Goal: Information Seeking & Learning: Compare options

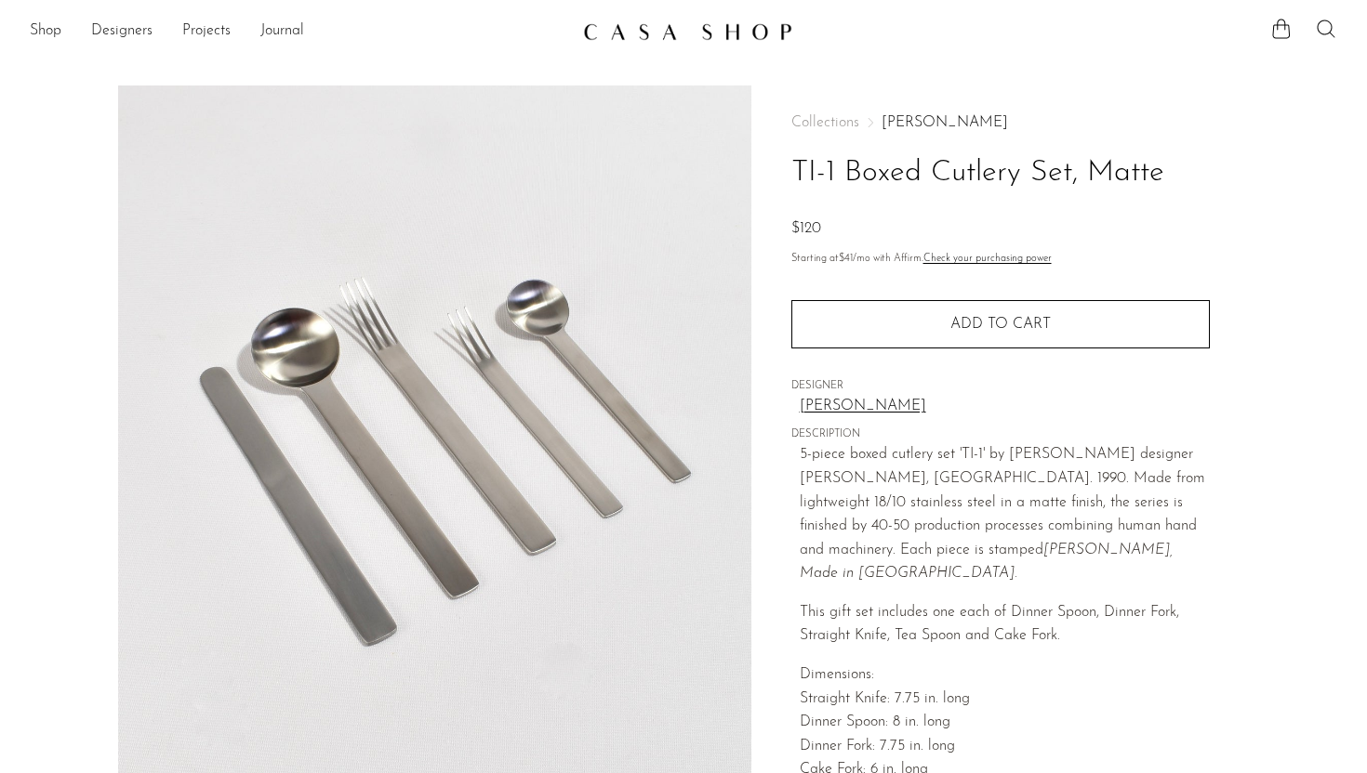
click at [1332, 30] on icon at bounding box center [1326, 29] width 22 height 22
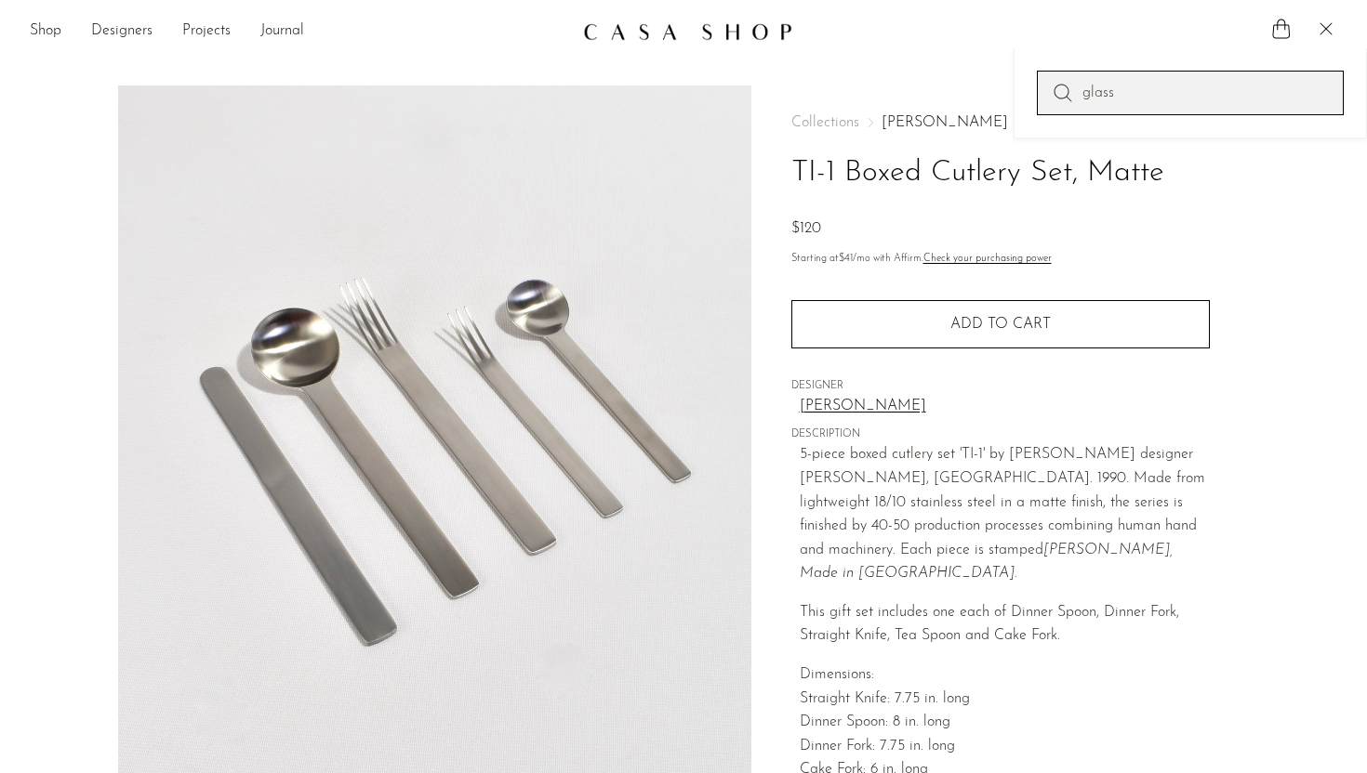
type input "glass"
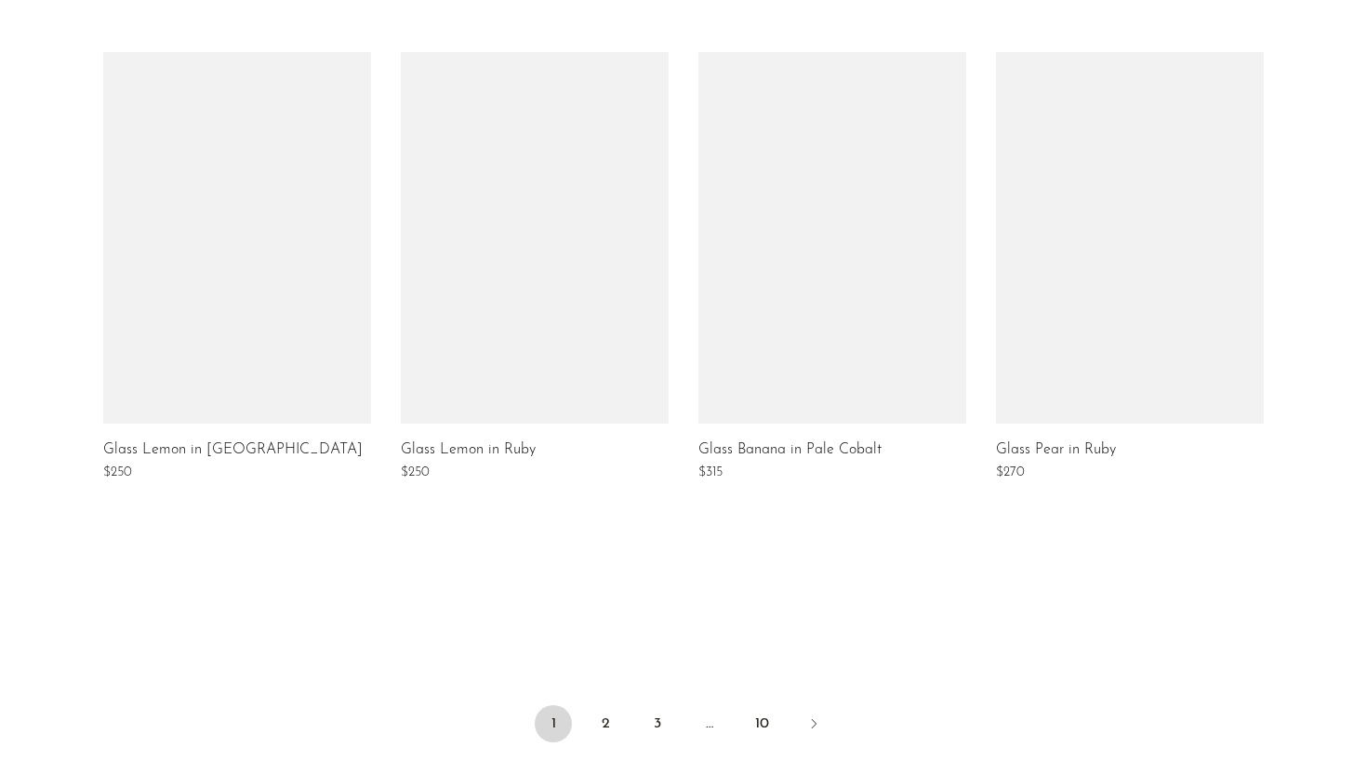
scroll to position [1531, 0]
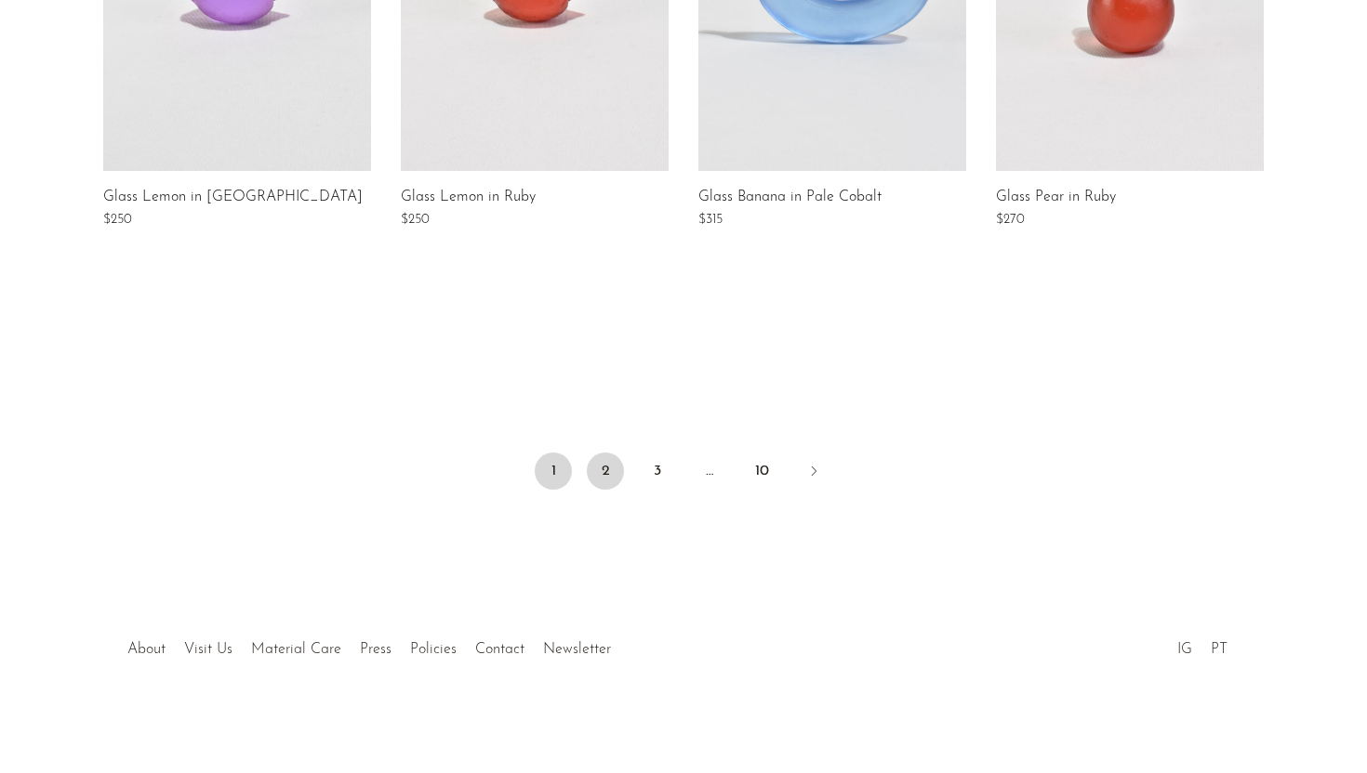
click at [596, 483] on link "2" at bounding box center [605, 471] width 37 height 37
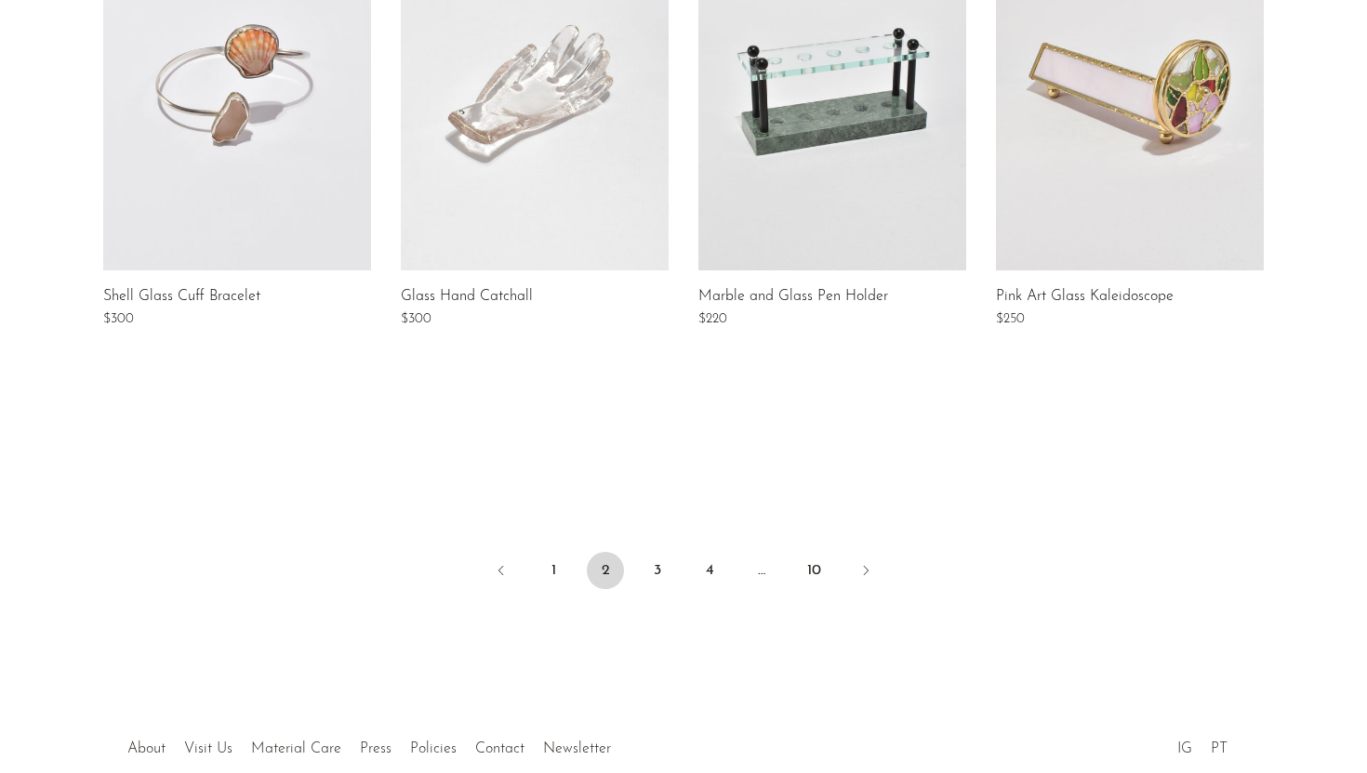
scroll to position [1379, 0]
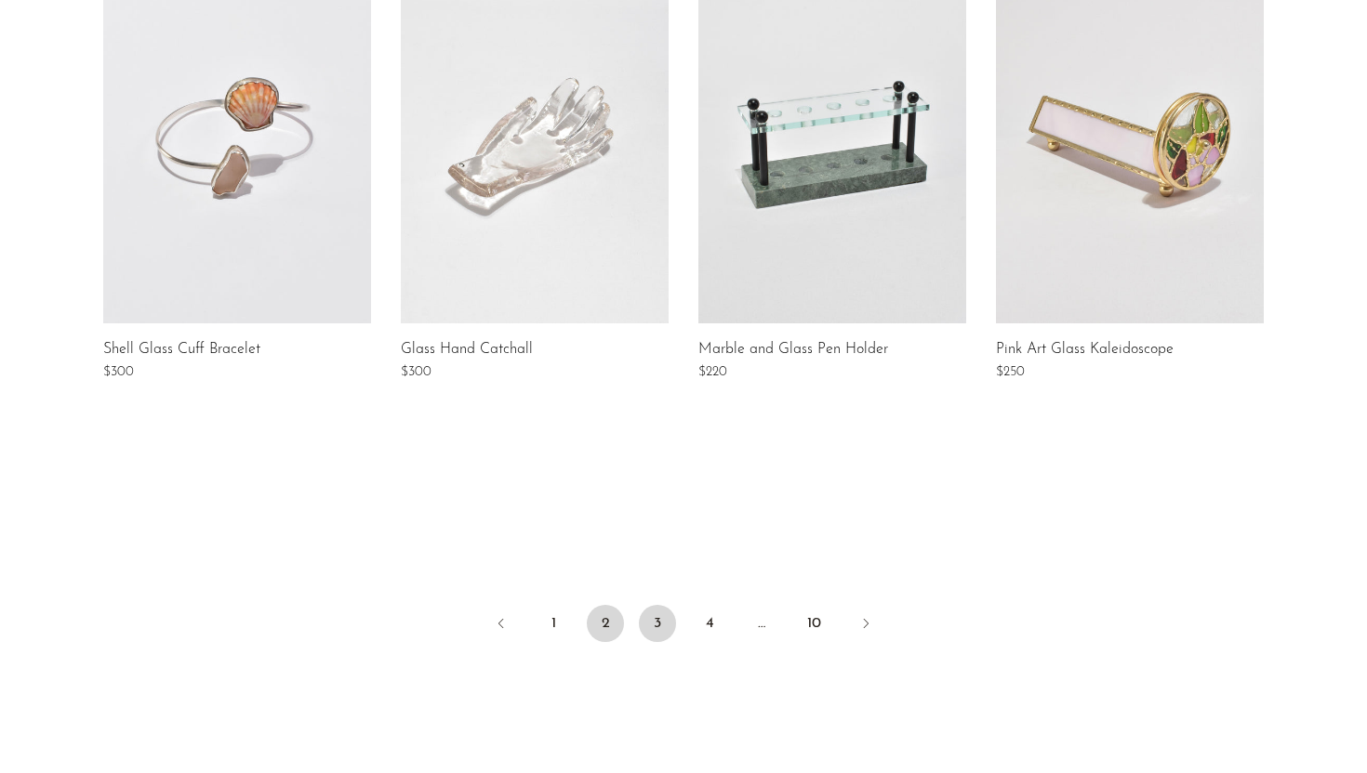
click at [655, 634] on link "3" at bounding box center [657, 623] width 37 height 37
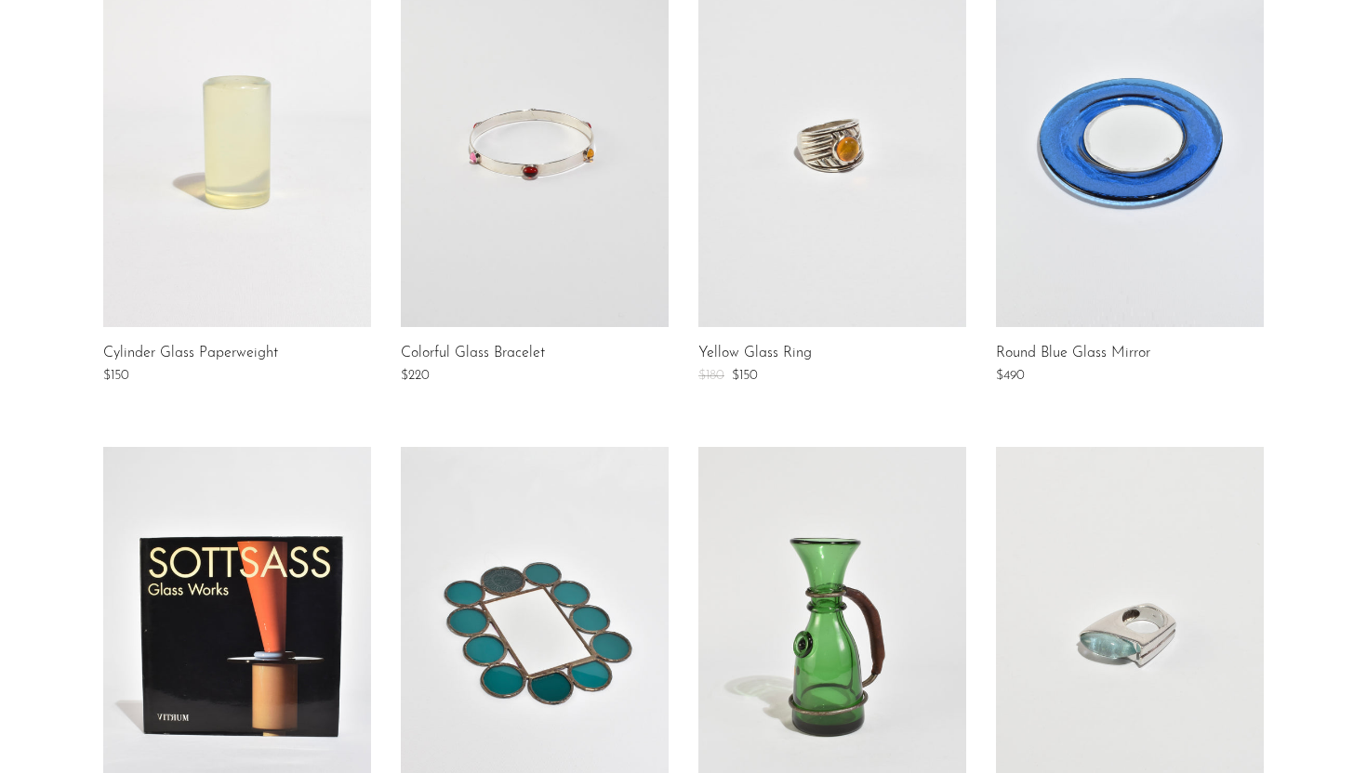
scroll to position [393, 0]
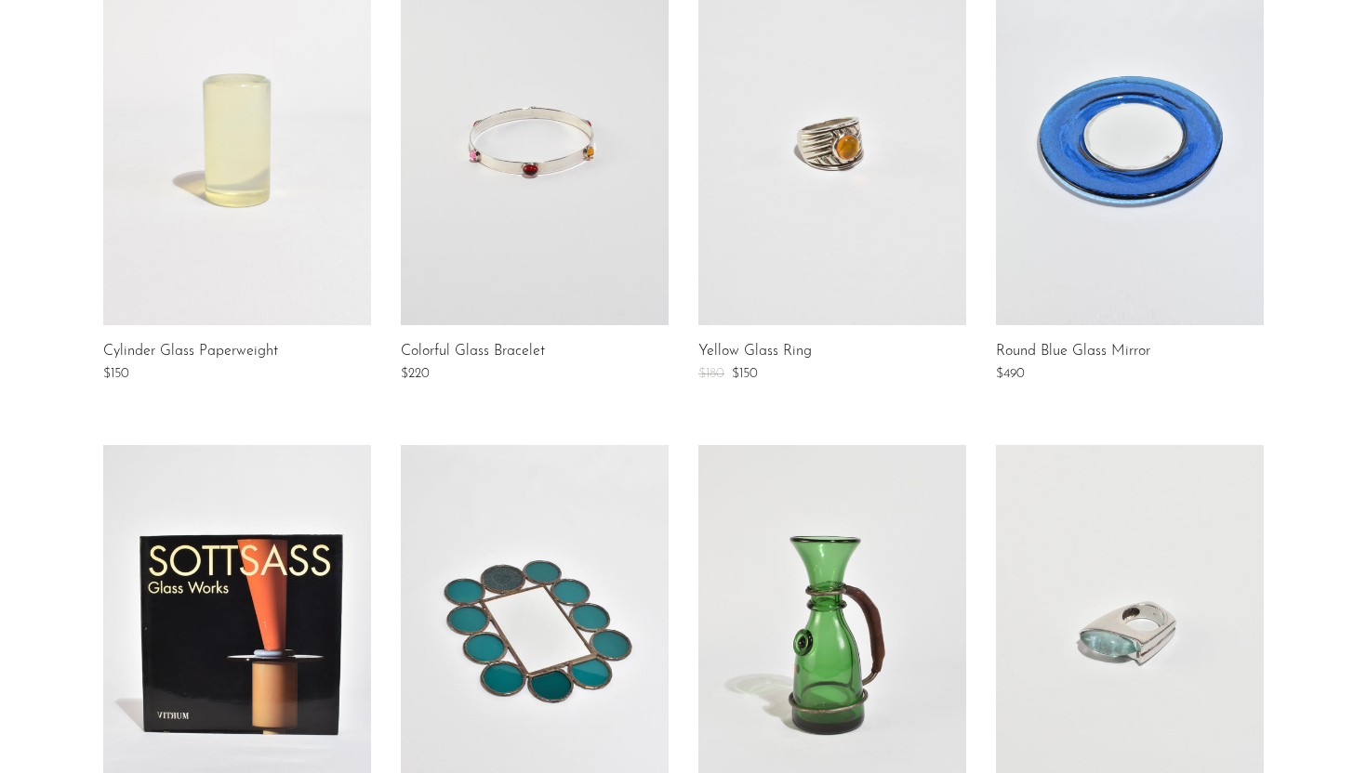
click at [1182, 141] on link at bounding box center [1130, 140] width 268 height 372
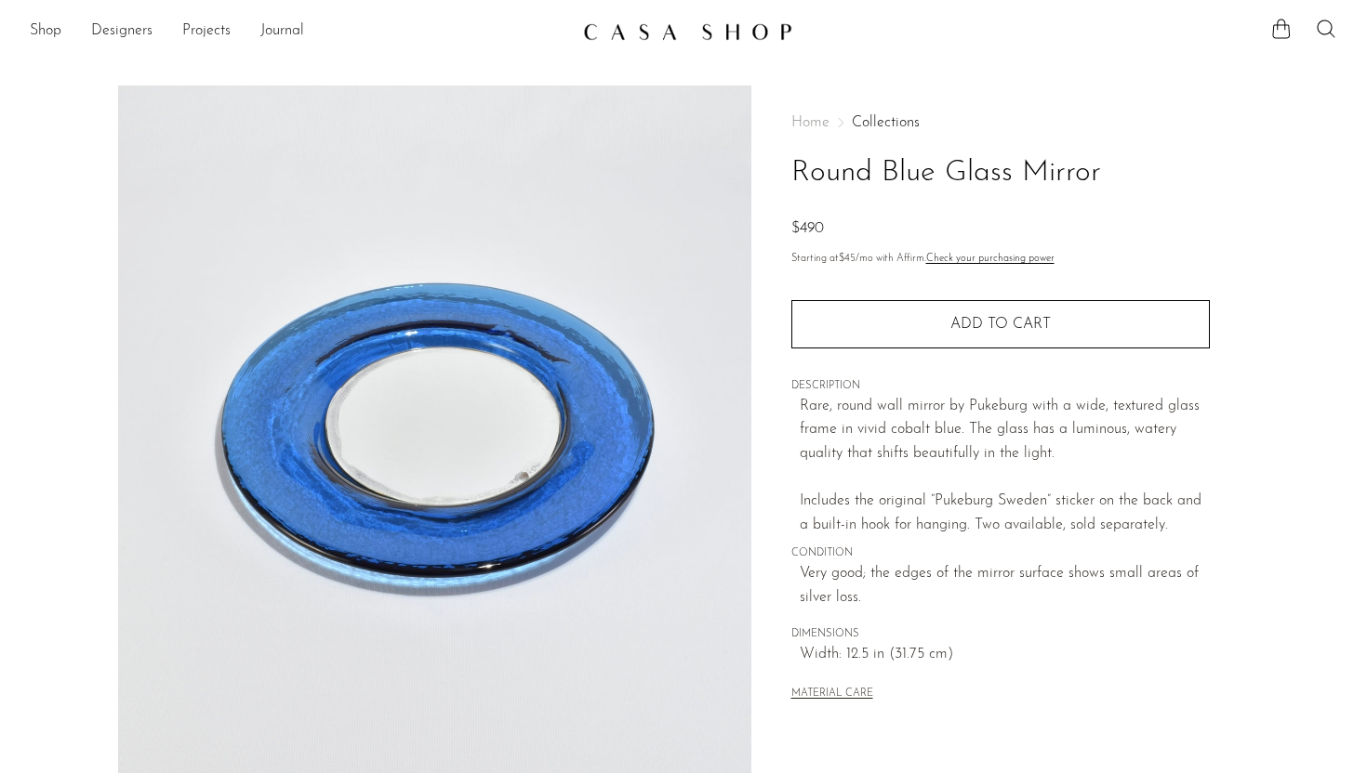
click at [954, 177] on h1 "Round Blue Glass Mirror" at bounding box center [1000, 173] width 418 height 47
copy div "Round Blue Glass Mirror"
click at [1081, 188] on h1 "Round Blue Glass Mirror" at bounding box center [1000, 173] width 418 height 47
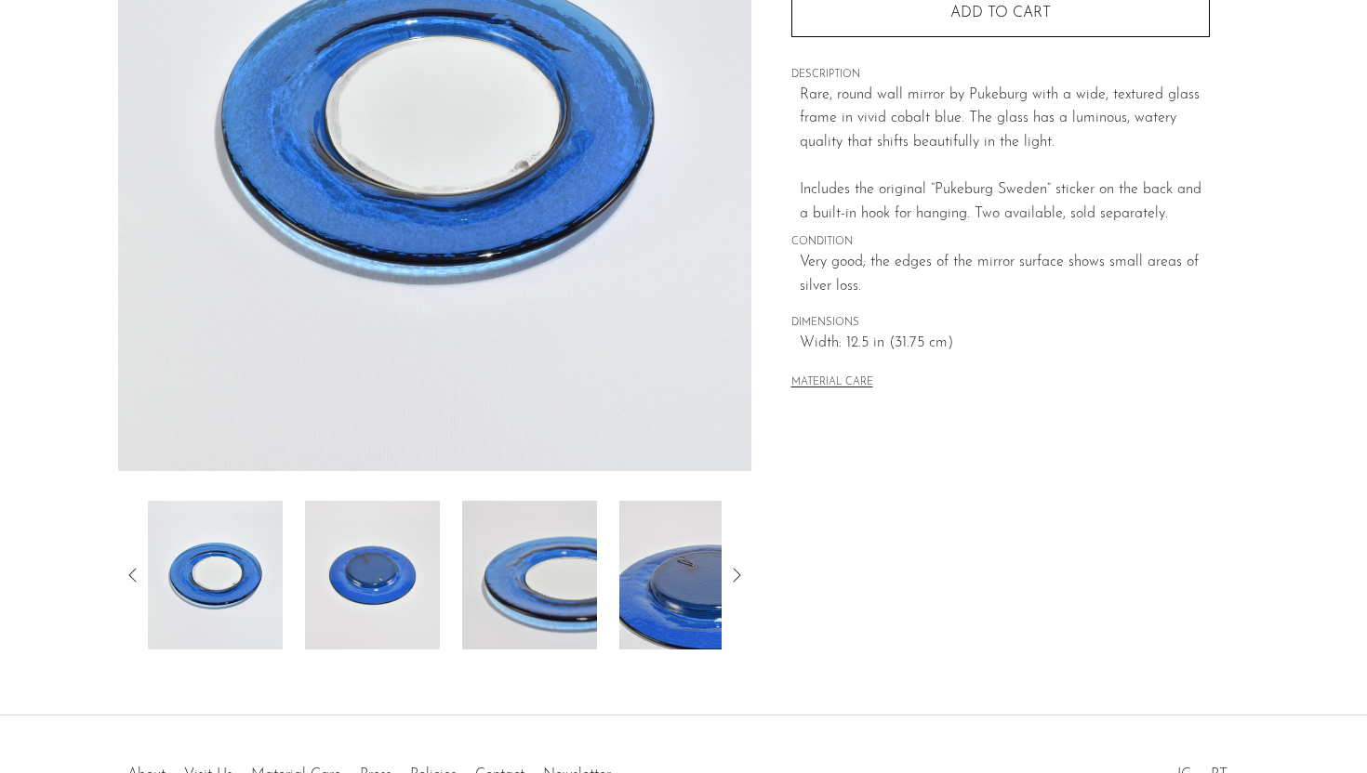
scroll to position [320, 0]
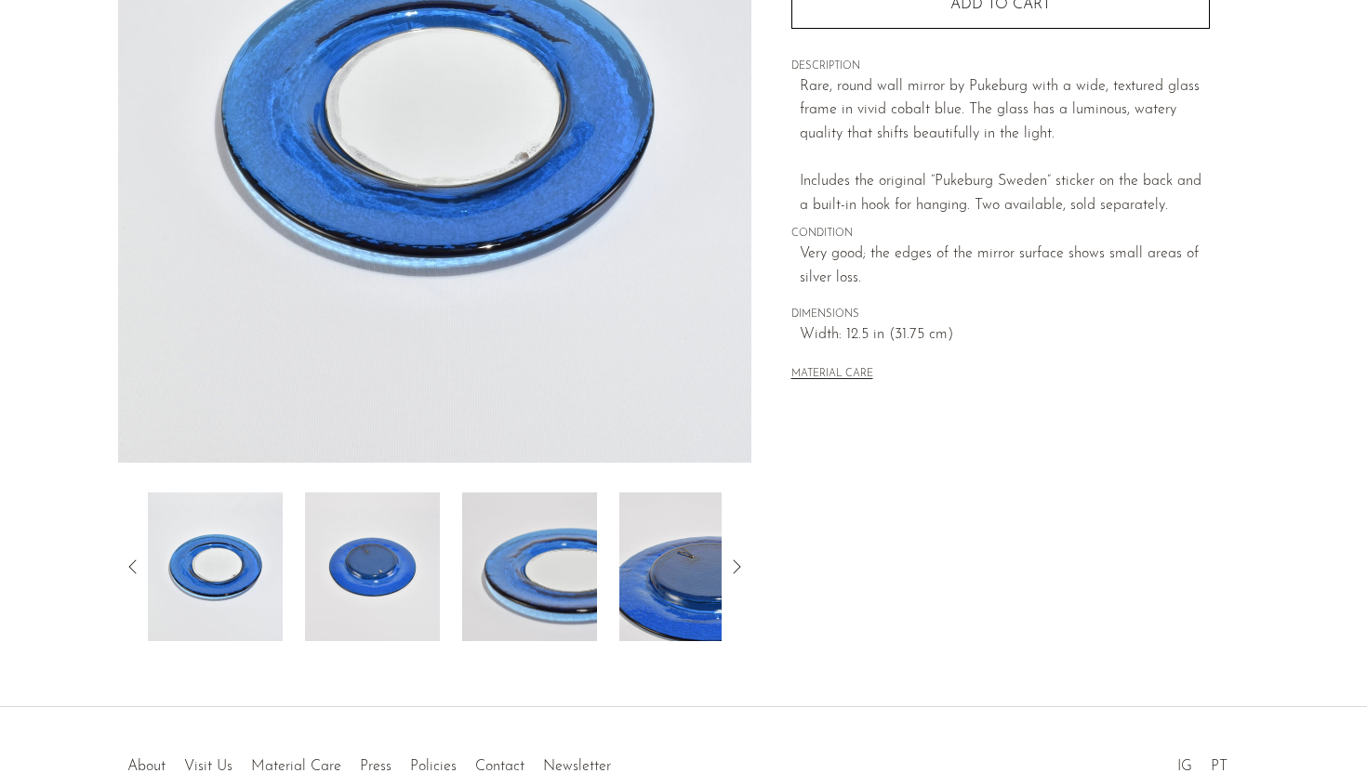
click at [340, 550] on img at bounding box center [372, 567] width 135 height 149
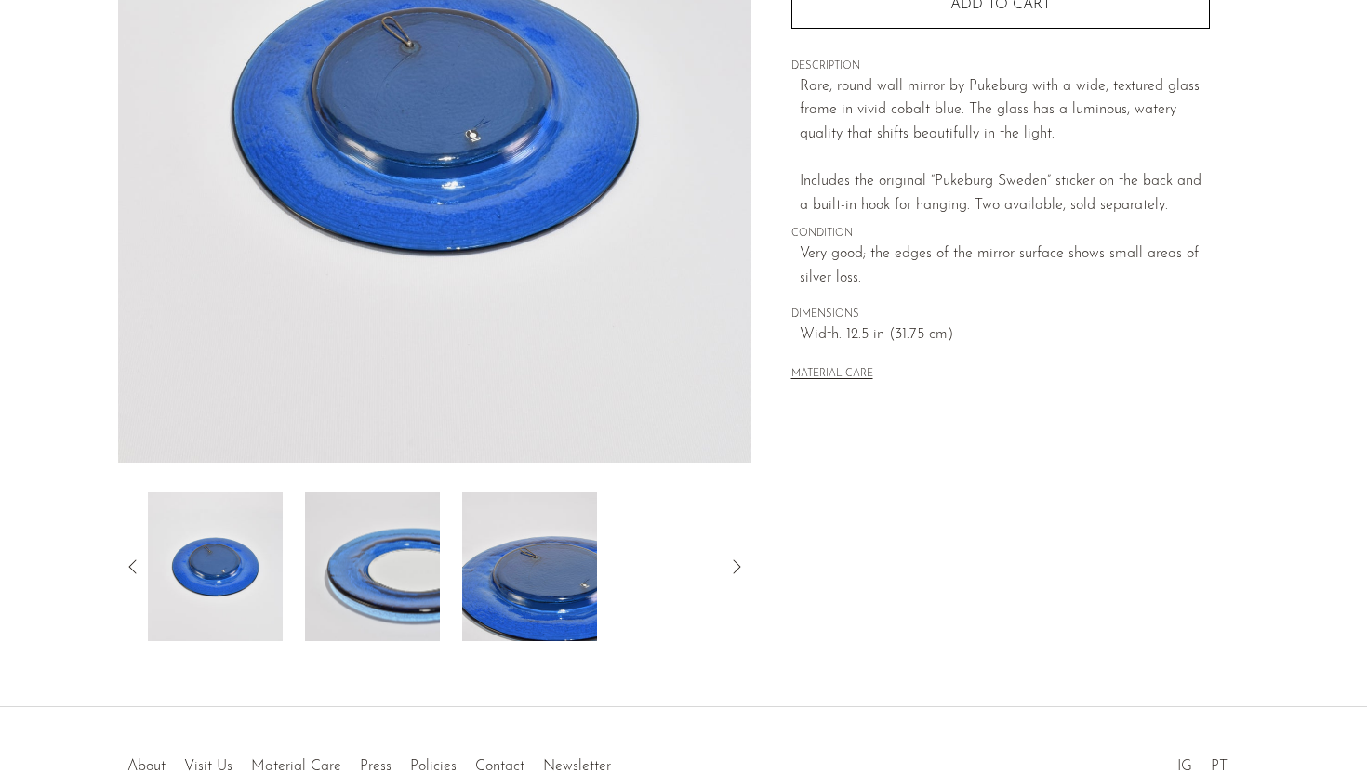
click at [365, 595] on img at bounding box center [372, 567] width 135 height 149
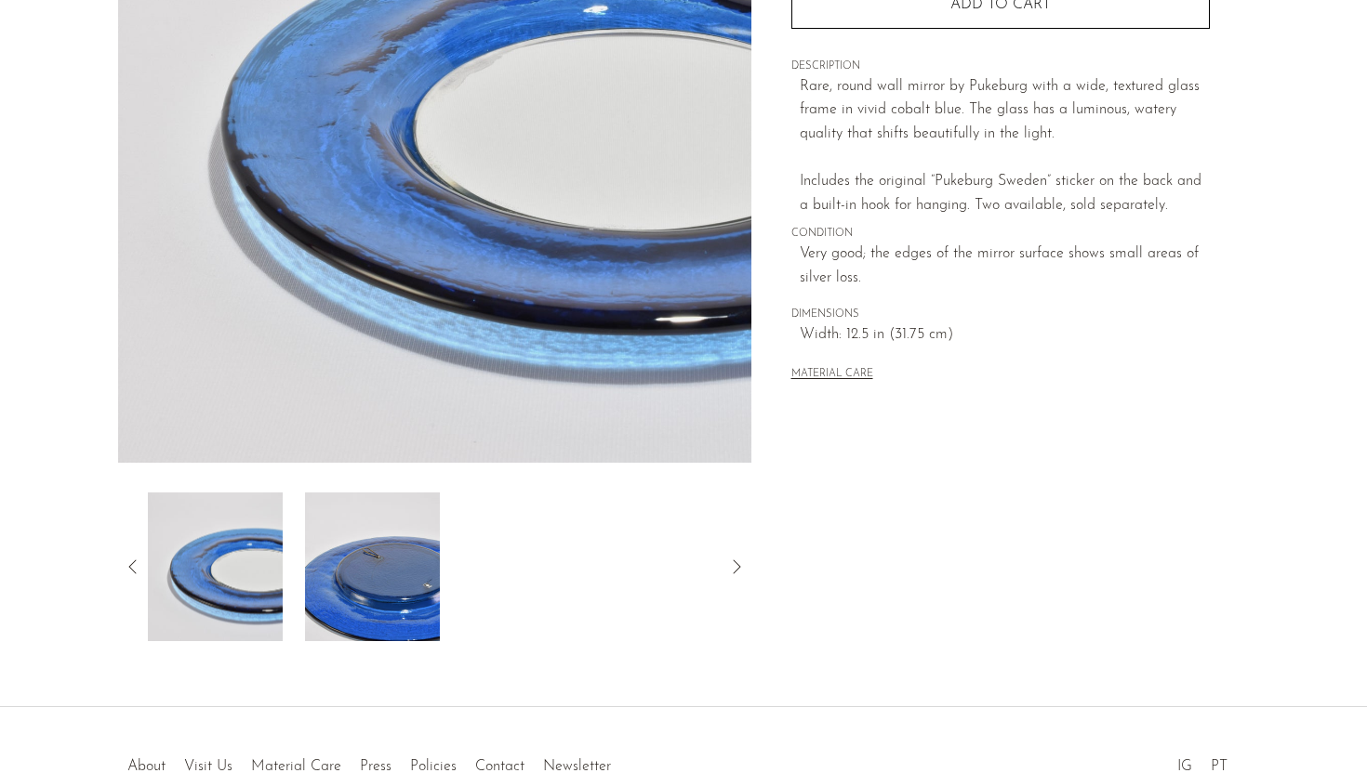
click at [373, 618] on img at bounding box center [372, 567] width 135 height 149
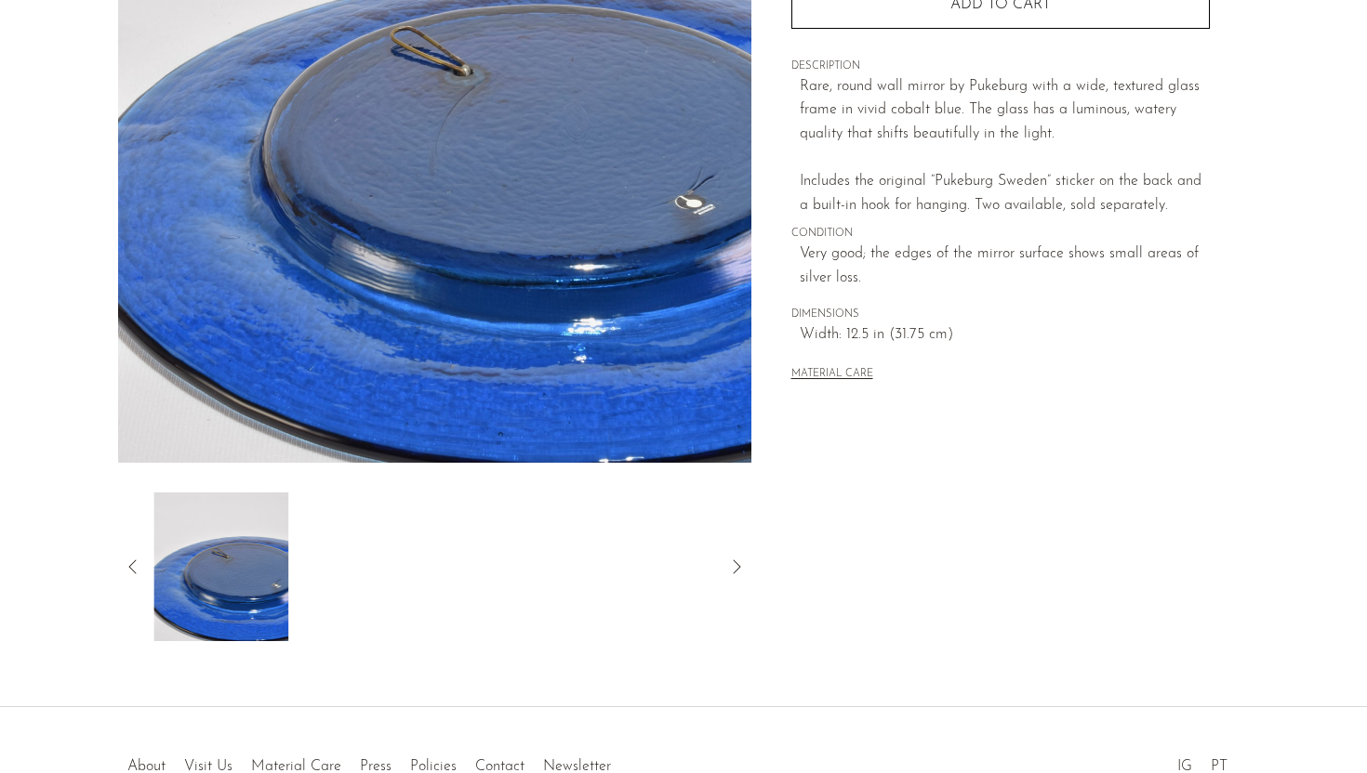
click at [461, 406] on img at bounding box center [434, 114] width 633 height 697
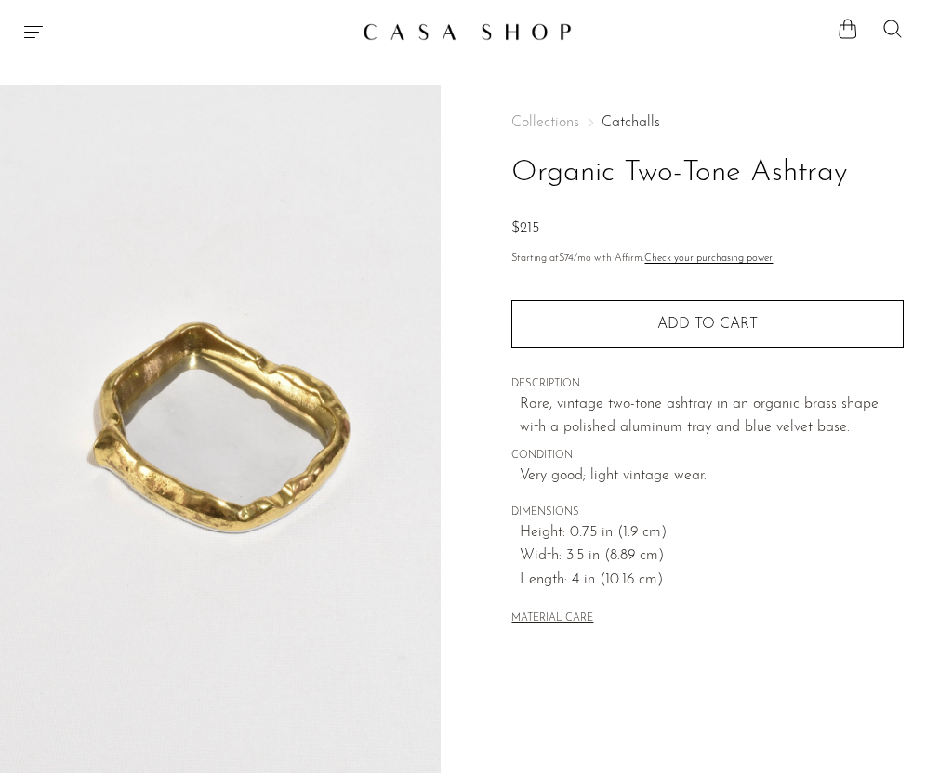
click at [624, 124] on link "Catchalls" at bounding box center [630, 122] width 59 height 15
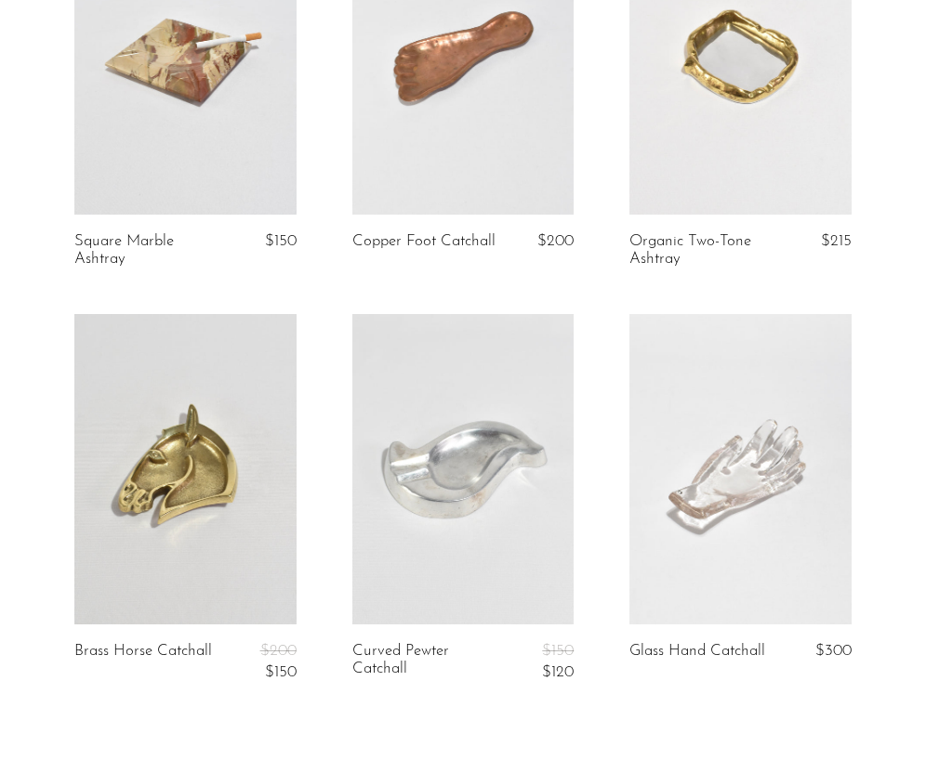
scroll to position [687, 0]
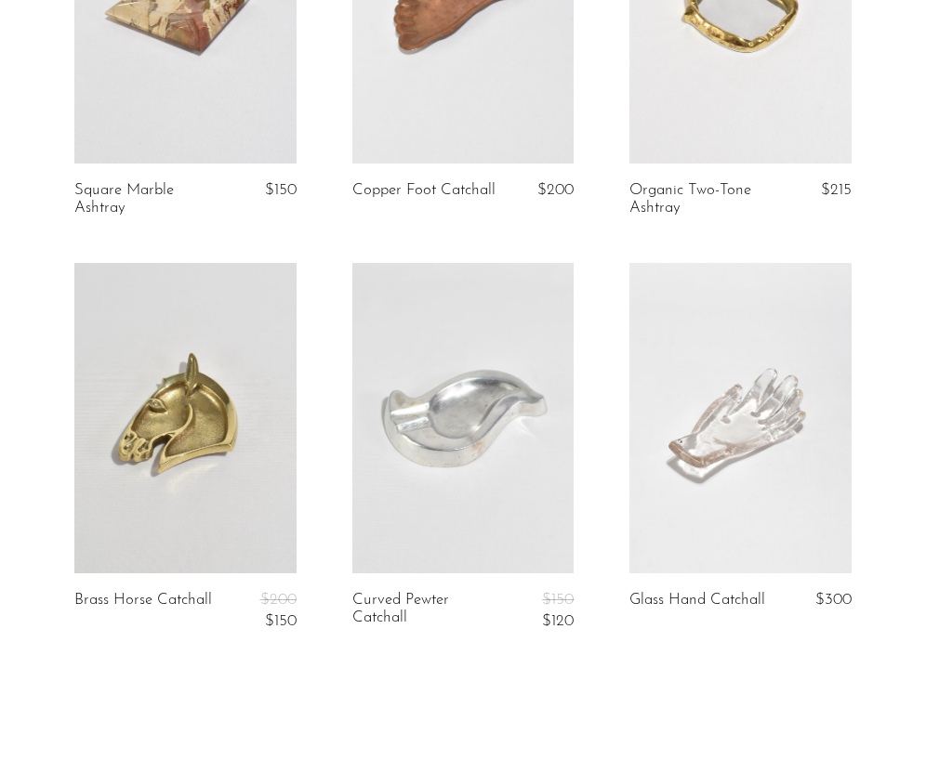
click at [103, 600] on link "Brass Horse Catchall" at bounding box center [143, 611] width 138 height 38
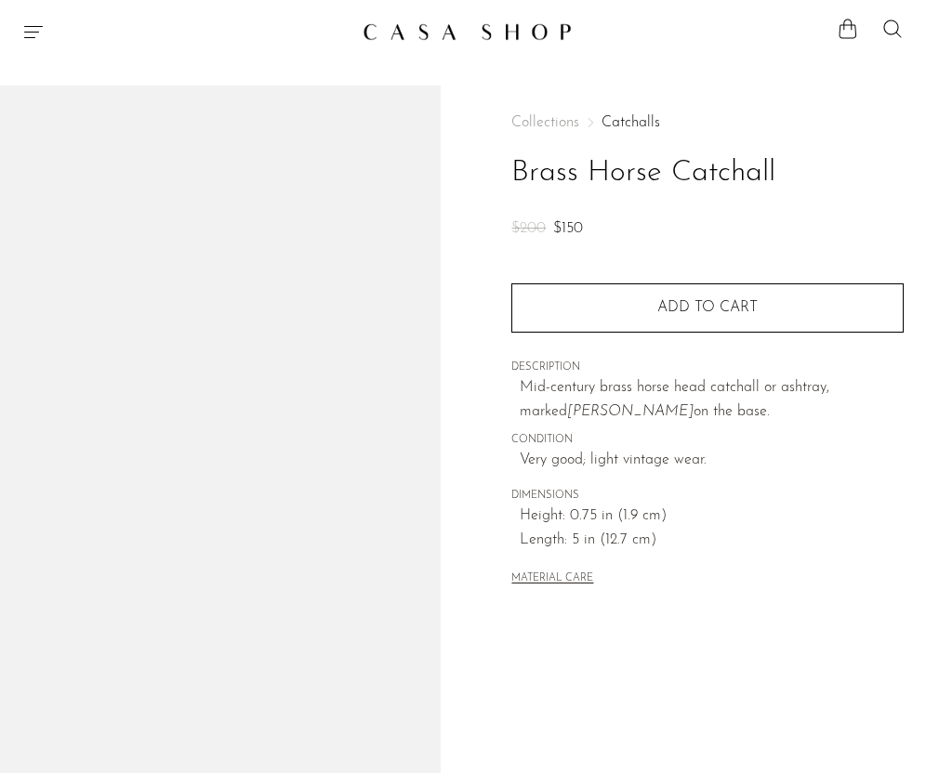
click at [676, 167] on h1 "Brass Horse Catchall" at bounding box center [707, 173] width 392 height 47
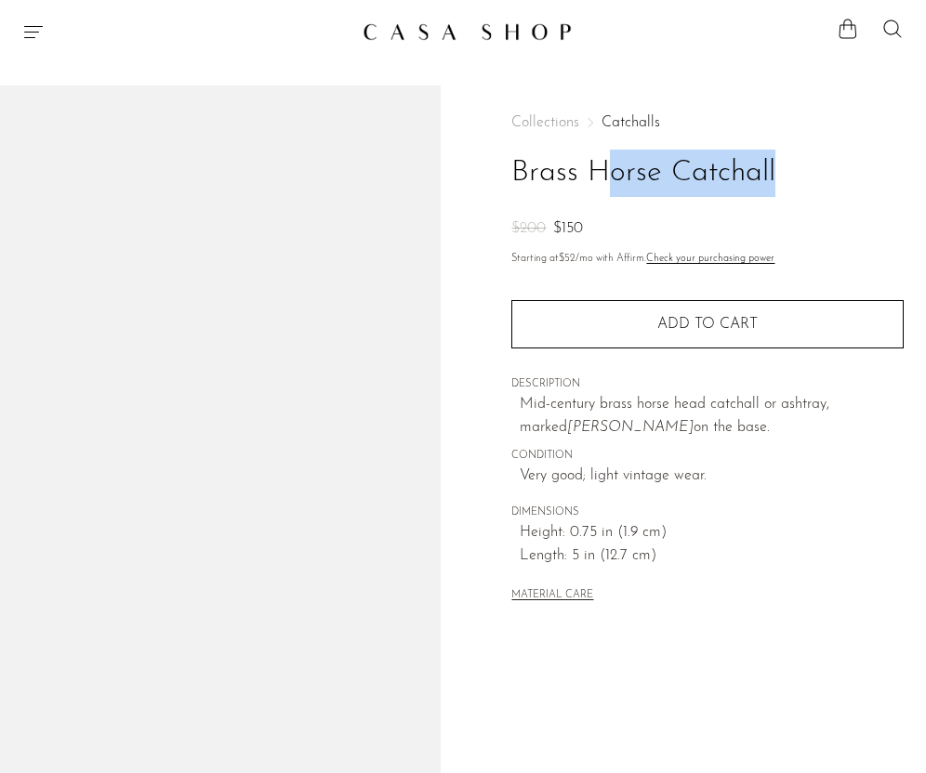
click at [676, 167] on h1 "Brass Horse Catchall" at bounding box center [707, 173] width 392 height 47
copy div "Brass Horse Catchall"
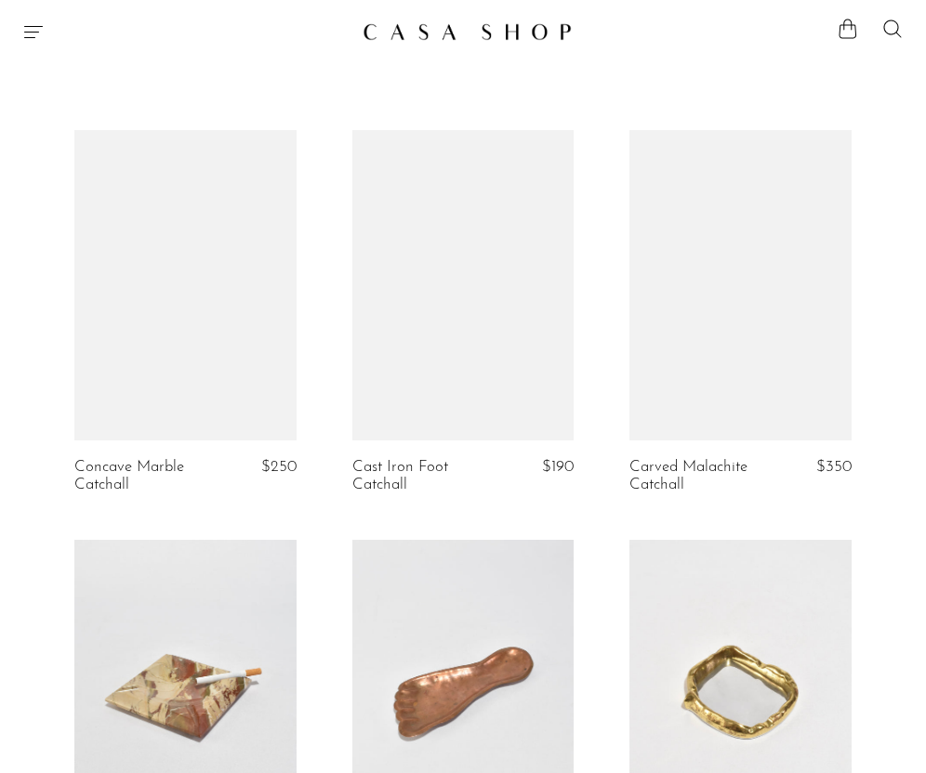
scroll to position [686, 0]
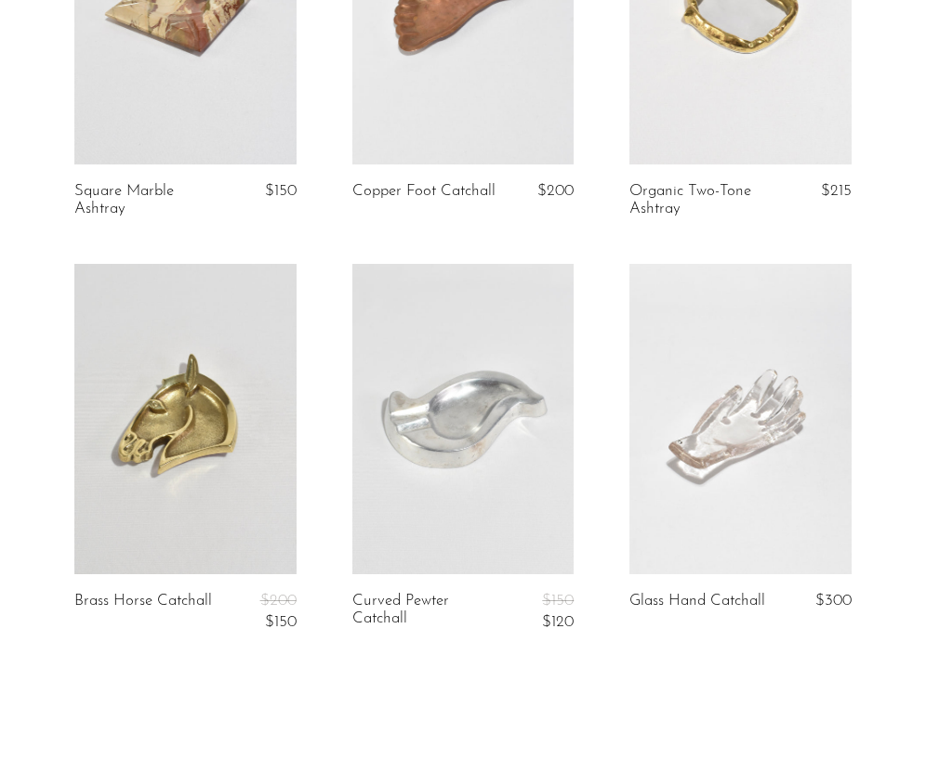
click at [502, 486] on link at bounding box center [463, 419] width 222 height 311
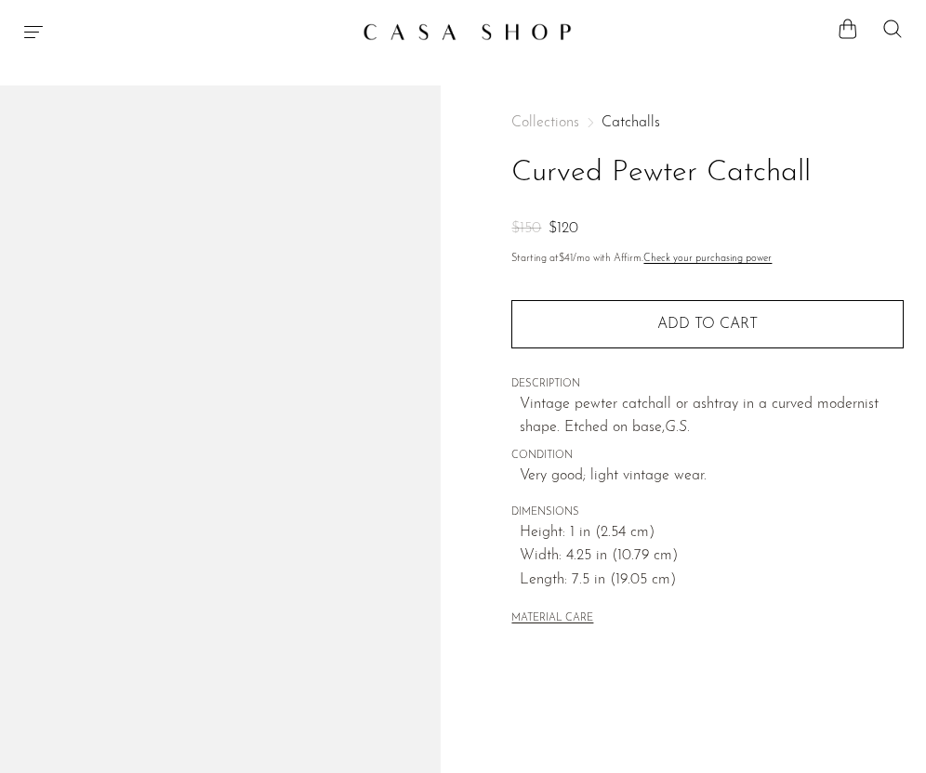
click at [583, 170] on h1 "Curved Pewter Catchall" at bounding box center [707, 173] width 392 height 47
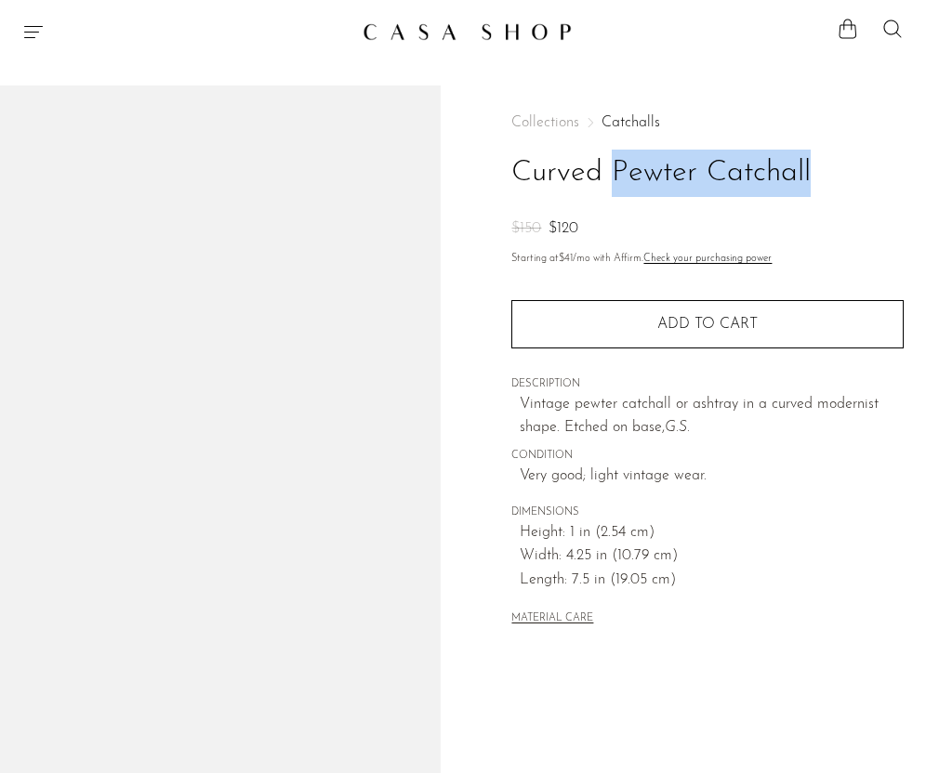
click at [583, 170] on h1 "Curved Pewter Catchall" at bounding box center [707, 173] width 392 height 47
copy div "Curved Pewter Catchall"
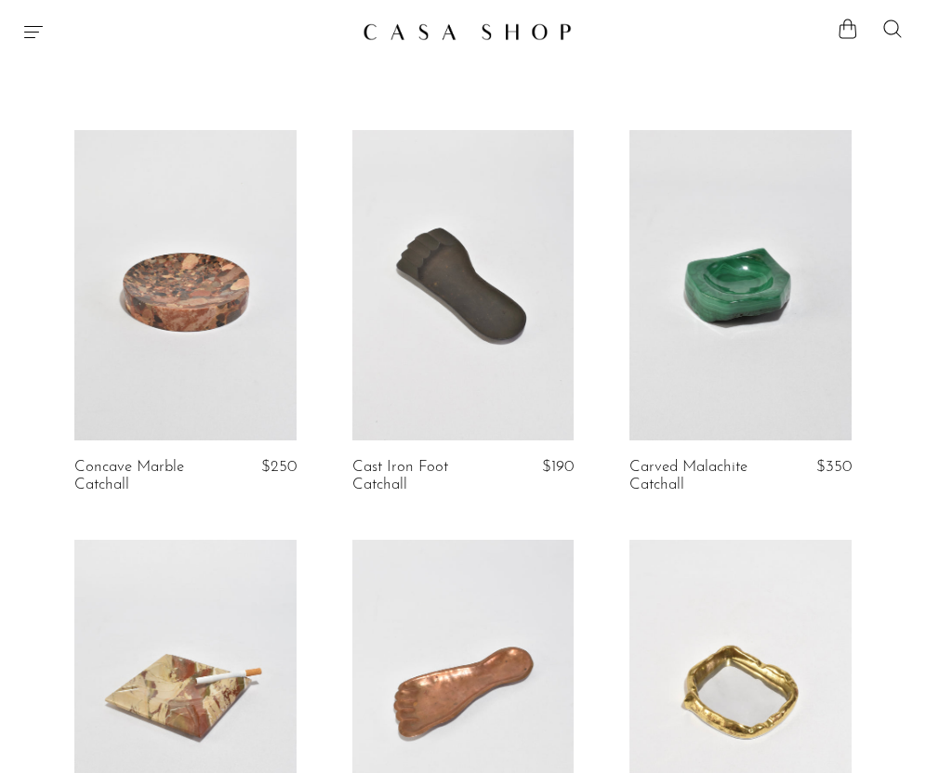
click at [37, 32] on icon "Menu" at bounding box center [33, 32] width 19 height 12
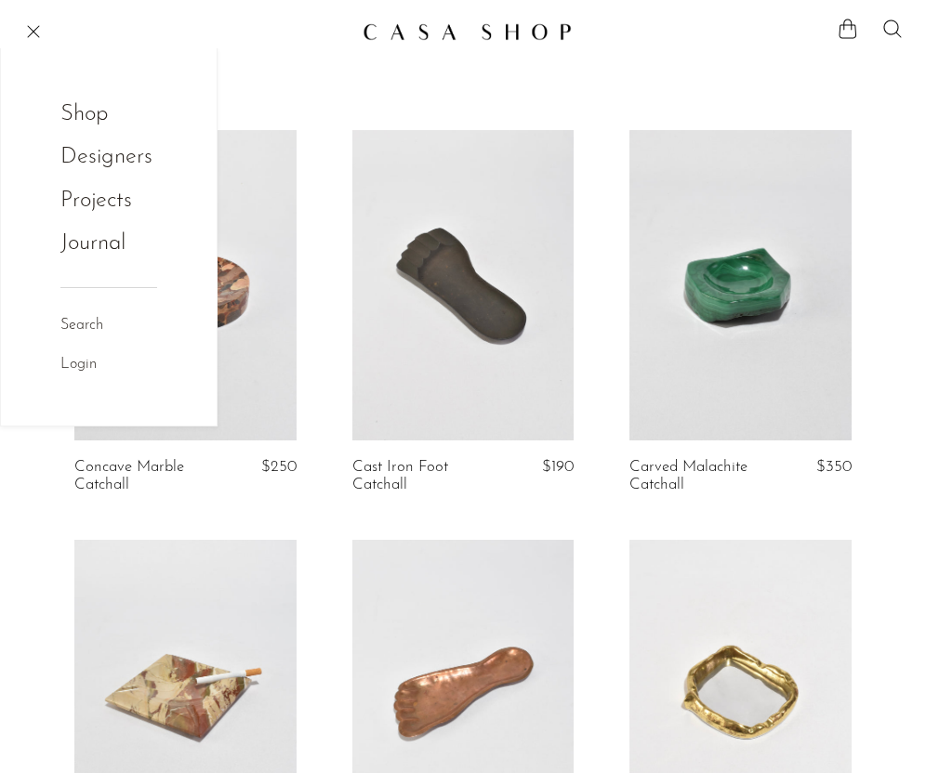
click at [82, 122] on link "Shop" at bounding box center [96, 114] width 73 height 35
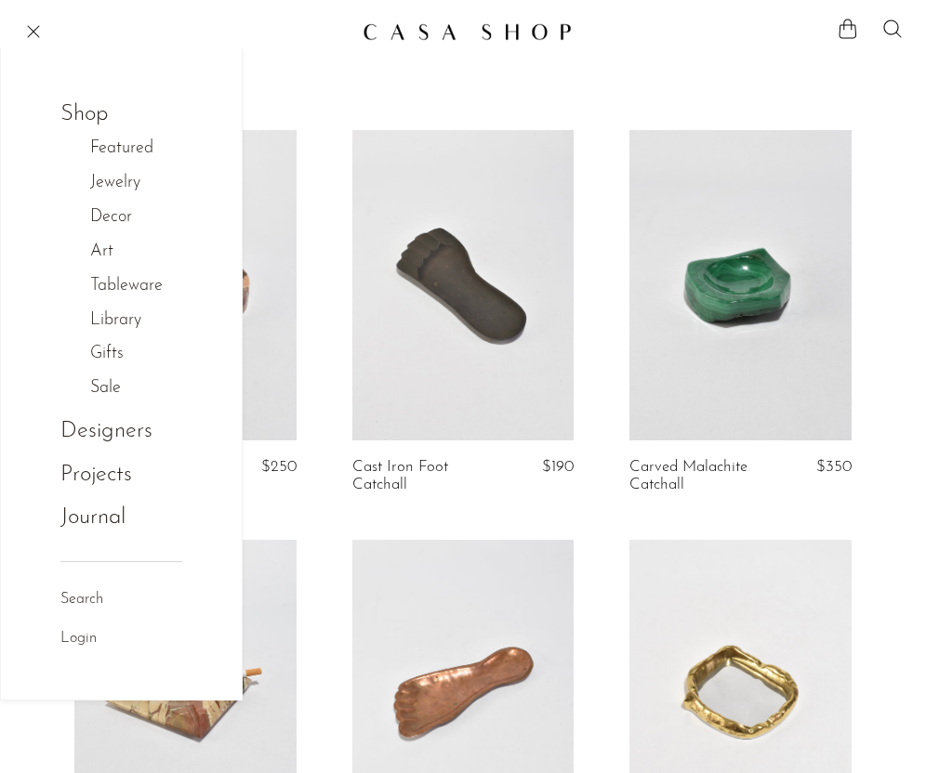
click at [830, 73] on div "Home Collections Catchalls Filter by Filter by Filters new" at bounding box center [463, 716] width 926 height 1298
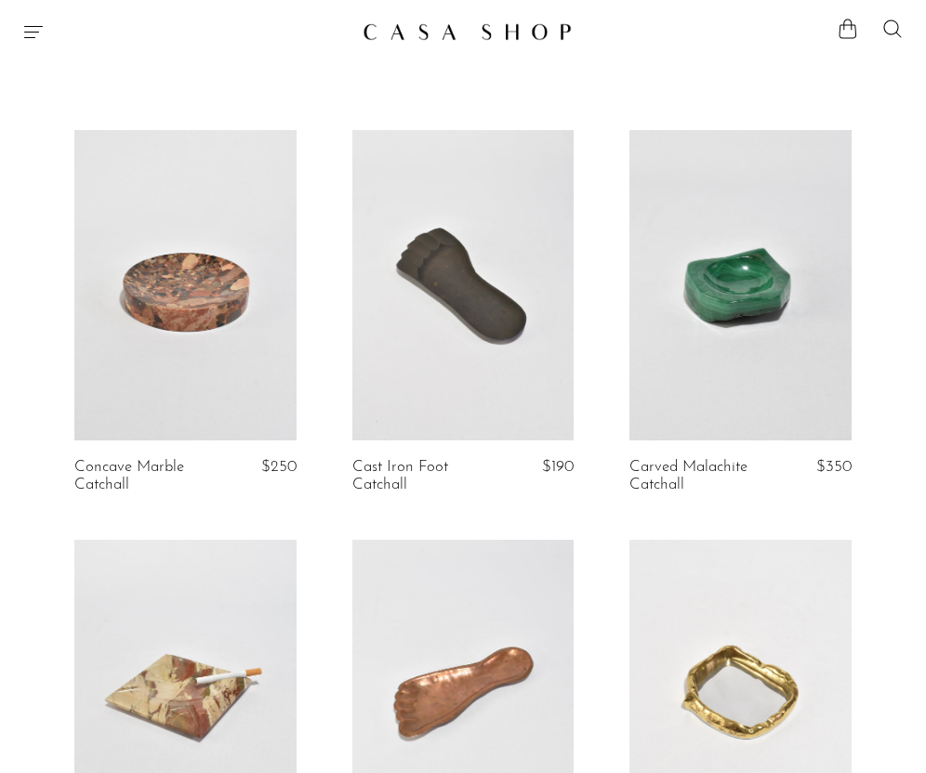
click at [472, 23] on img at bounding box center [467, 31] width 209 height 19
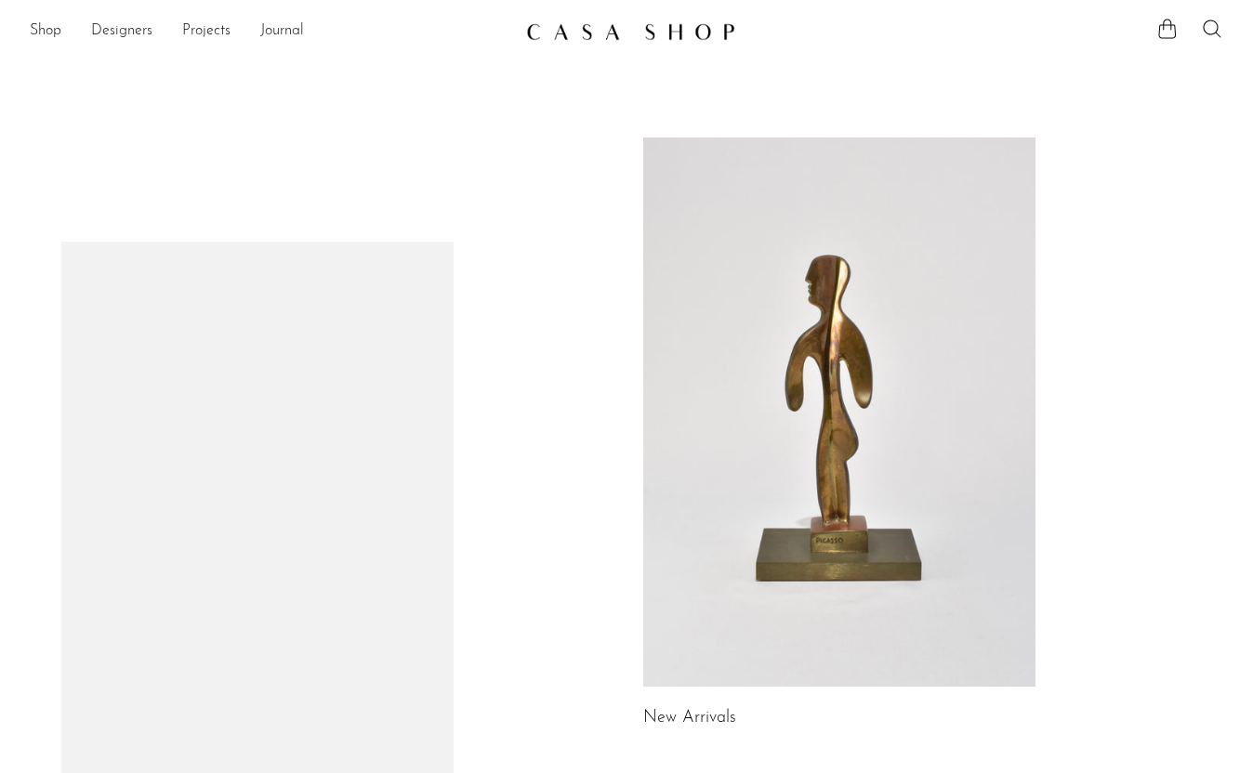
click at [64, 33] on ul "Shop Featured New Arrivals Bestsellers Coming Soon Jewelry Jewelry All Earrings…" at bounding box center [271, 32] width 482 height 32
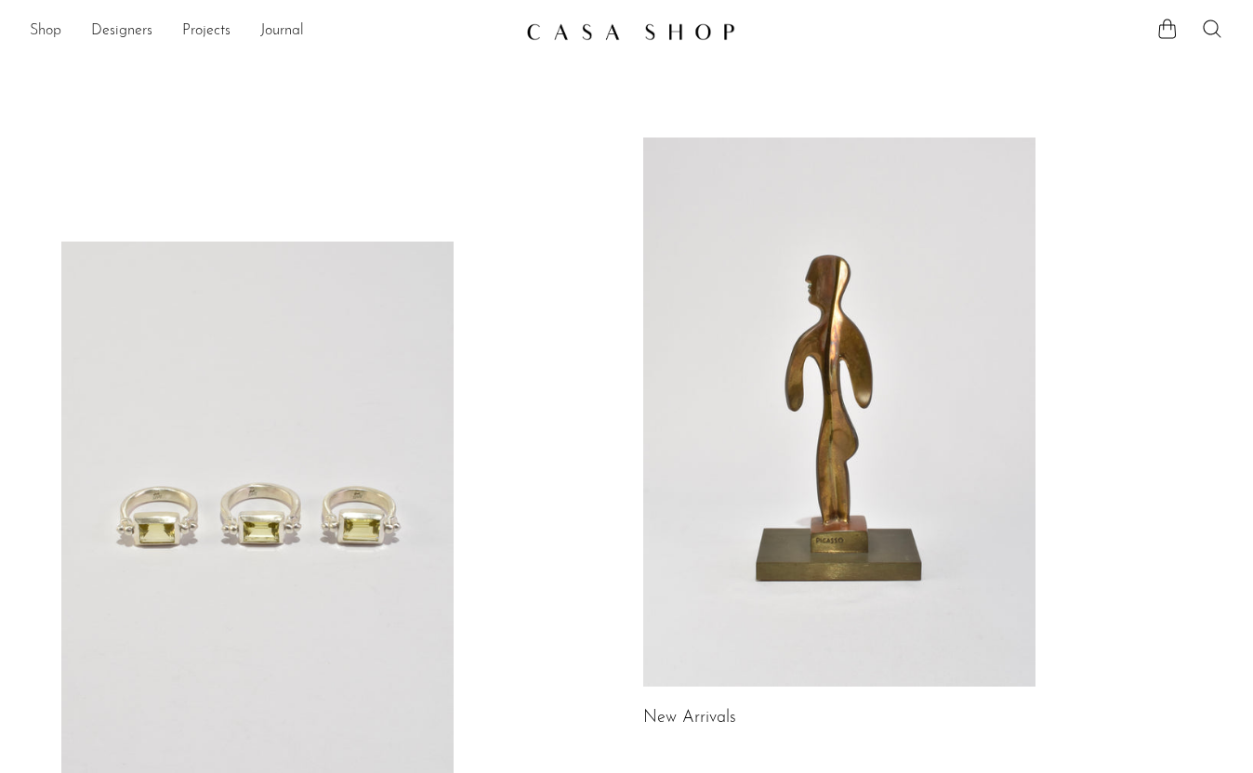
click at [46, 26] on link "Shop" at bounding box center [46, 32] width 32 height 24
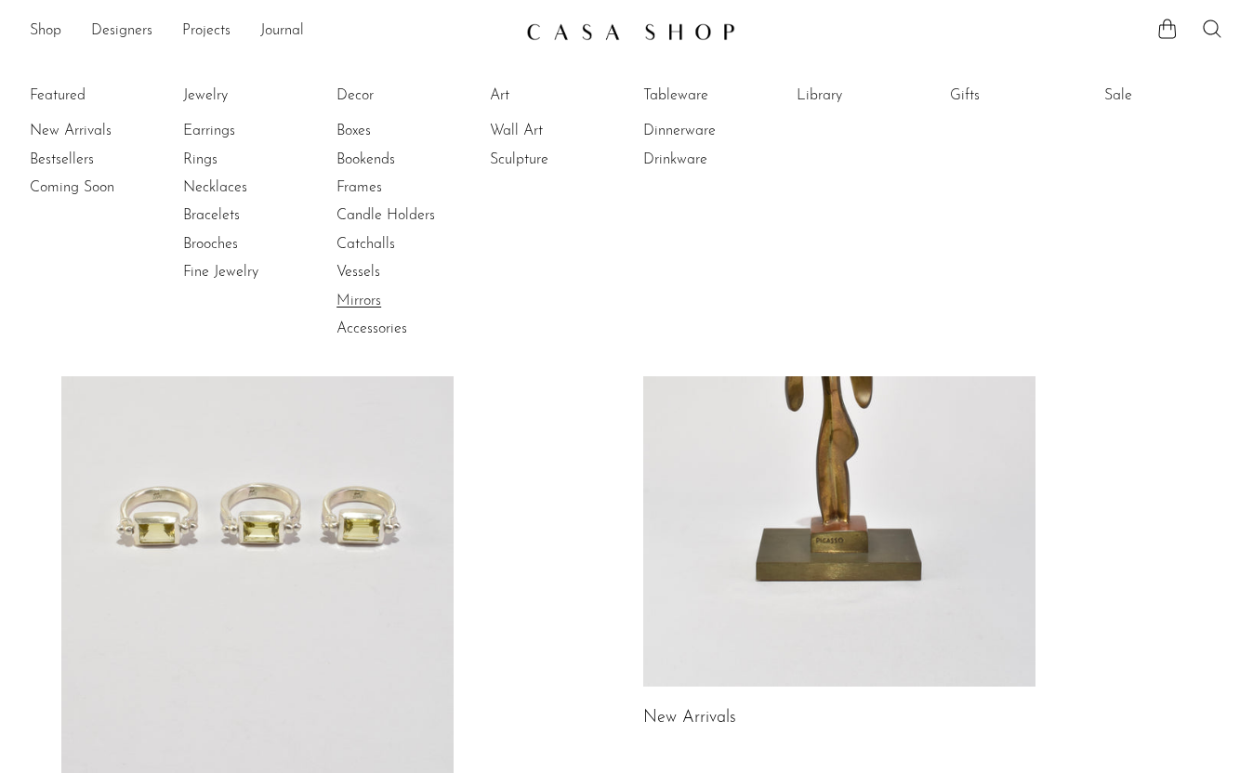
click at [352, 298] on link "Mirrors" at bounding box center [406, 301] width 139 height 20
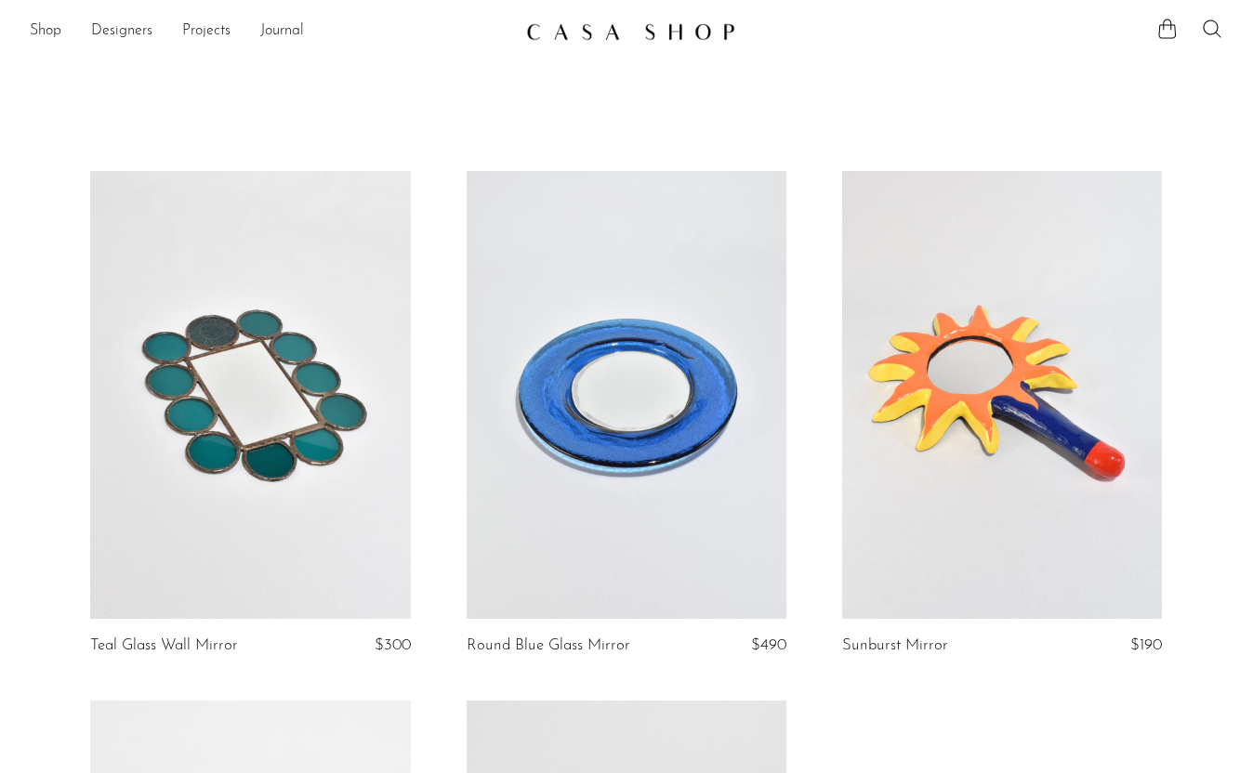
click at [201, 638] on link "Teal Glass Wall Mirror" at bounding box center [164, 646] width 148 height 17
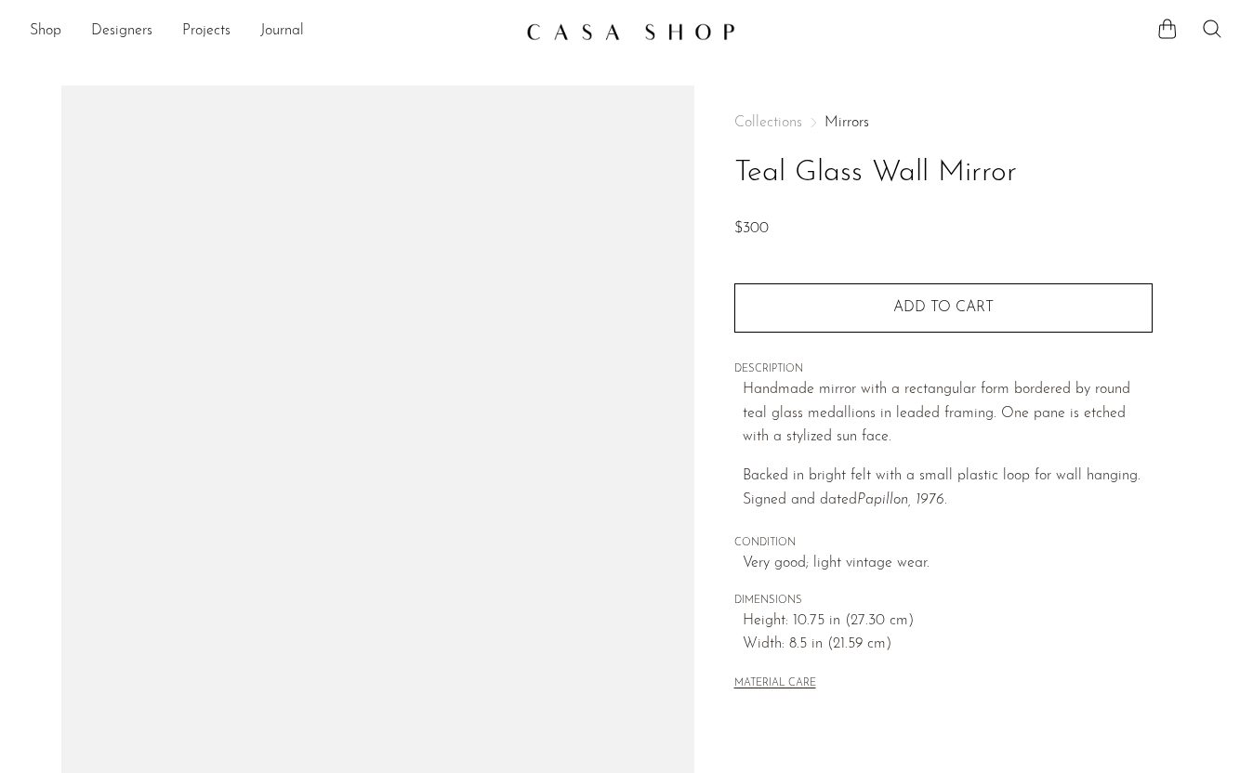
click at [925, 166] on h1 "Teal Glass Wall Mirror" at bounding box center [943, 173] width 418 height 47
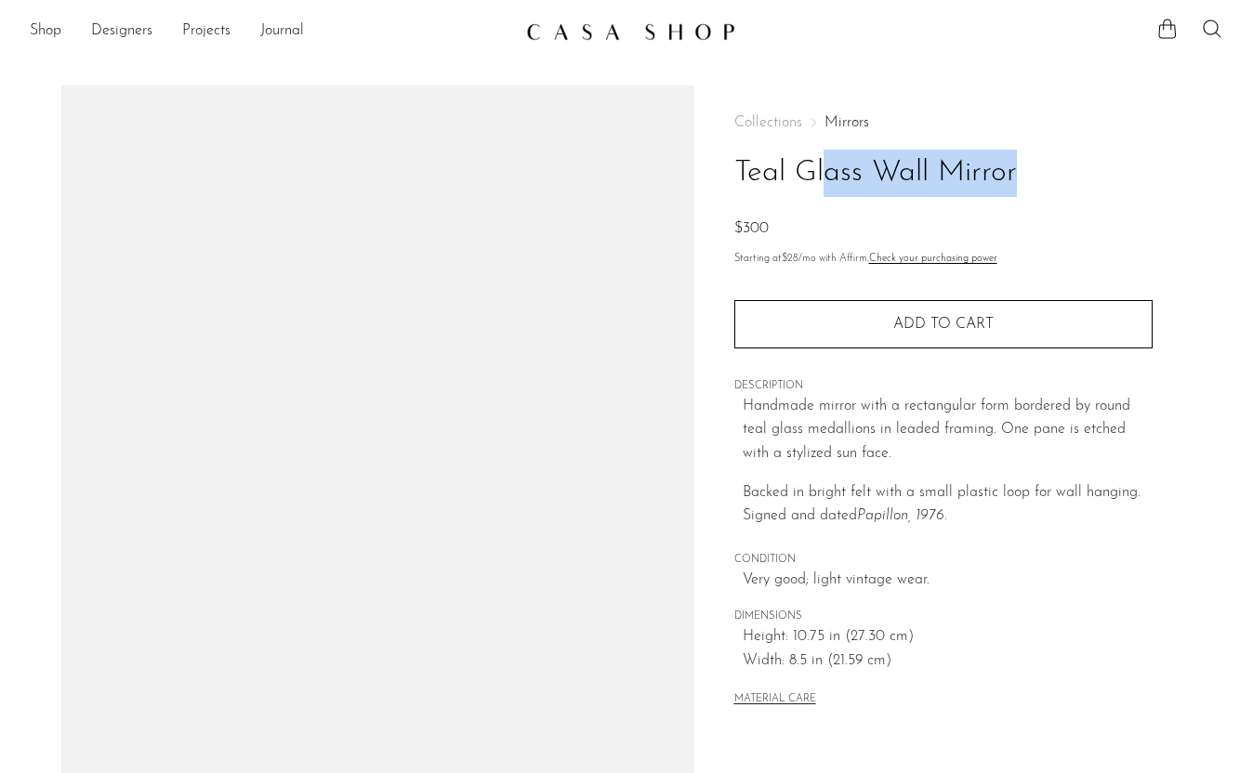
click at [925, 166] on h1 "Teal Glass Wall Mirror" at bounding box center [943, 173] width 418 height 47
copy div "Teal Glass Wall Mirror"
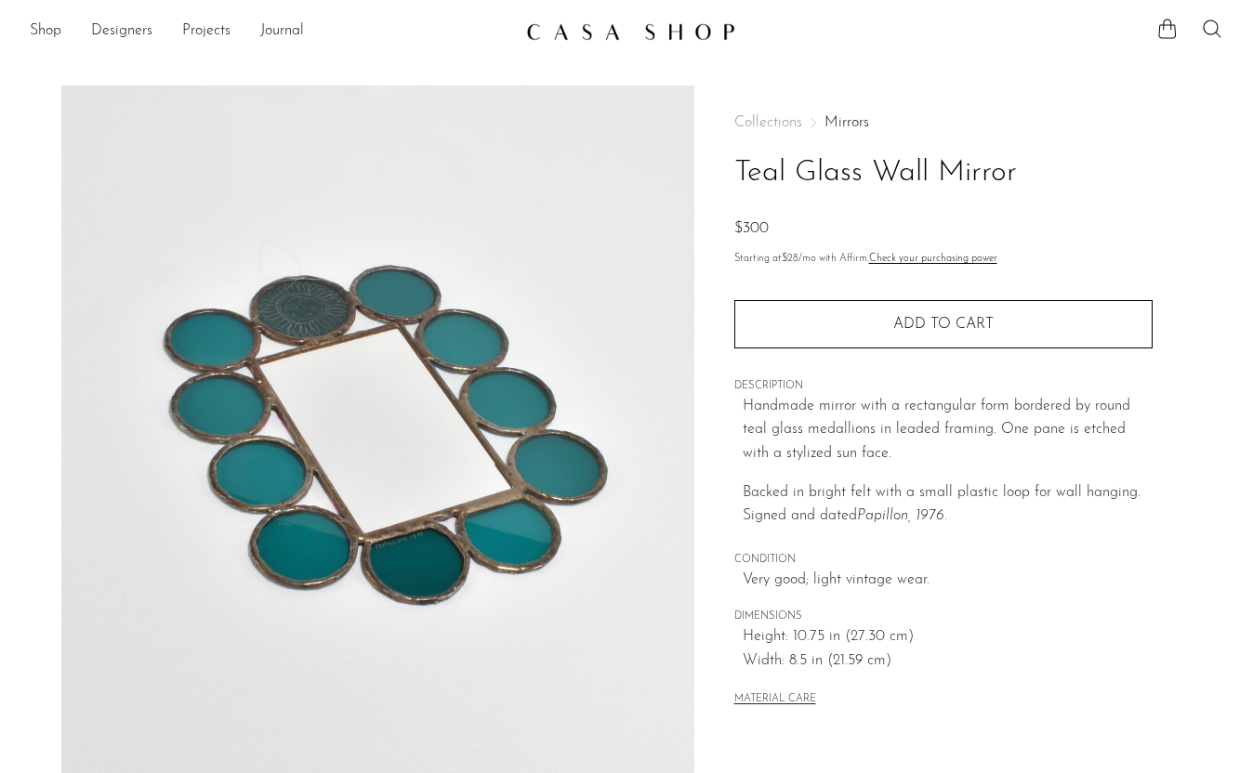
click at [1223, 208] on section "Teal Glass Wall Mirror $300" at bounding box center [626, 524] width 1253 height 876
click at [1247, 208] on section "Teal Glass Wall Mirror $300" at bounding box center [626, 524] width 1253 height 876
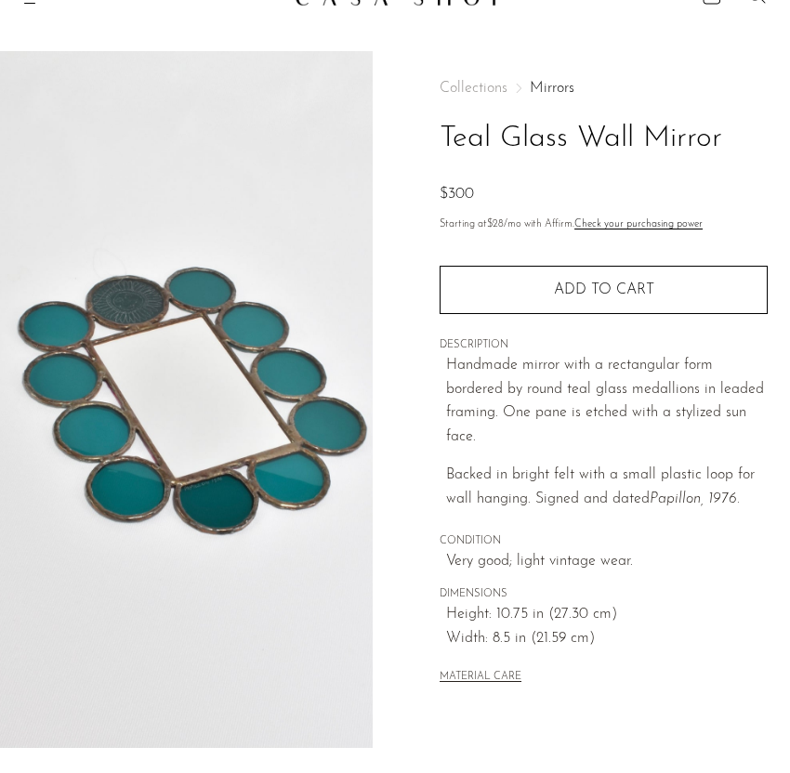
scroll to position [41, 0]
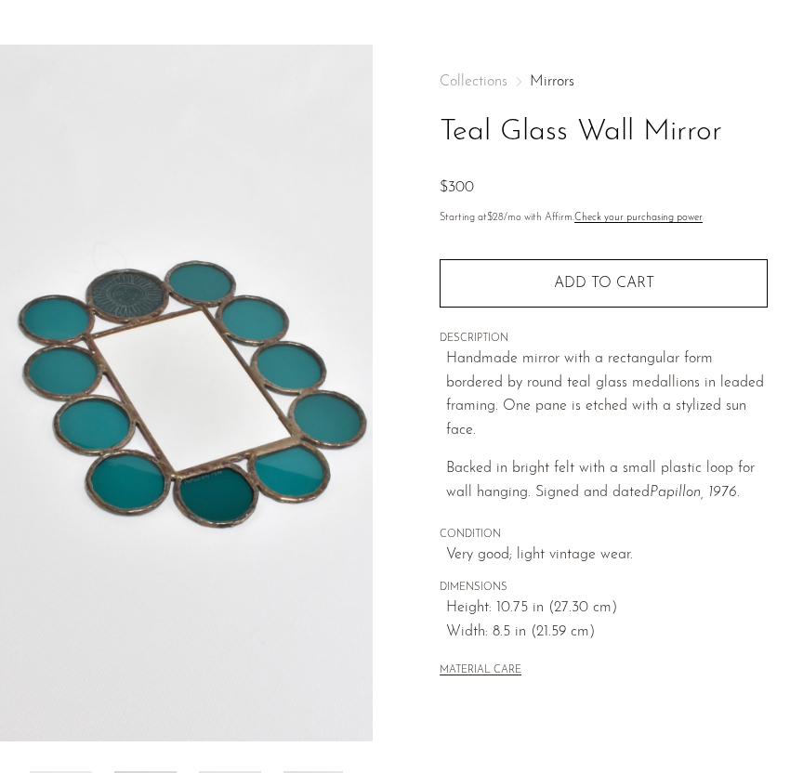
click at [493, 120] on h1 "Teal Glass Wall Mirror" at bounding box center [604, 132] width 328 height 47
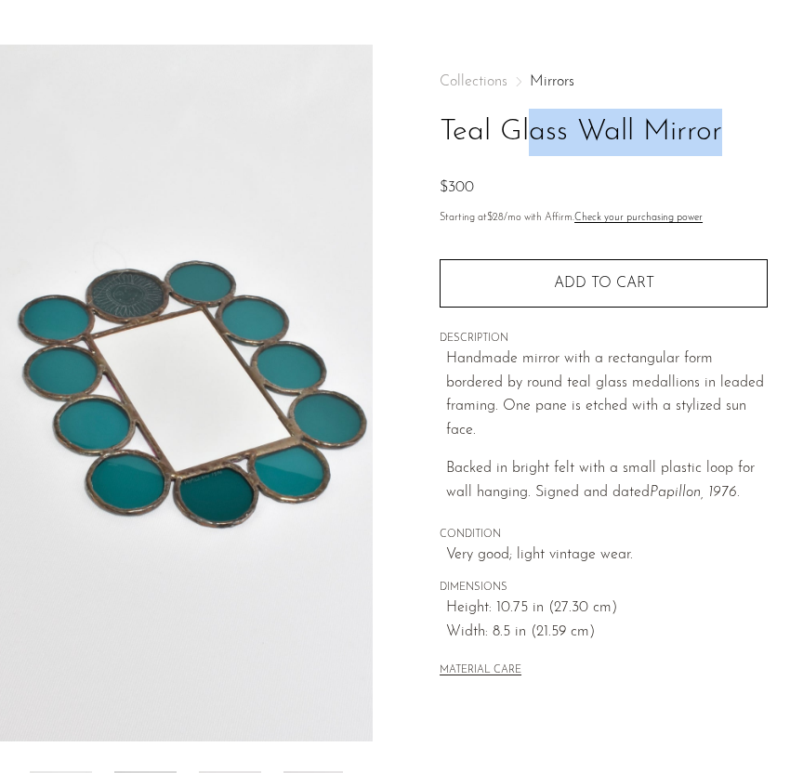
click at [493, 120] on h1 "Teal Glass Wall Mirror" at bounding box center [604, 132] width 328 height 47
copy div "Teal Glass Wall Mirror"
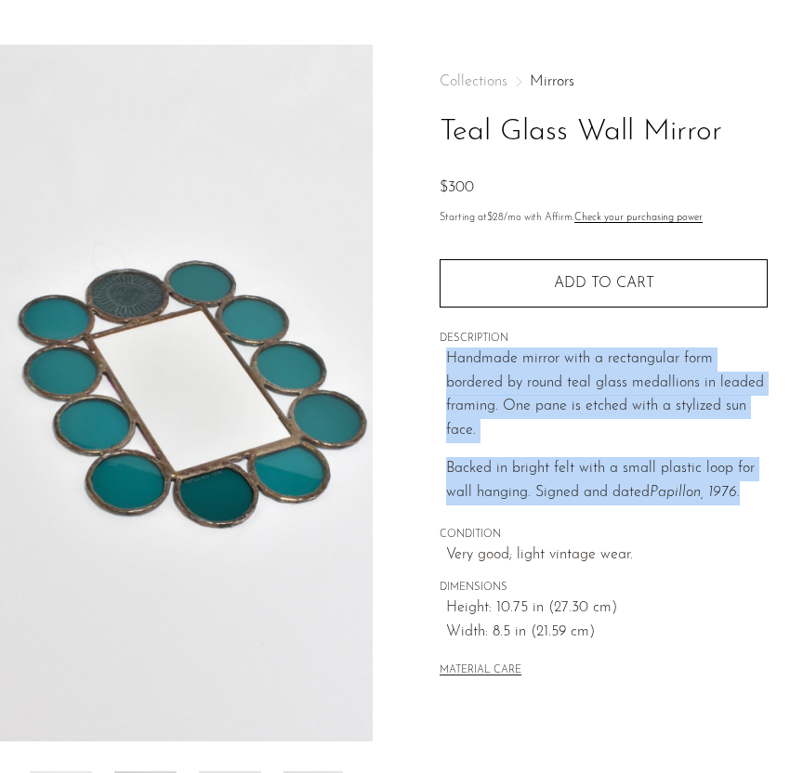
drag, startPoint x: 446, startPoint y: 356, endPoint x: 785, endPoint y: 520, distance: 375.9
click at [785, 520] on div "Collections Mirrors Teal Glass Wall Mirror $300 Starting at $28 /mo with Affirm…" at bounding box center [603, 483] width 373 height 876
copy div "Handmade mirror with a rectangular form bordered by round teal glass medallions…"
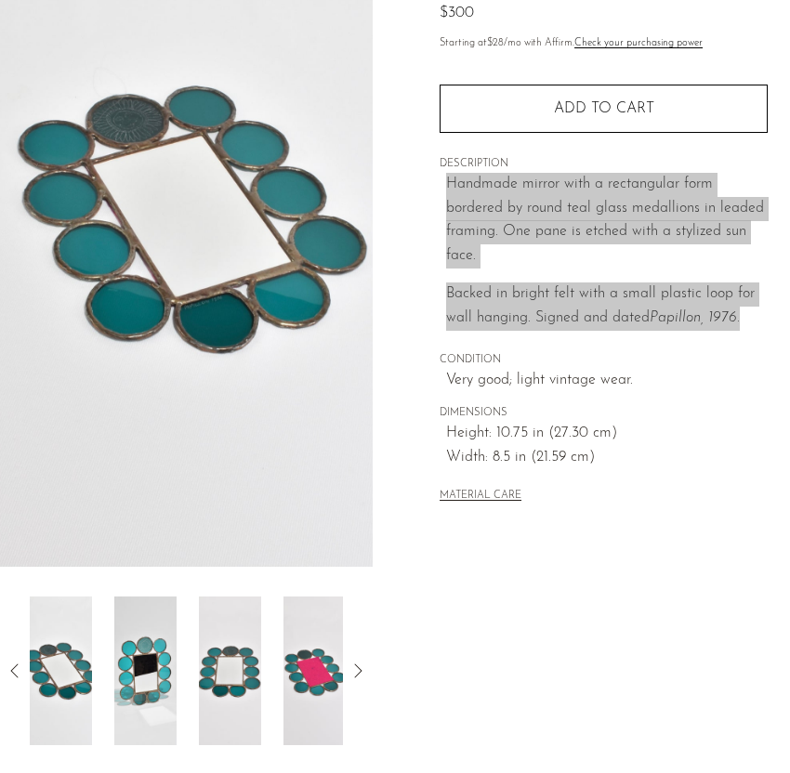
scroll to position [324, 0]
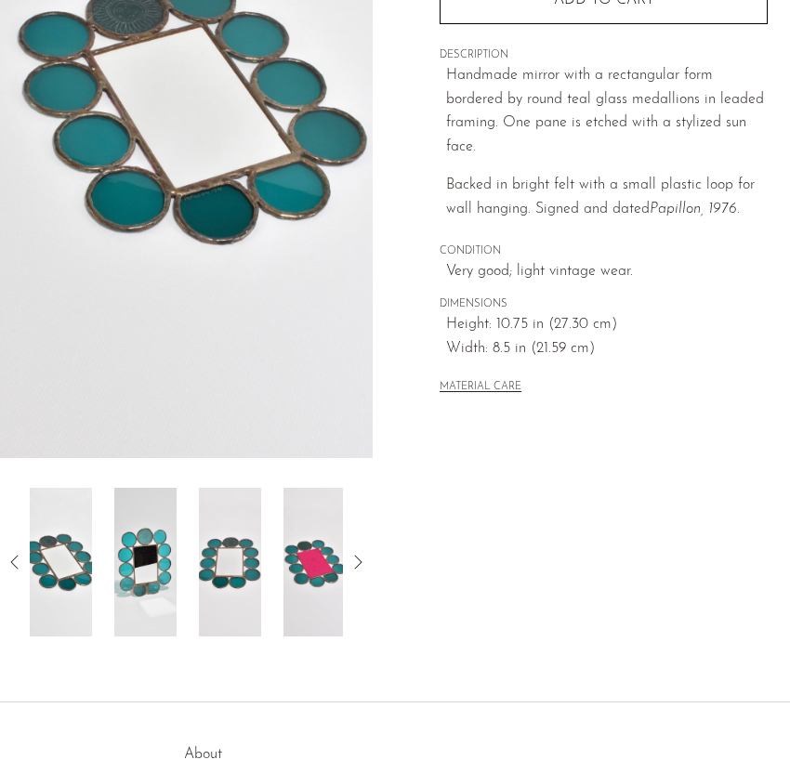
click at [14, 563] on icon at bounding box center [15, 562] width 22 height 22
click at [206, 567] on img at bounding box center [230, 562] width 62 height 149
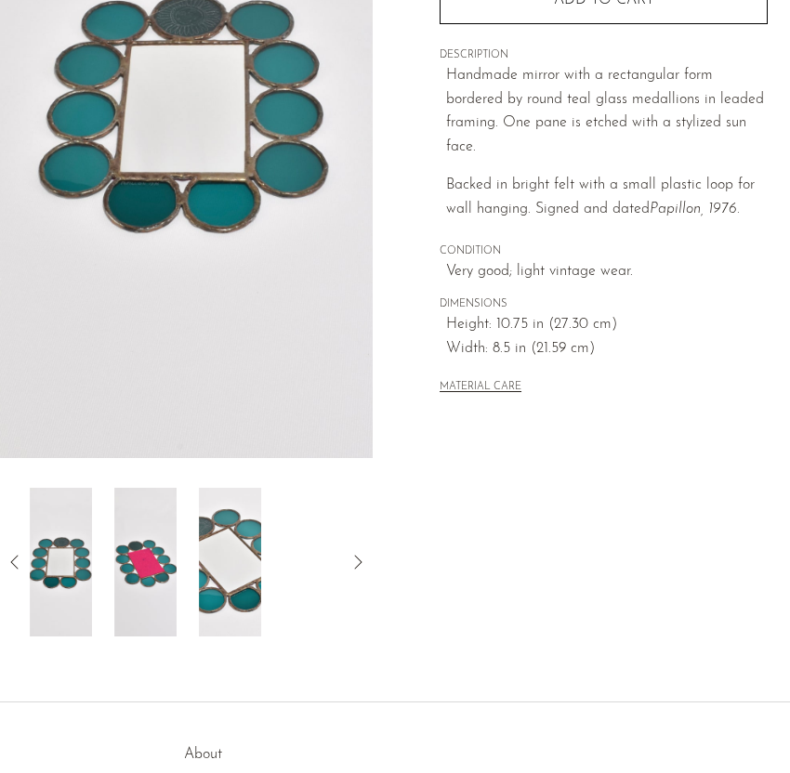
click at [399, 568] on article "Teal Glass Wall Mirror $300" at bounding box center [395, 199] width 790 height 876
click at [10, 558] on icon at bounding box center [15, 562] width 22 height 22
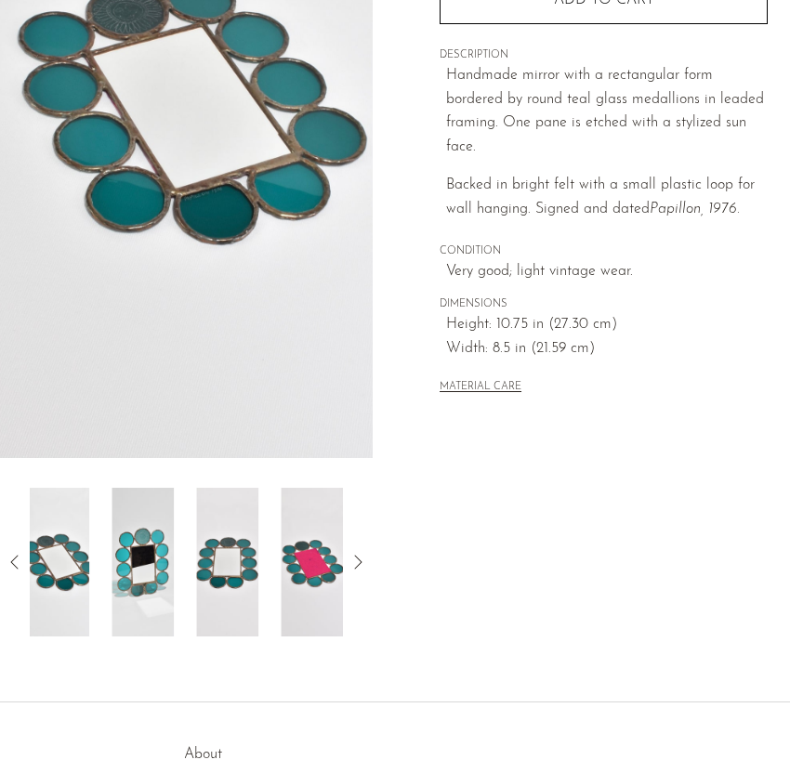
click at [10, 558] on icon at bounding box center [15, 562] width 22 height 22
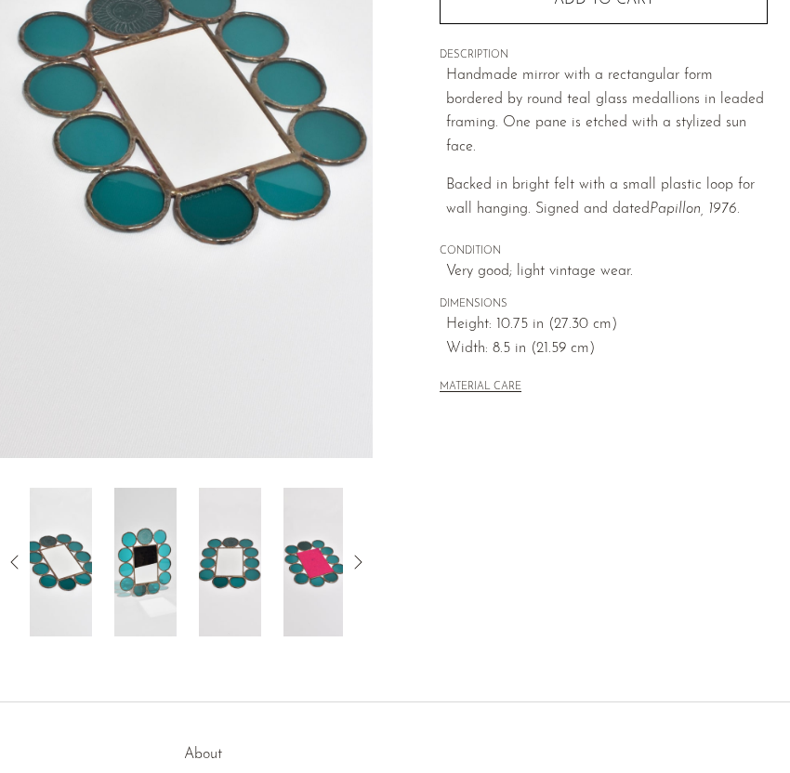
click at [352, 559] on icon at bounding box center [358, 562] width 22 height 22
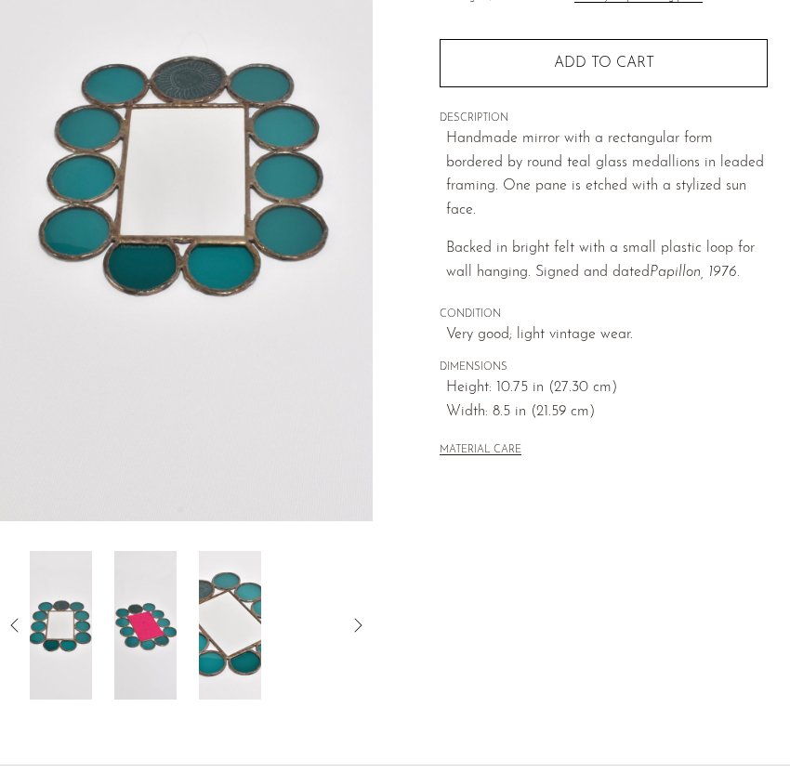
scroll to position [0, 0]
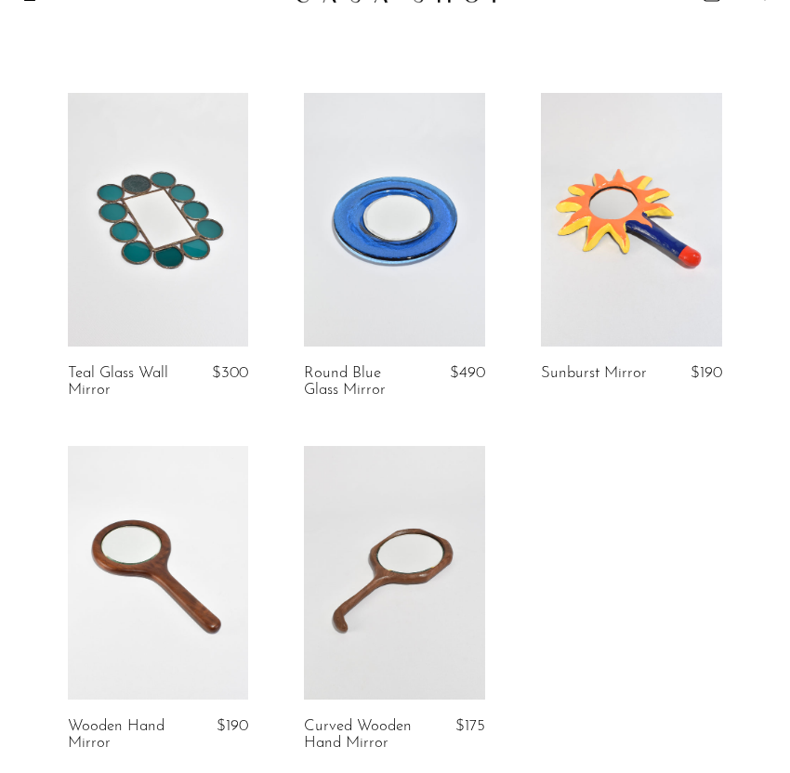
scroll to position [47, 0]
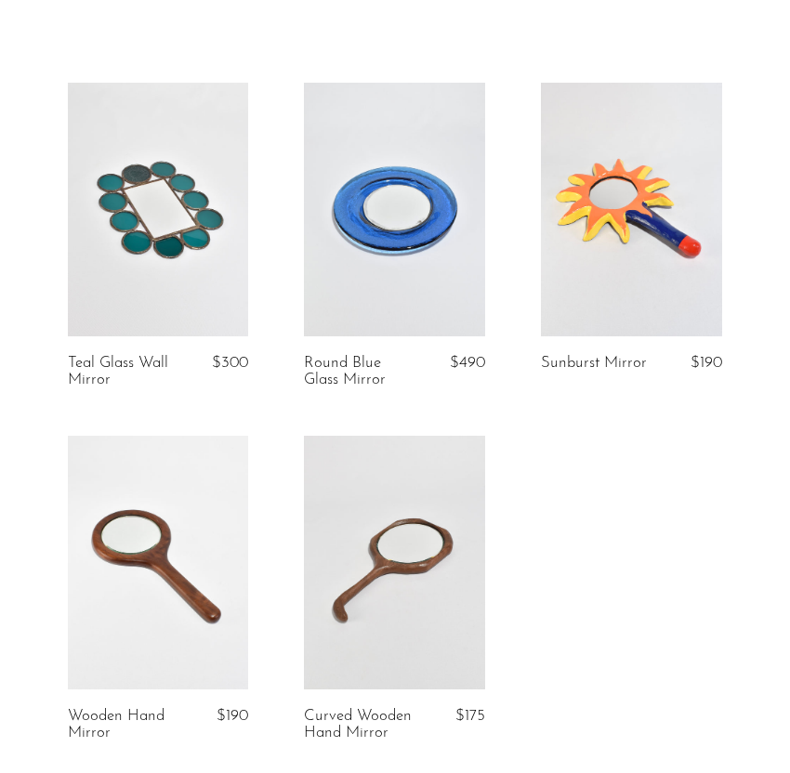
click at [426, 225] on link at bounding box center [394, 210] width 181 height 254
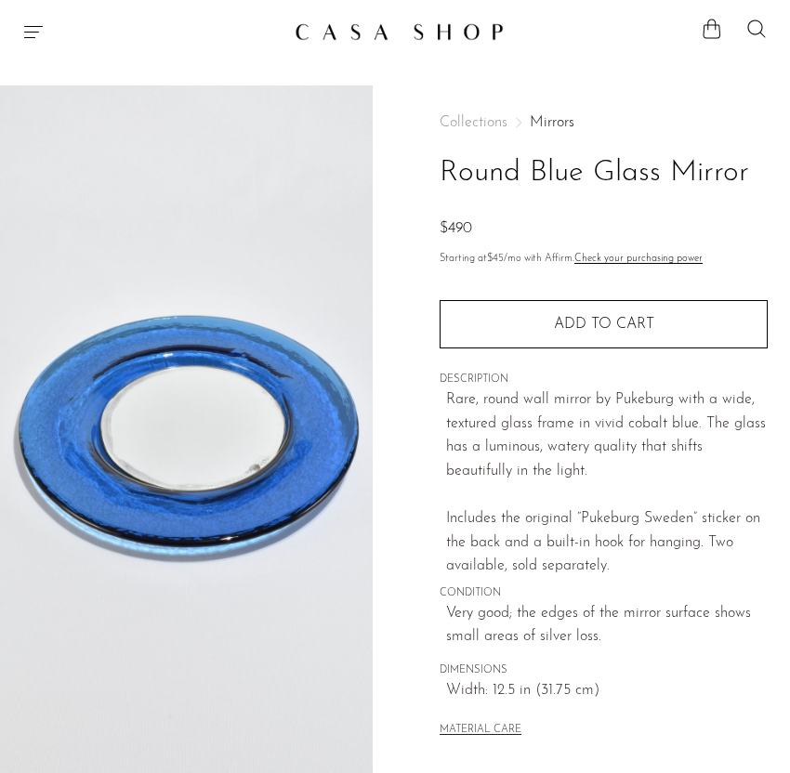
click at [564, 158] on h1 "Round Blue Glass Mirror" at bounding box center [604, 173] width 328 height 47
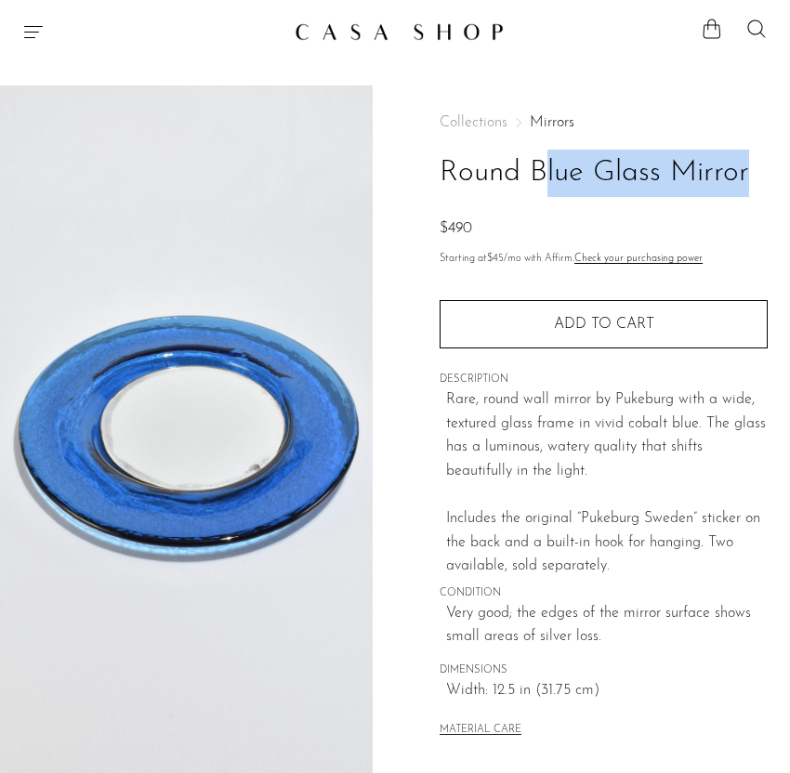
click at [564, 158] on h1 "Round Blue Glass Mirror" at bounding box center [604, 173] width 328 height 47
copy div "Round Blue Glass Mirror"
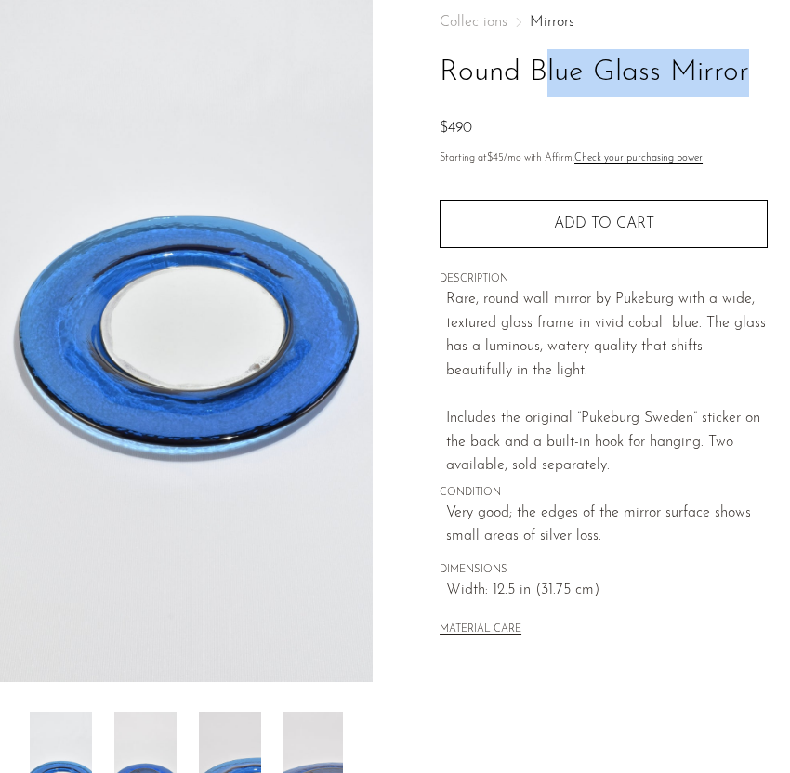
scroll to position [102, 0]
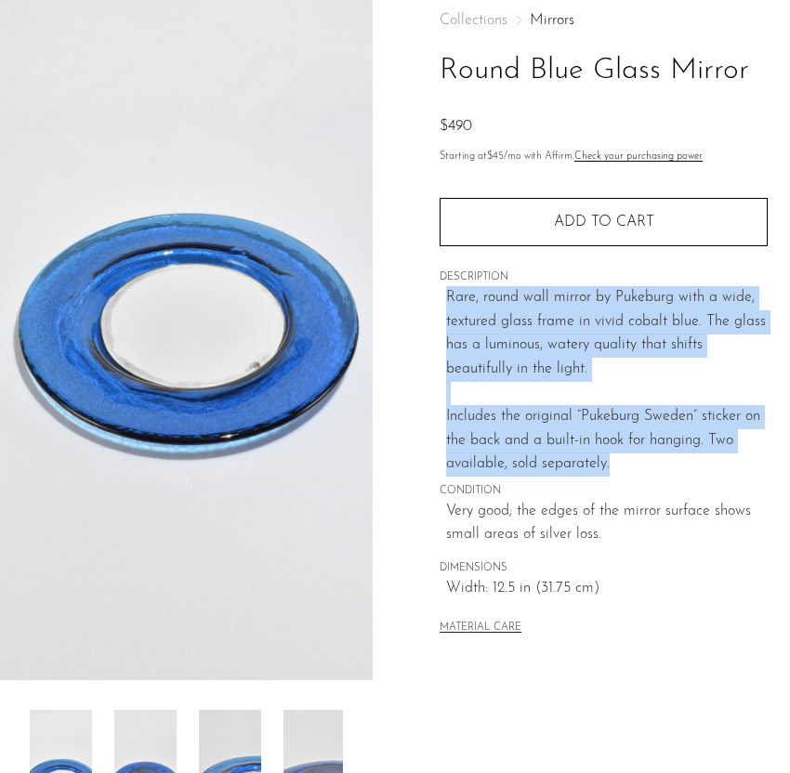
drag, startPoint x: 443, startPoint y: 296, endPoint x: 696, endPoint y: 476, distance: 311.4
click at [696, 476] on div "Collections Mirrors Round Blue Glass Mirror $490 Starting at $45 /mo with Affir…" at bounding box center [604, 325] width 328 height 685
copy p "Rare, round wall mirror by Pukeburg with a wide, textured glass frame in vivid …"
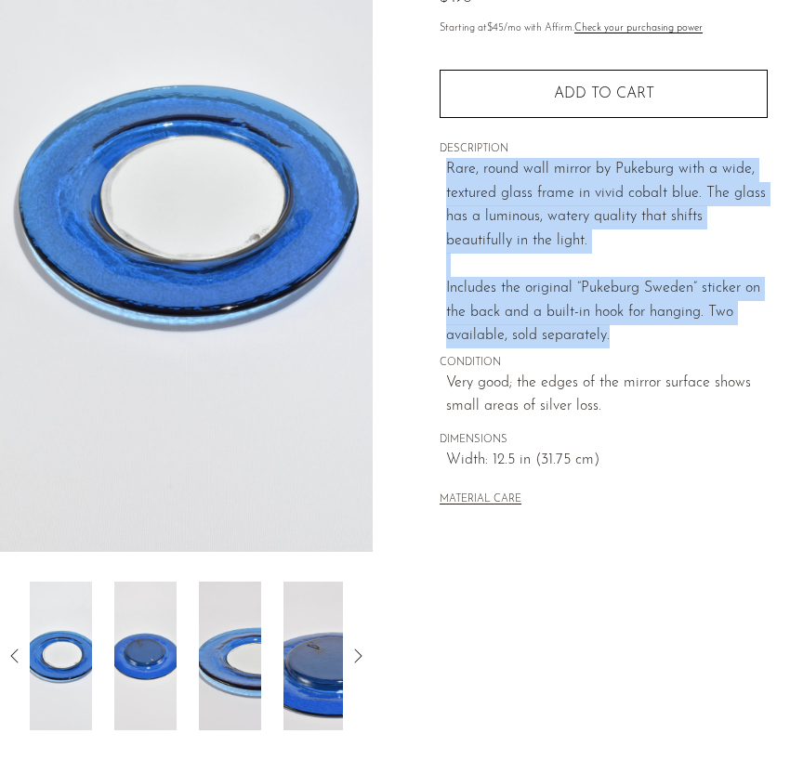
scroll to position [234, 0]
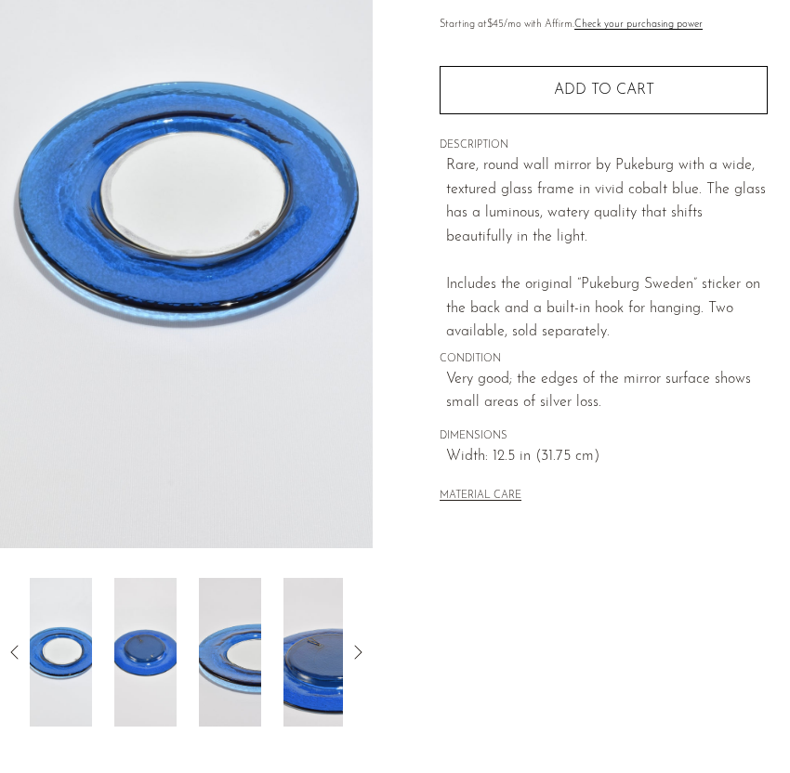
click at [455, 616] on div "Collections Mirrors Round Blue Glass Mirror $490 Starting at $45 /mo with Affir…" at bounding box center [603, 289] width 373 height 876
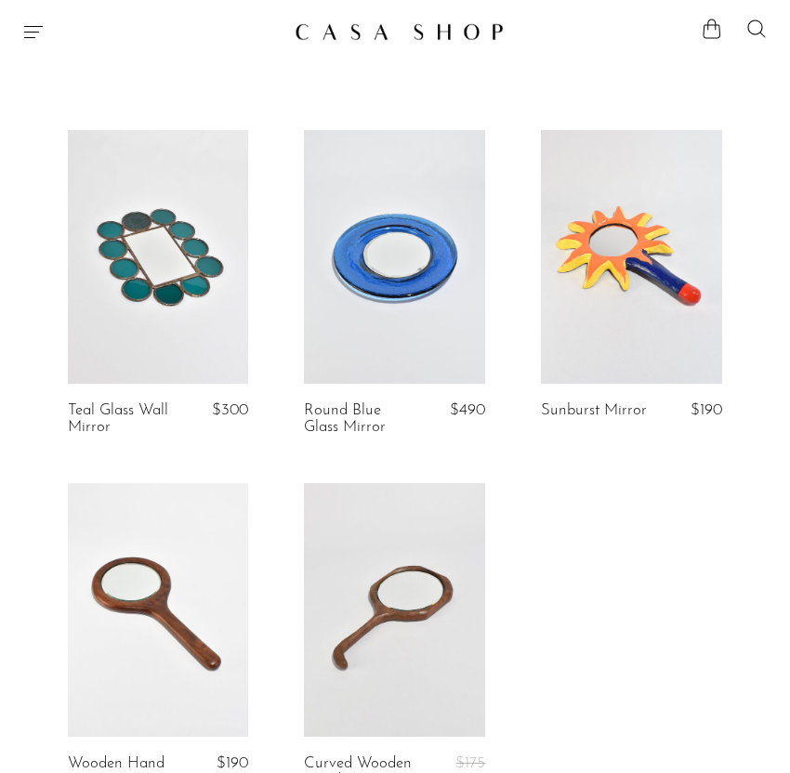
scroll to position [47, 0]
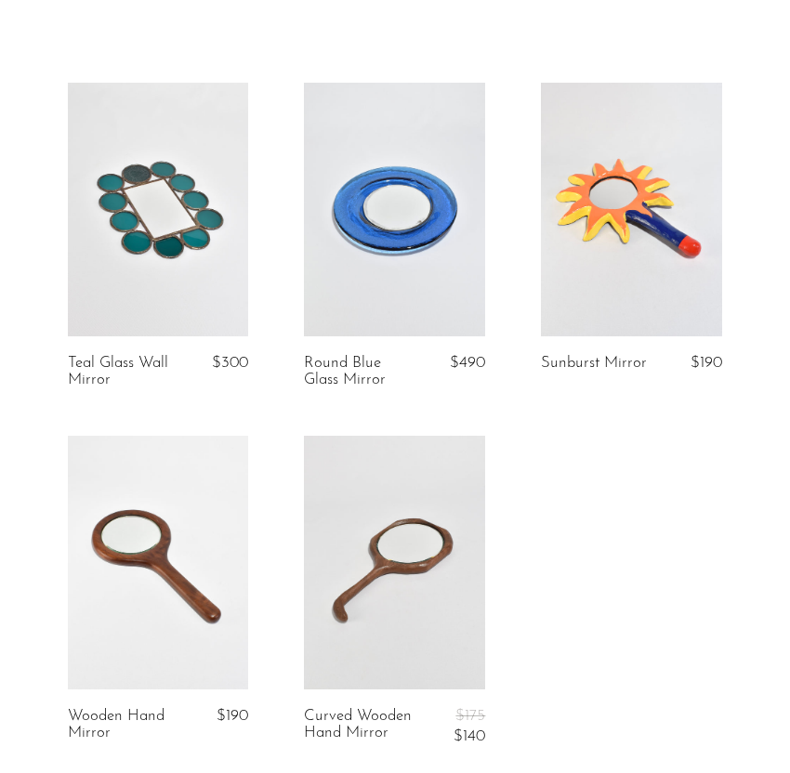
click at [590, 277] on link at bounding box center [631, 210] width 181 height 254
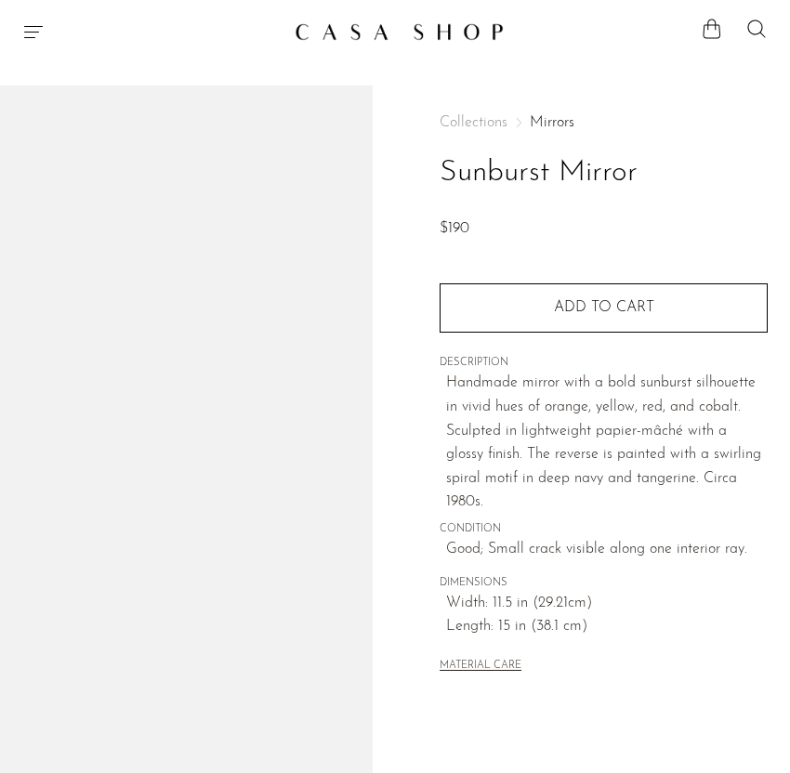
click at [606, 174] on h1 "Sunburst Mirror" at bounding box center [604, 173] width 328 height 47
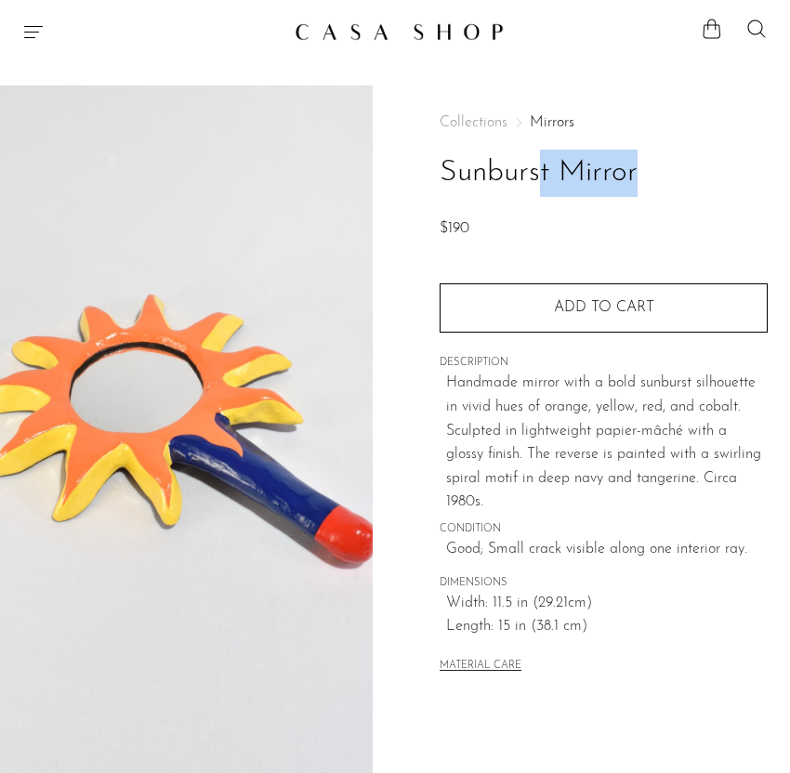
click at [606, 174] on h1 "Sunburst Mirror" at bounding box center [604, 173] width 328 height 47
copy div "Sunburst Mirror"
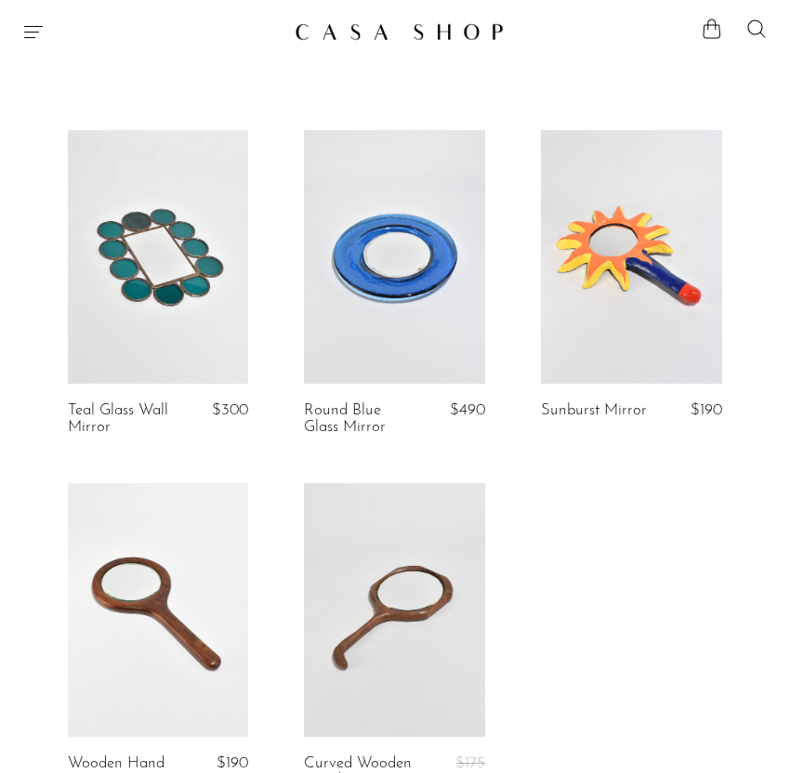
scroll to position [47, 0]
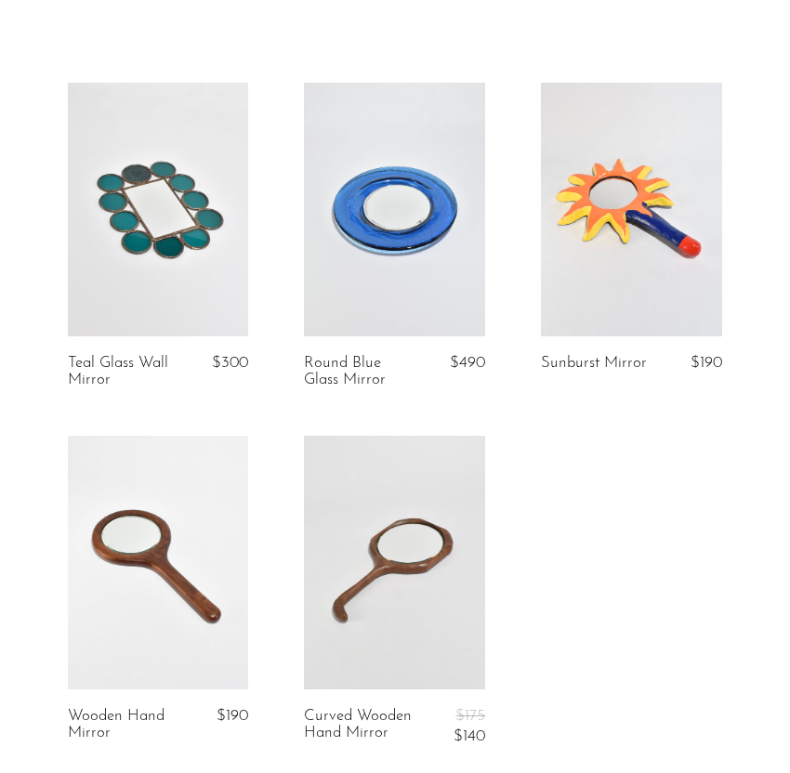
click at [180, 561] on link at bounding box center [158, 563] width 181 height 254
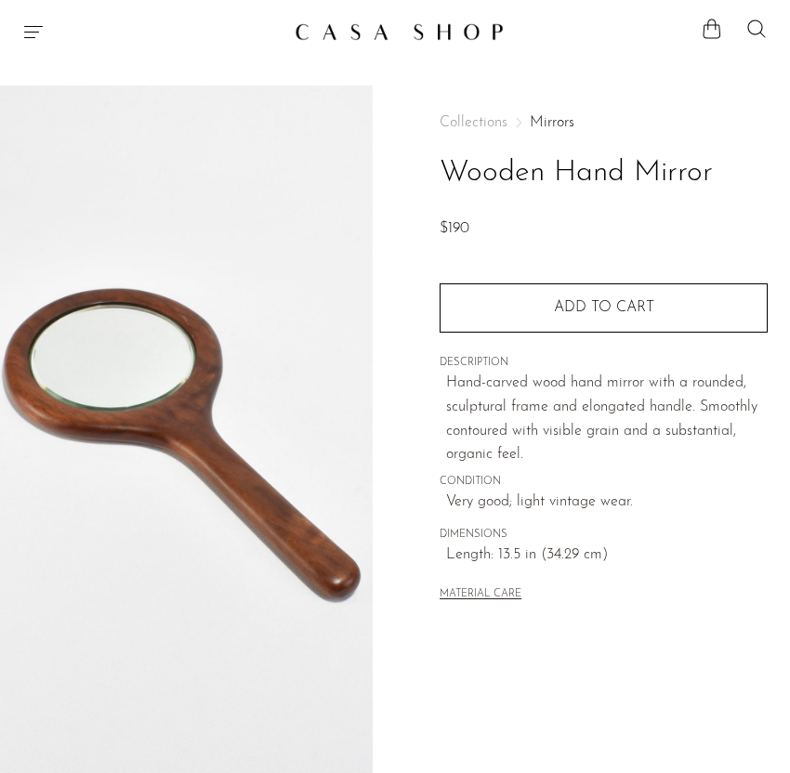
click at [590, 179] on h1 "Wooden Hand Mirror" at bounding box center [604, 173] width 328 height 47
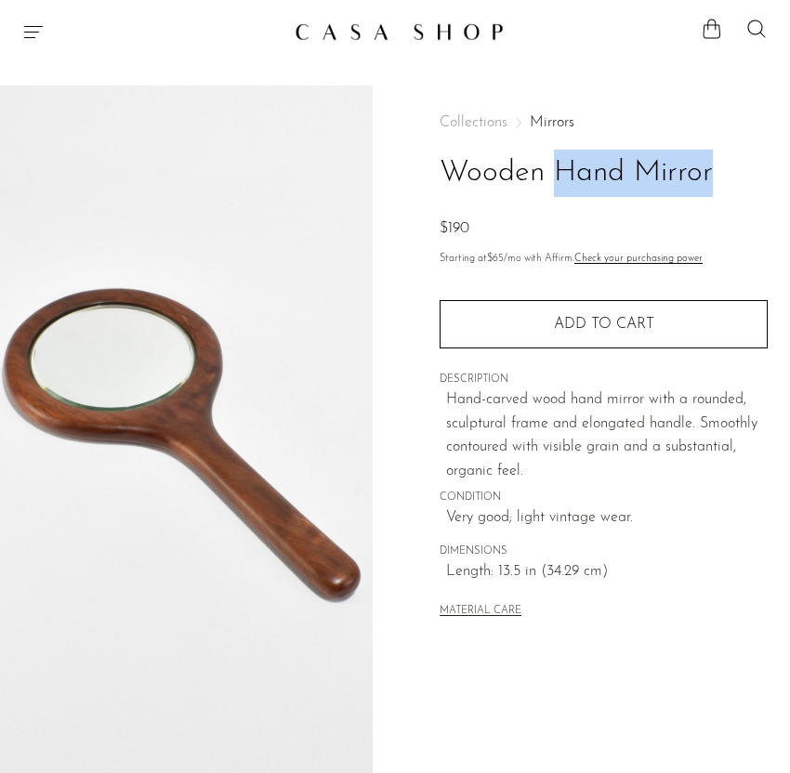
copy div "Wooden Hand Mirror"
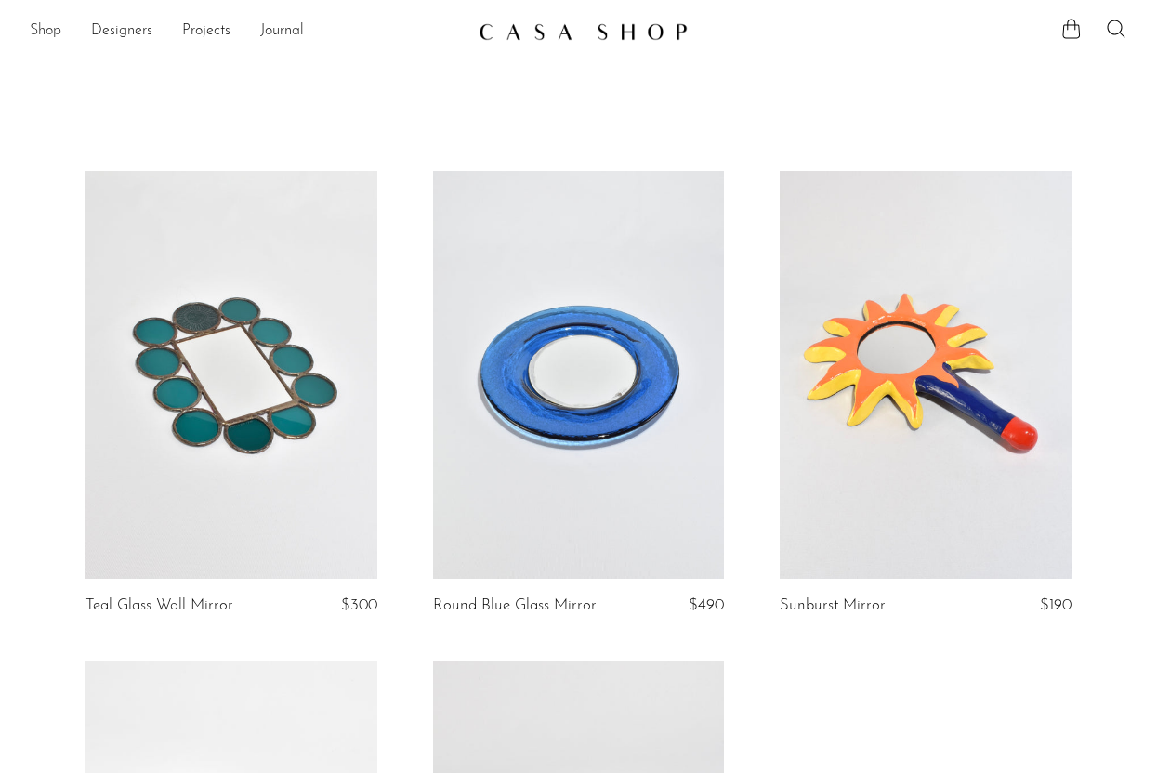
click at [38, 33] on link "Shop" at bounding box center [46, 32] width 32 height 24
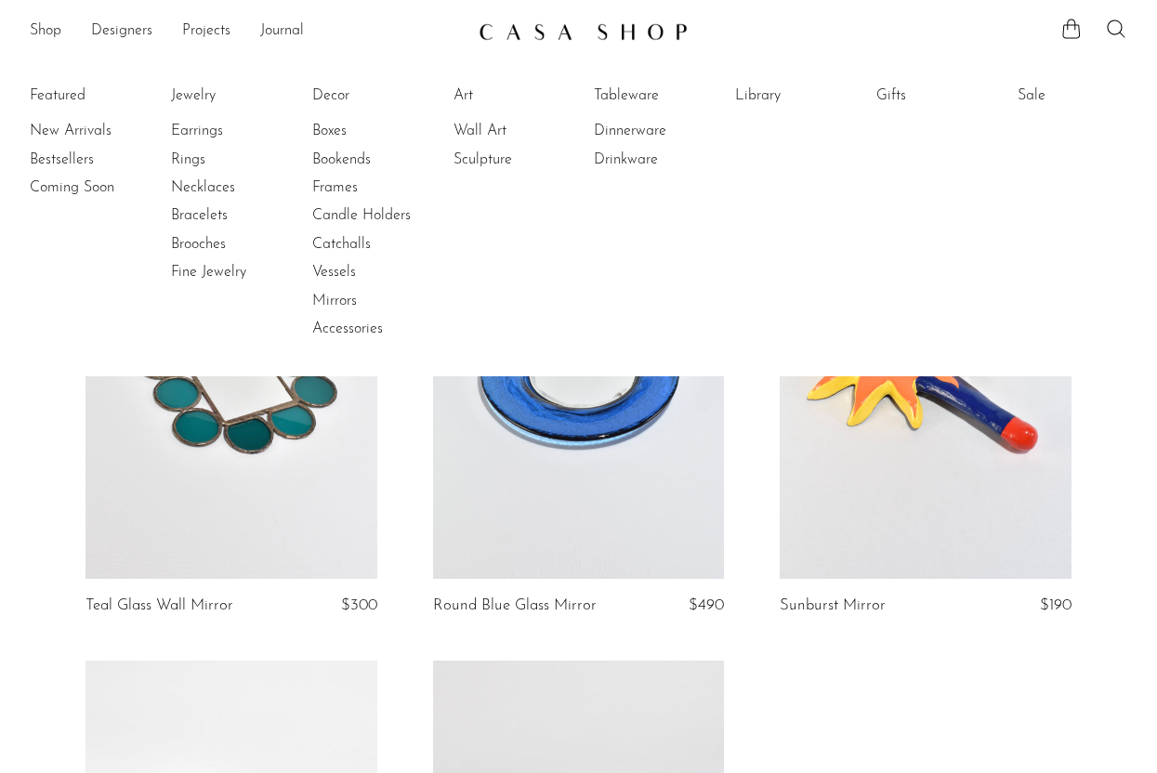
click at [392, 231] on li "Catchalls" at bounding box center [381, 245] width 139 height 28
click at [389, 218] on link "Candle Holders" at bounding box center [381, 215] width 139 height 20
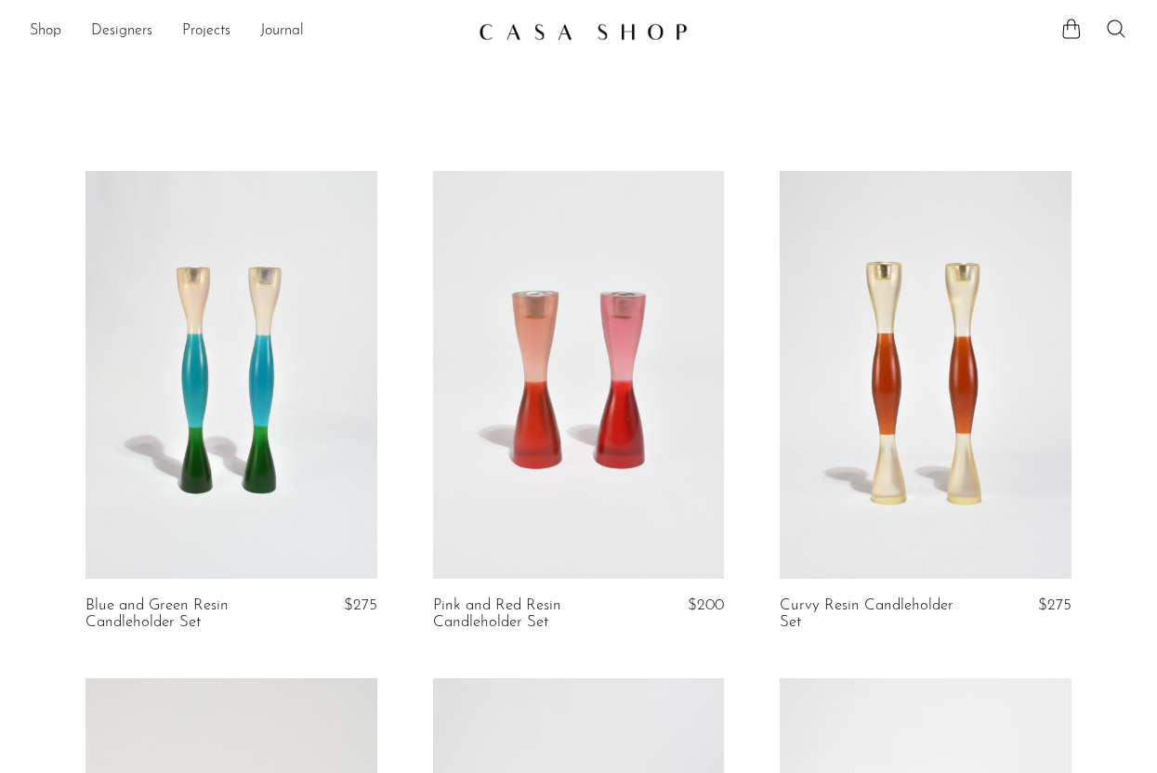
click at [337, 415] on link at bounding box center [231, 375] width 291 height 408
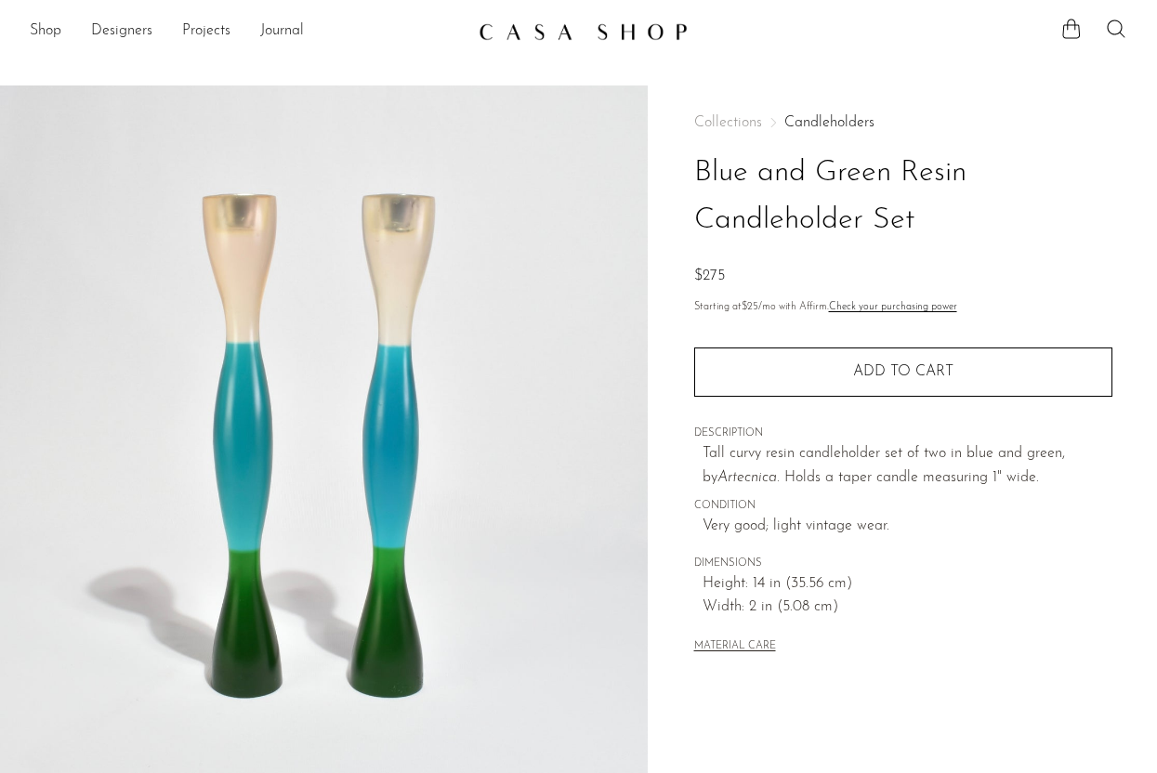
drag, startPoint x: 703, startPoint y: 172, endPoint x: 1098, endPoint y: 277, distance: 408.8
click at [1098, 277] on div "Collections Candleholders Blue and Green Resin Candleholder Set $275" at bounding box center [903, 202] width 418 height 174
click at [983, 234] on h1 "Blue and Green Resin Candleholder Set" at bounding box center [903, 197] width 418 height 95
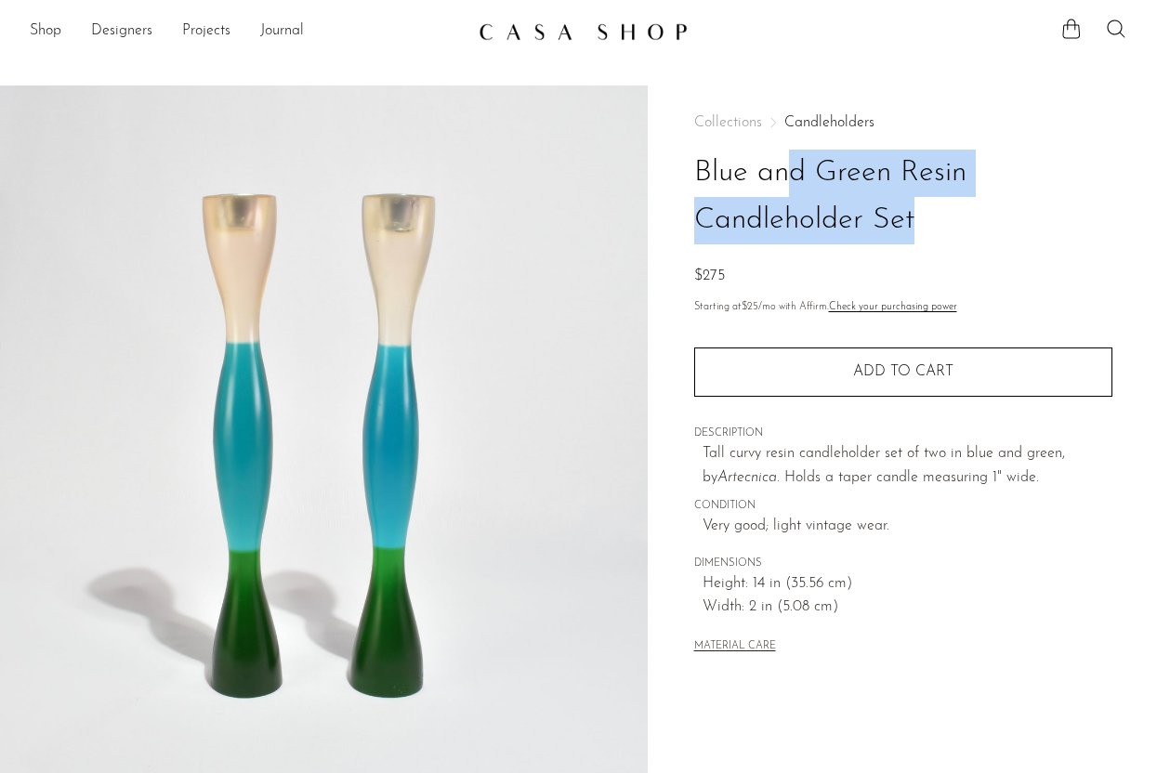
drag, startPoint x: 685, startPoint y: 155, endPoint x: 998, endPoint y: 245, distance: 325.1
click at [998, 246] on div "Collections Candleholders Blue and Green Resin Candleholder Set $275 Starting a…" at bounding box center [902, 524] width 509 height 876
copy div "Blue and Green Resin Candleholder Set"
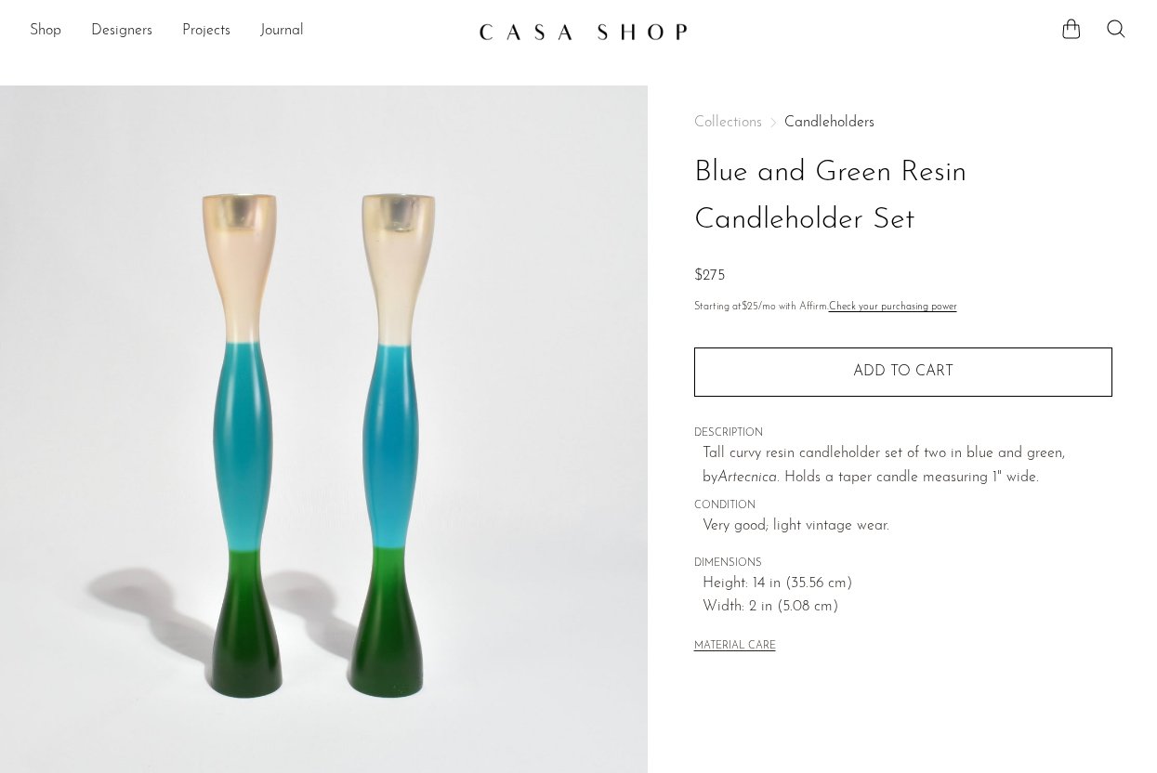
click at [815, 496] on div "Collections Candleholders Blue and Green Resin Candleholder Set $275 Starting a…" at bounding box center [903, 387] width 418 height 602
click at [818, 470] on span "Holds a taper candle measuring 1" wide." at bounding box center [912, 477] width 255 height 15
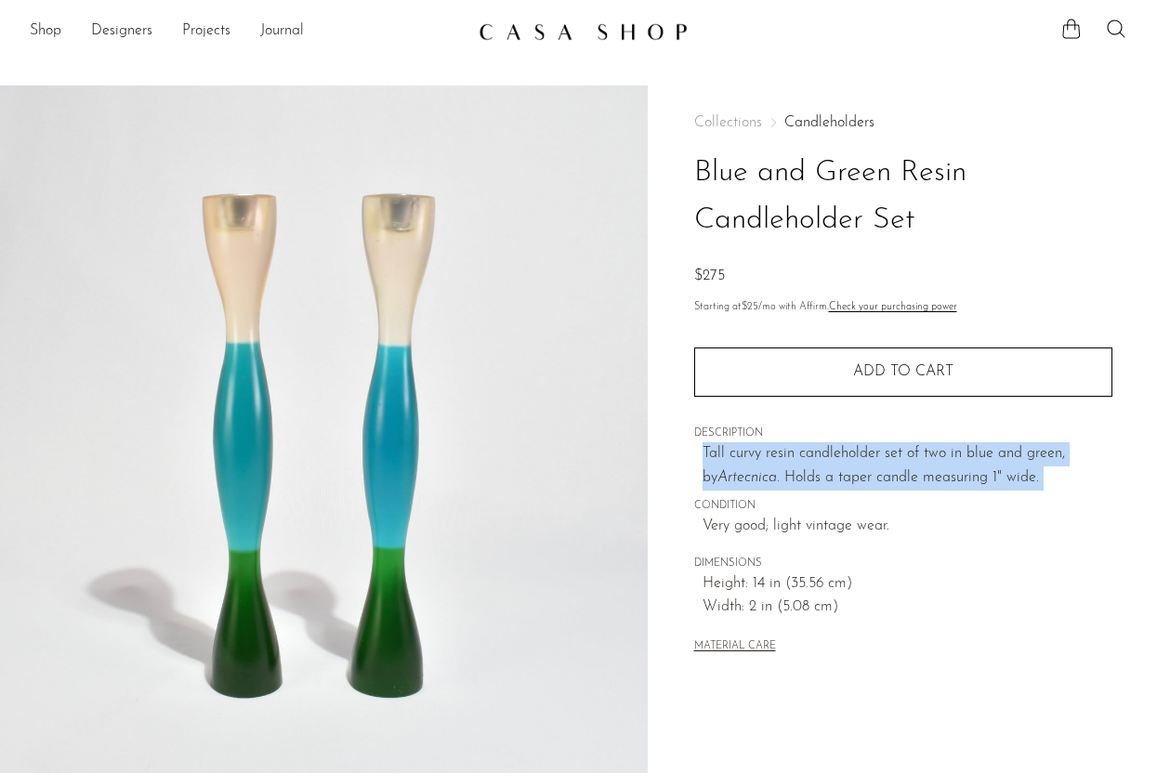
click at [818, 470] on span "Holds a taper candle measuring 1" wide." at bounding box center [912, 477] width 255 height 15
copy div "Tall curvy resin candleholder set of two in blue and green, by Artecnica. Holds…"
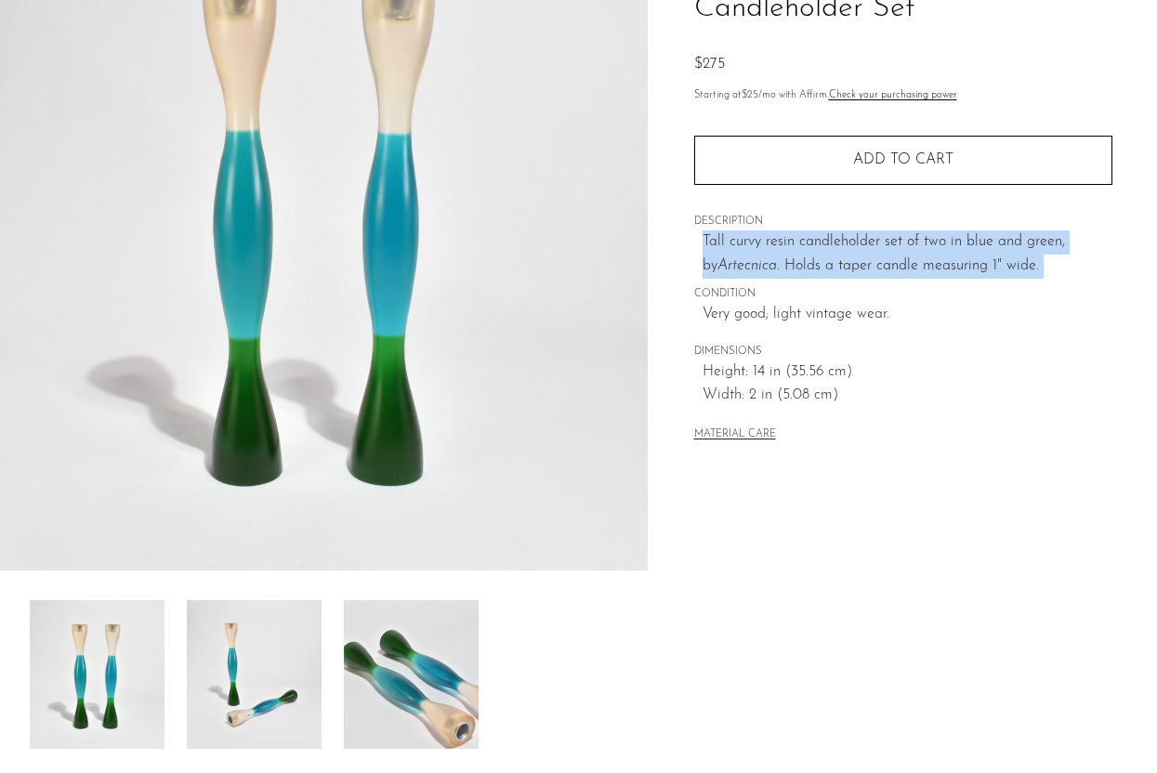
scroll to position [211, 0]
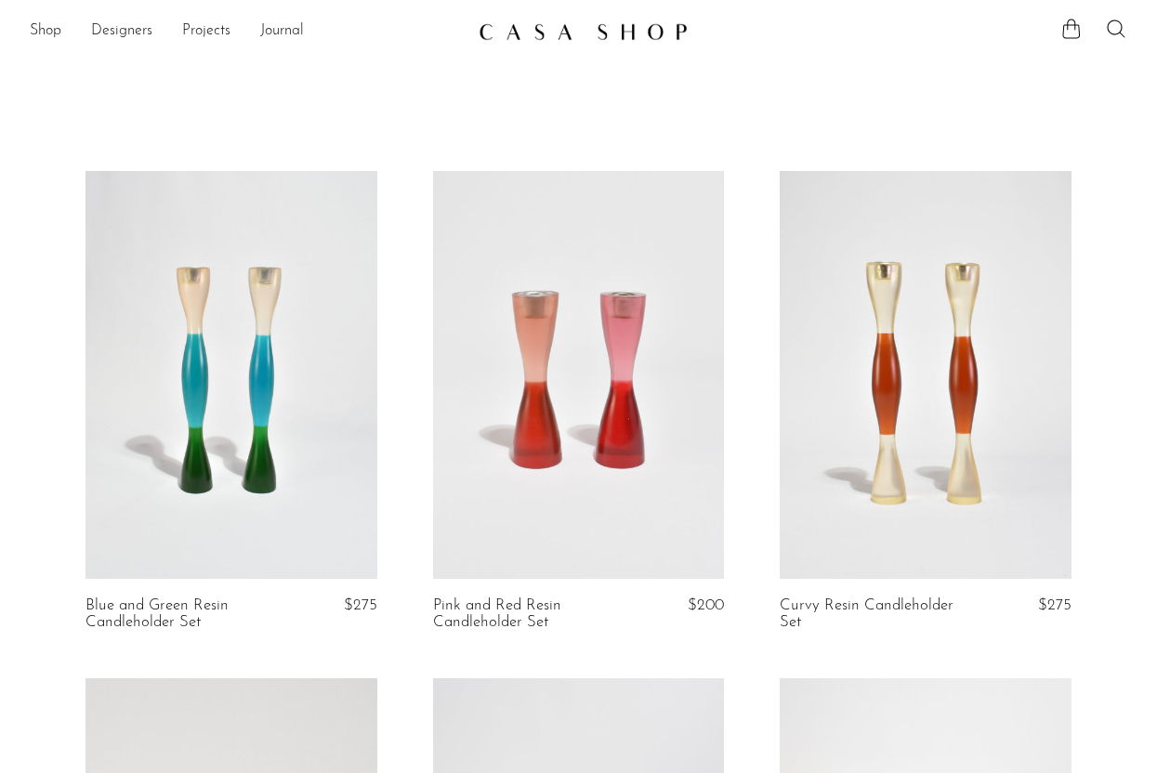
click at [512, 612] on link "Pink and Red Resin Candleholder Set" at bounding box center [529, 615] width 192 height 34
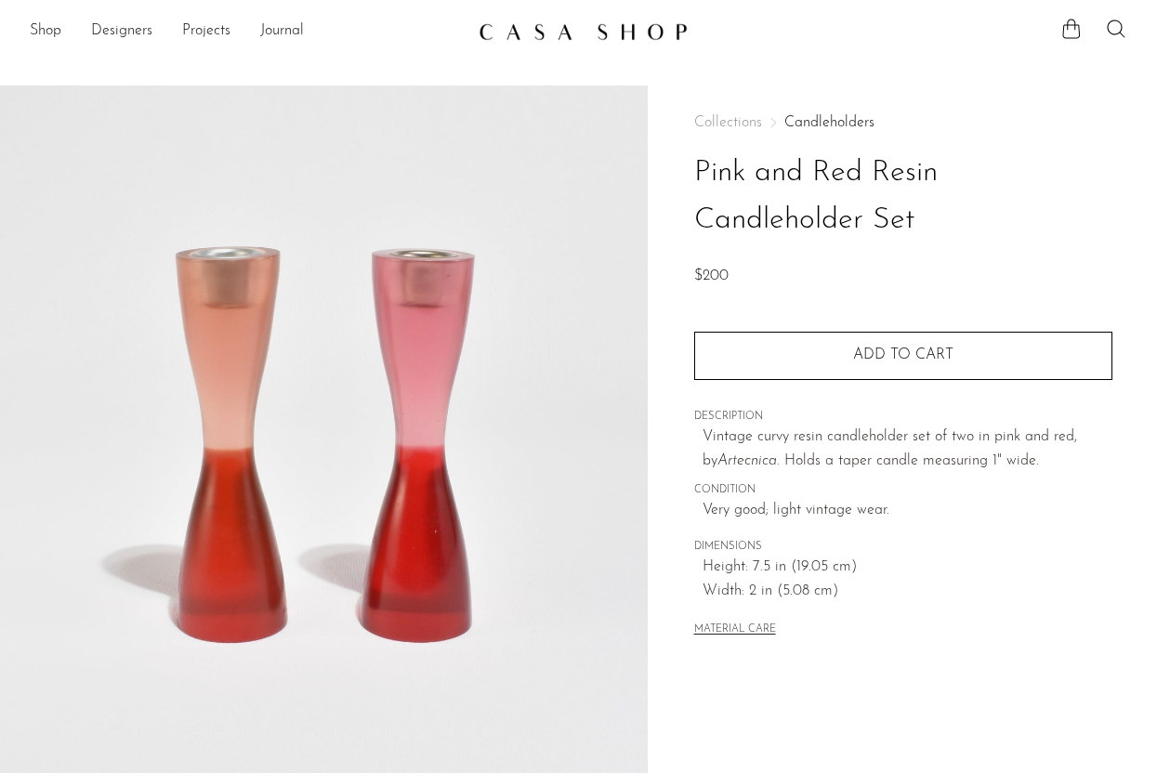
drag, startPoint x: 683, startPoint y: 166, endPoint x: 943, endPoint y: 240, distance: 269.6
click at [943, 241] on div "Collections Candleholders Pink and Red Resin Candleholder Set $200 Quantity 1 A…" at bounding box center [902, 524] width 509 height 876
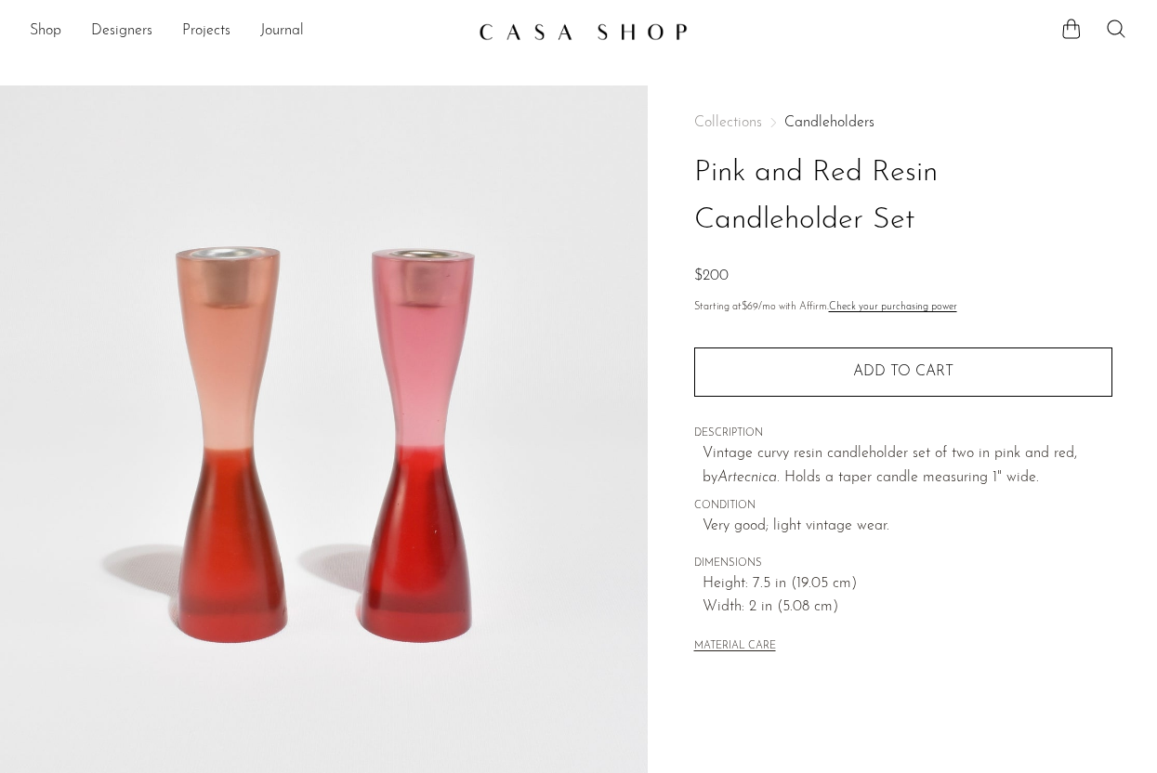
copy h1 "Pink and Red Resin Candleholder Set"
click at [820, 463] on p "Vintage curvy resin candleholder set of two in pink and red, by Artecnica. Hold…" at bounding box center [908, 466] width 410 height 47
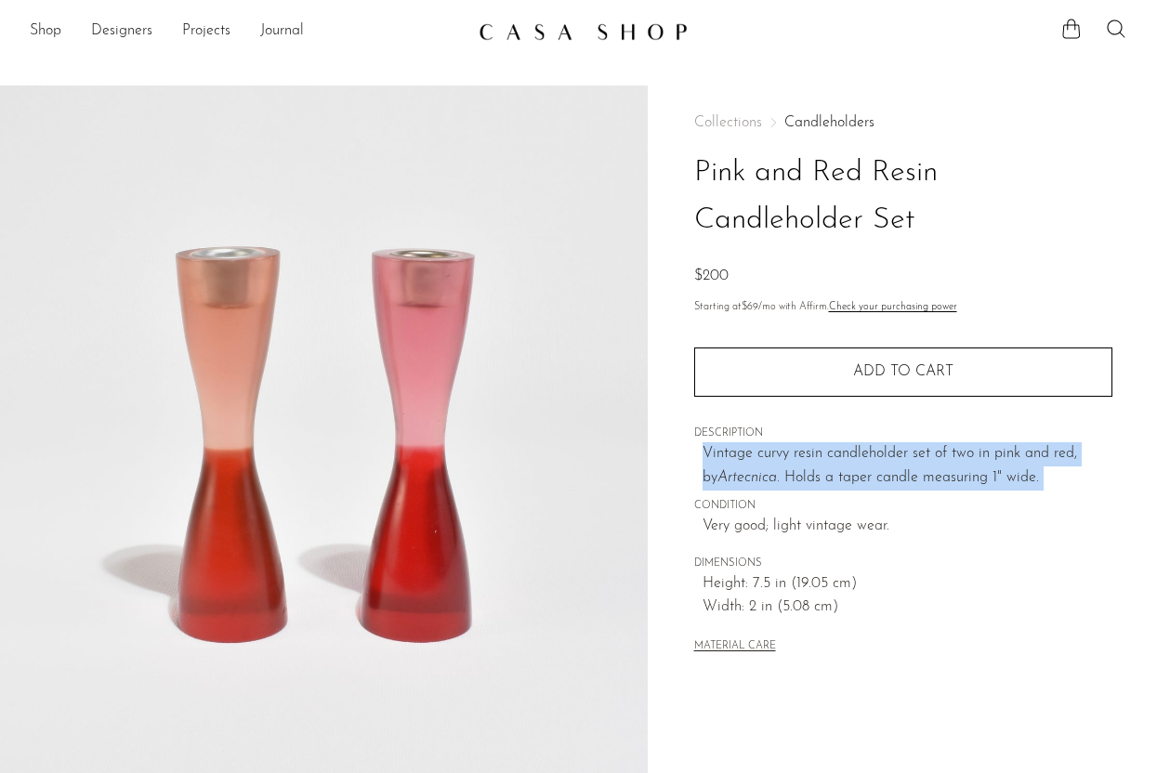
click at [820, 463] on p "Vintage curvy resin candleholder set of two in pink and red, by Artecnica. Hold…" at bounding box center [908, 466] width 410 height 47
copy div "Vintage curvy resin candleholder set of two in pink and red, by Artecnica. Hold…"
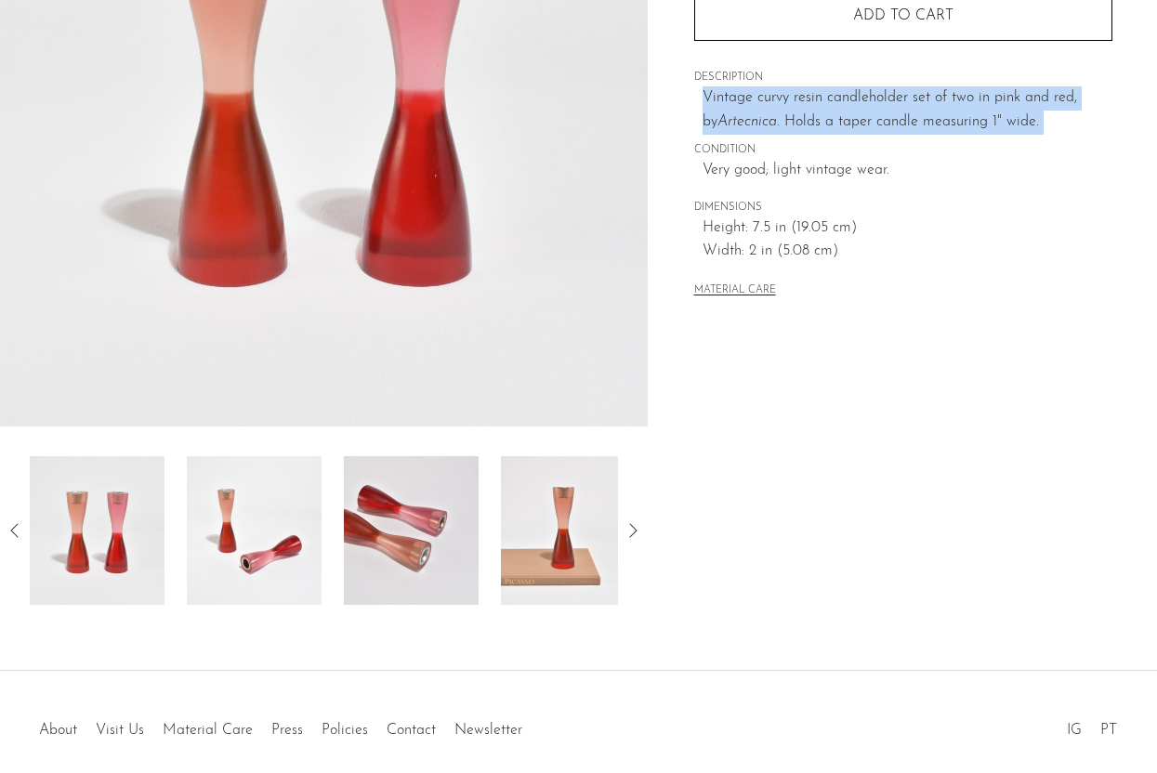
scroll to position [367, 0]
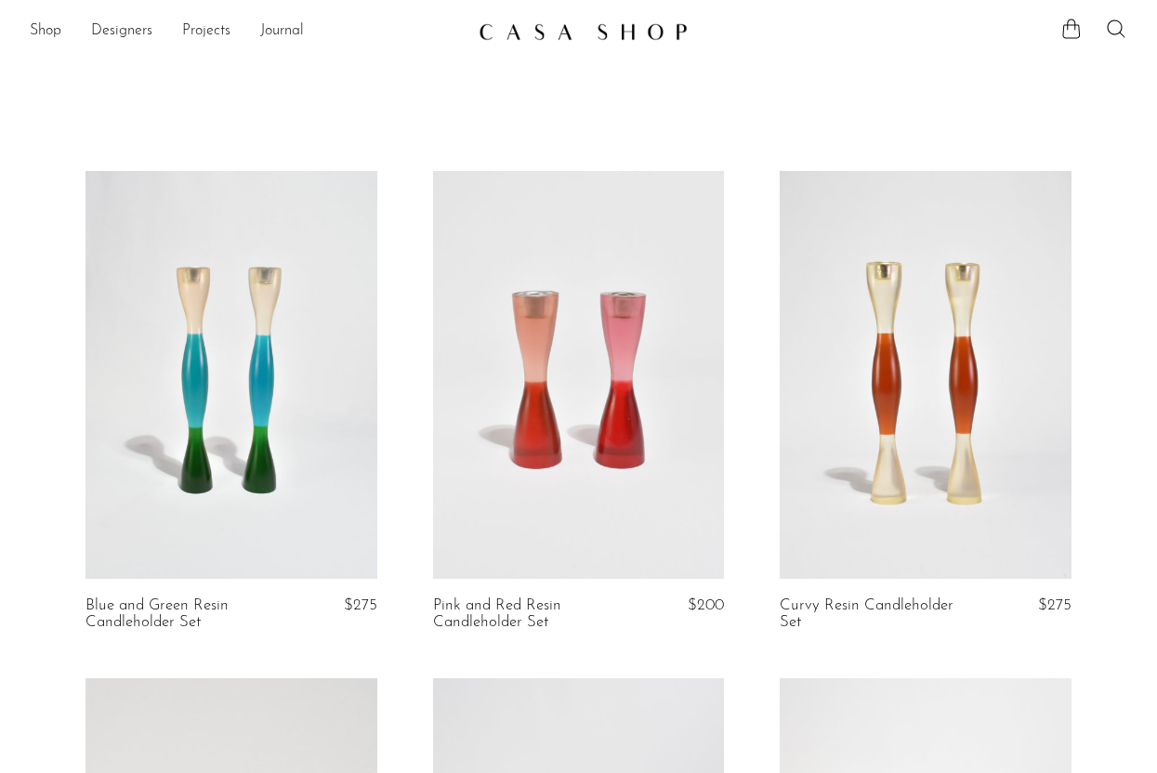
click at [835, 338] on link at bounding box center [925, 375] width 291 height 408
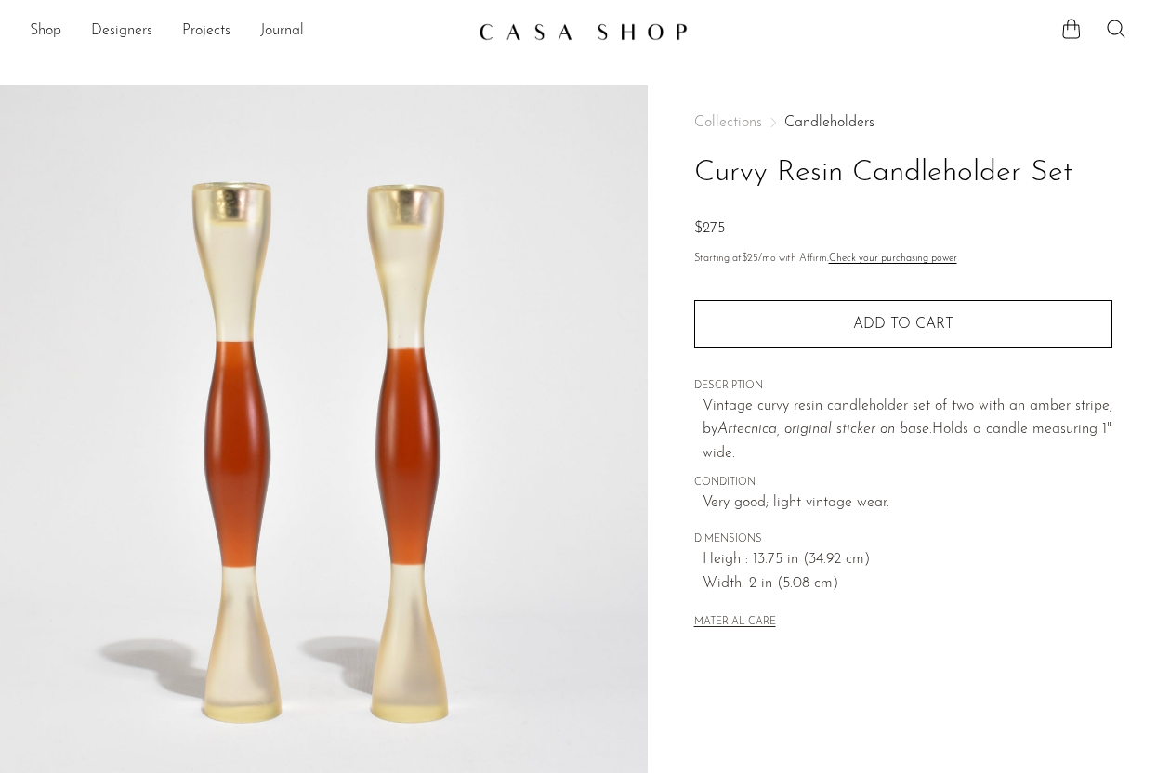
click at [827, 176] on h1 "Curvy Resin Candleholder Set" at bounding box center [903, 173] width 418 height 47
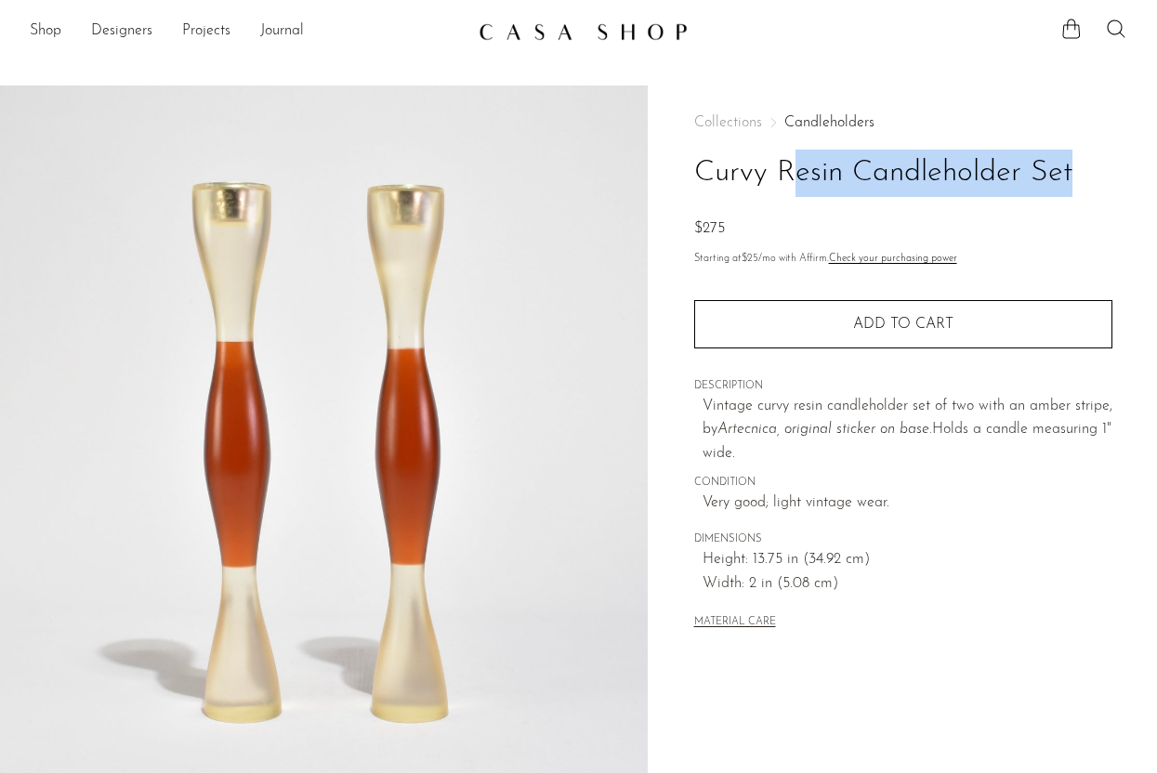
click at [827, 176] on h1 "Curvy Resin Candleholder Set" at bounding box center [903, 173] width 418 height 47
copy div "Curvy Resin Candleholder Set"
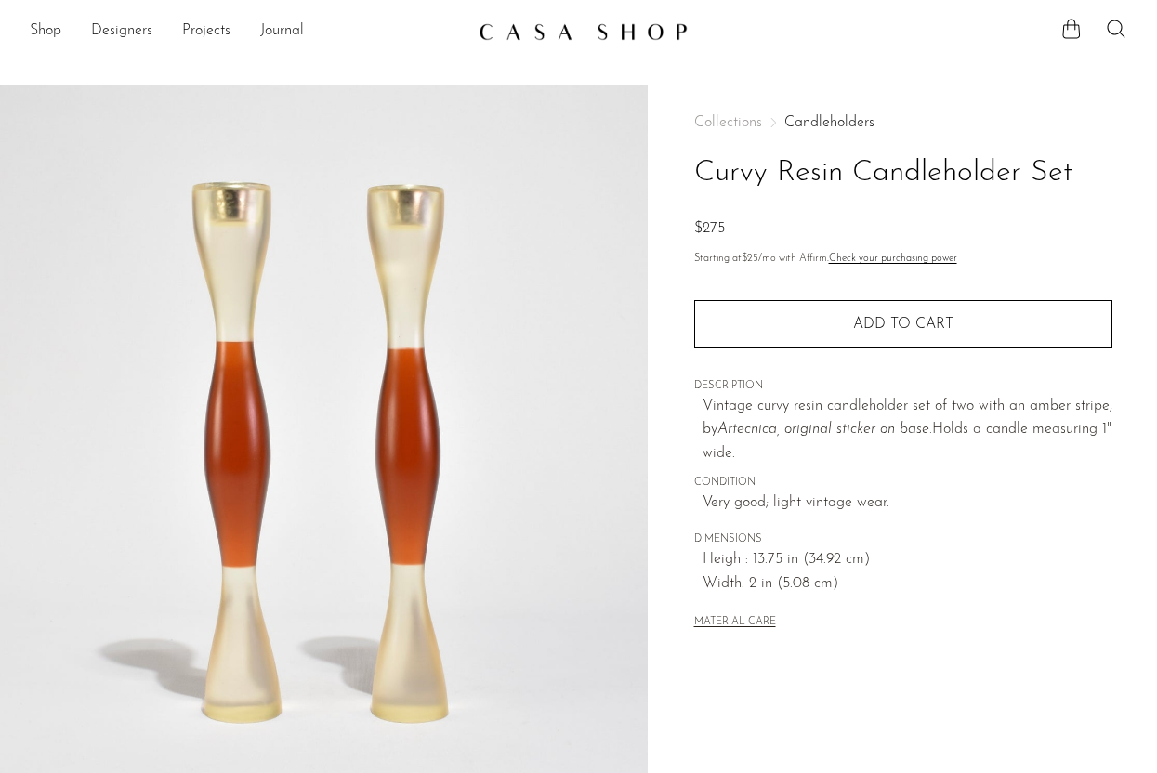
click at [896, 415] on p "Vintage curvy resin candleholder set of two with an amber stripe, by Artecnica,…" at bounding box center [908, 431] width 410 height 72
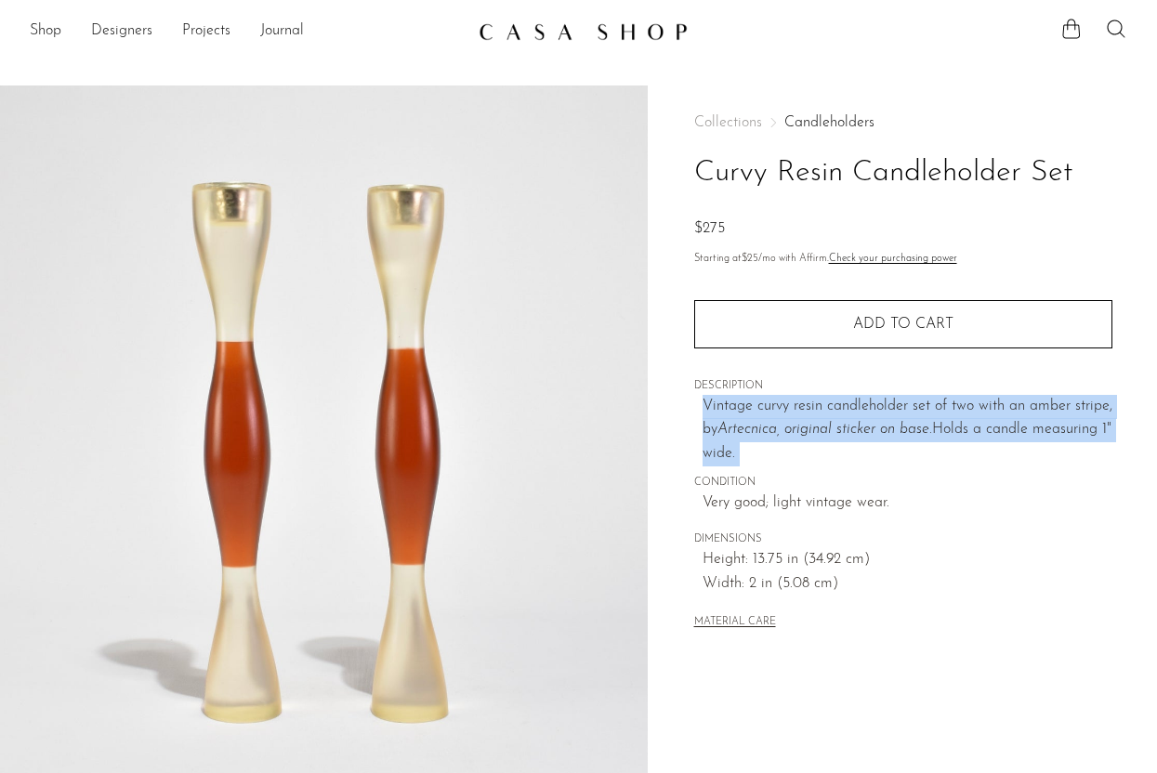
click at [896, 415] on p "Vintage curvy resin candleholder set of two with an amber stripe, by Artecnica,…" at bounding box center [908, 431] width 410 height 72
copy div "Vintage curvy resin candleholder set of two with an amber stripe, by Artecnica,…"
drag, startPoint x: 832, startPoint y: 259, endPoint x: 820, endPoint y: 236, distance: 26.2
click at [820, 236] on div "Collections Candleholders Curvy Resin Candleholder Set $275 Starting at $25 /mo…" at bounding box center [903, 375] width 418 height 578
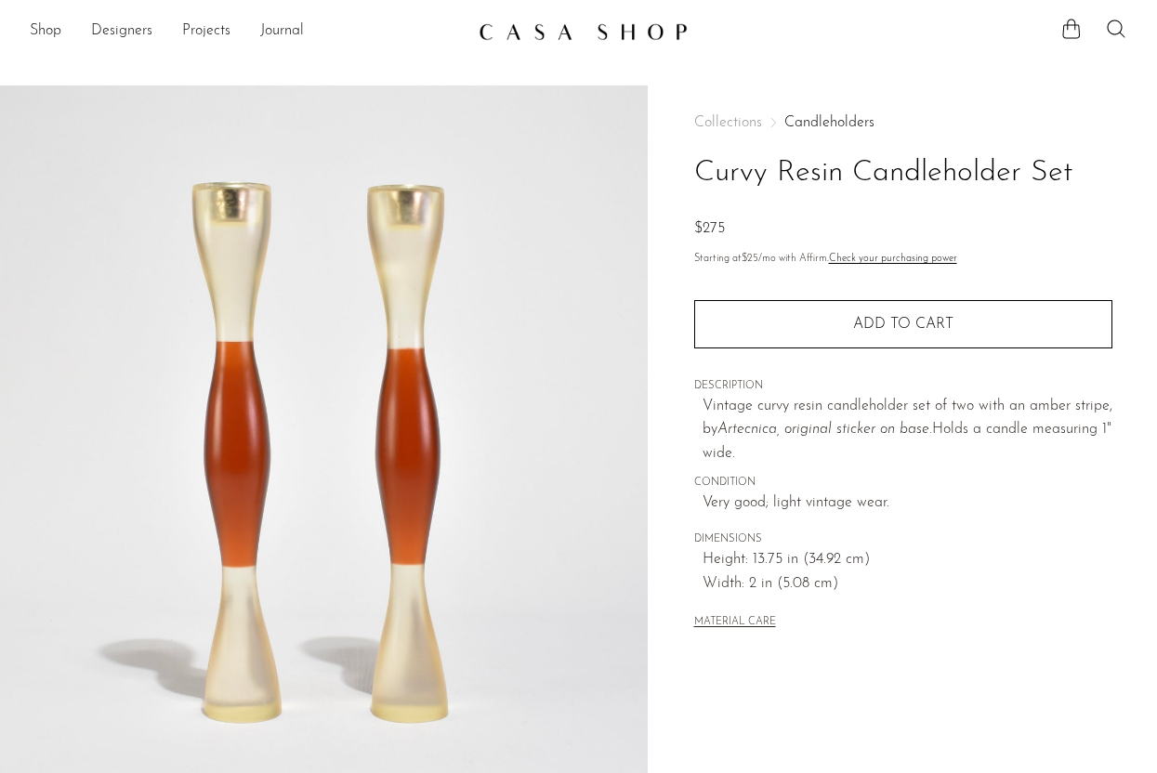
click at [802, 174] on h1 "Curvy Resin Candleholder Set" at bounding box center [903, 173] width 418 height 47
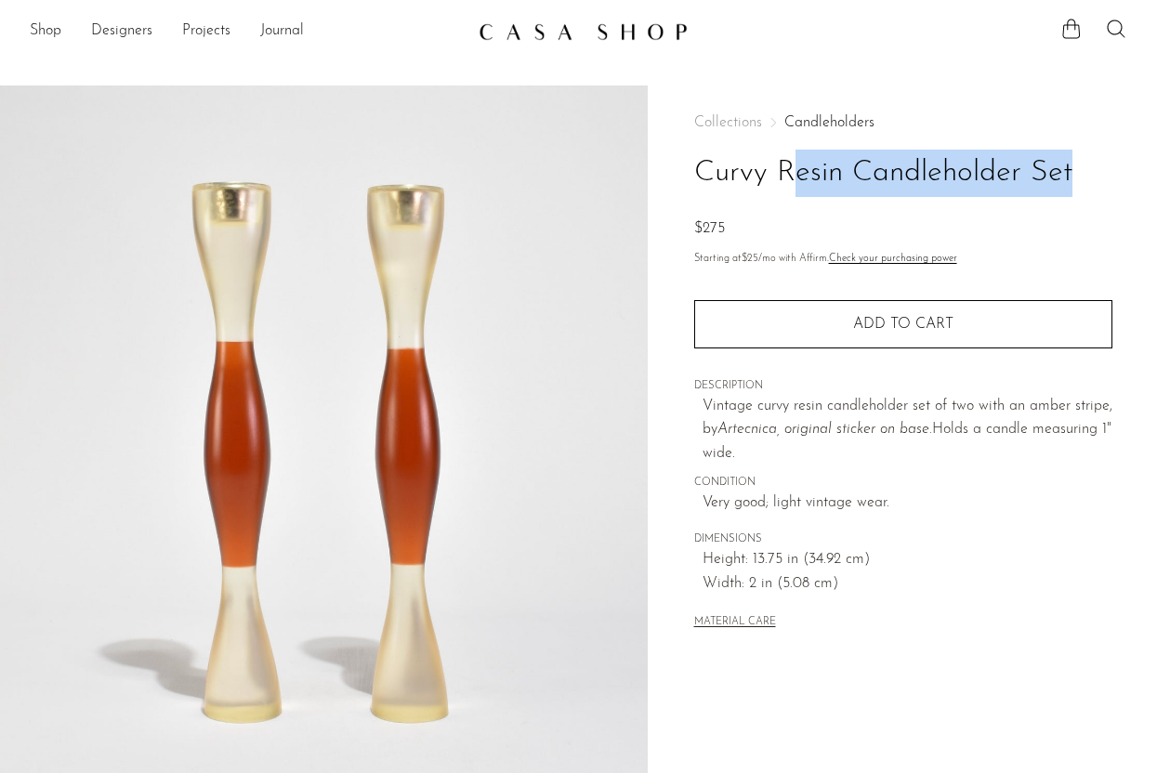
click at [802, 174] on h1 "Curvy Resin Candleholder Set" at bounding box center [903, 173] width 418 height 47
copy div "Curvy Resin Candleholder Set"
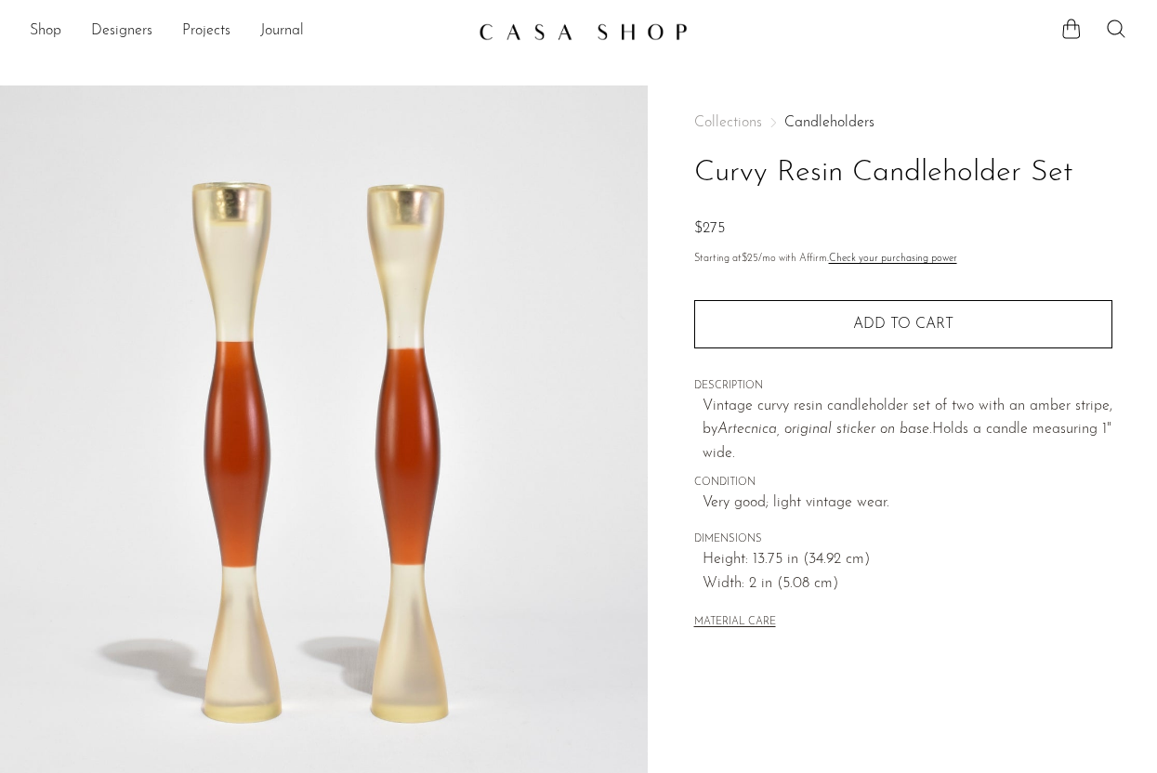
click at [866, 451] on p "Vintage curvy resin candleholder set of two with an amber stripe, by Artecnica,…" at bounding box center [908, 431] width 410 height 72
click at [866, 437] on em "Artecnica, original sticker on base." at bounding box center [825, 429] width 215 height 15
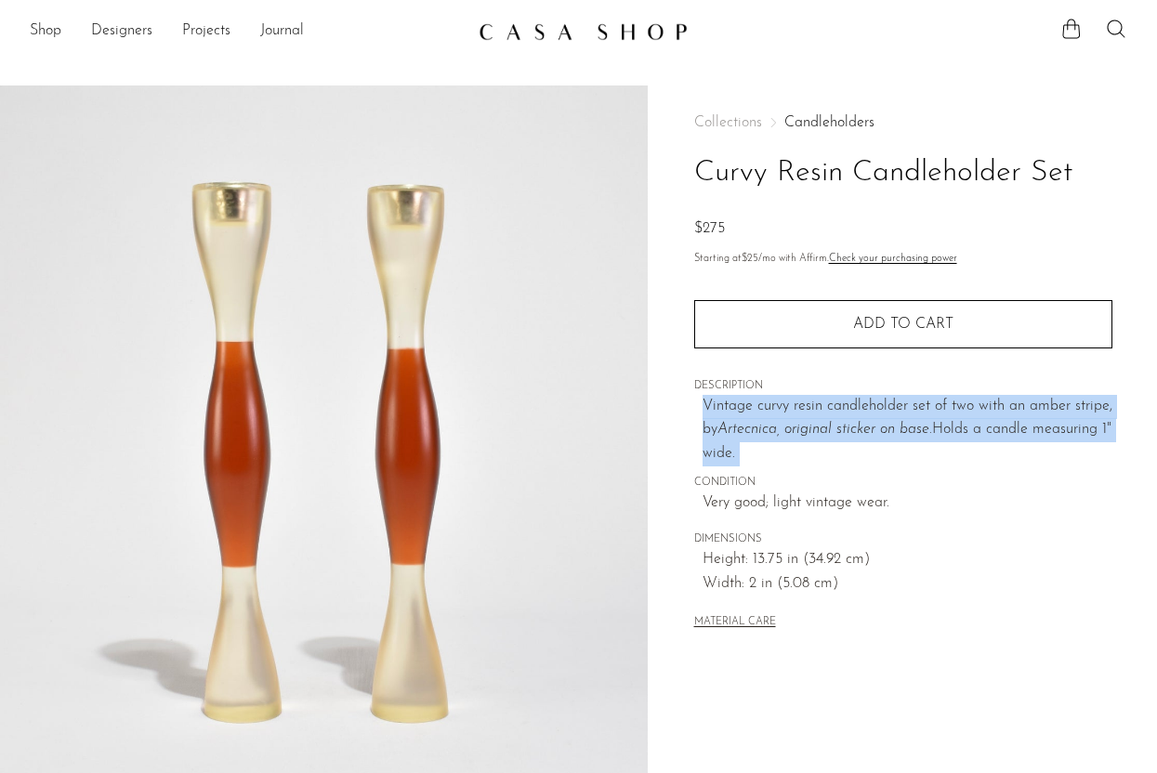
click at [866, 437] on em "Artecnica, original sticker on base." at bounding box center [825, 429] width 215 height 15
copy div "Vintage curvy resin candleholder set of two with an amber stripe, by Artecnica,…"
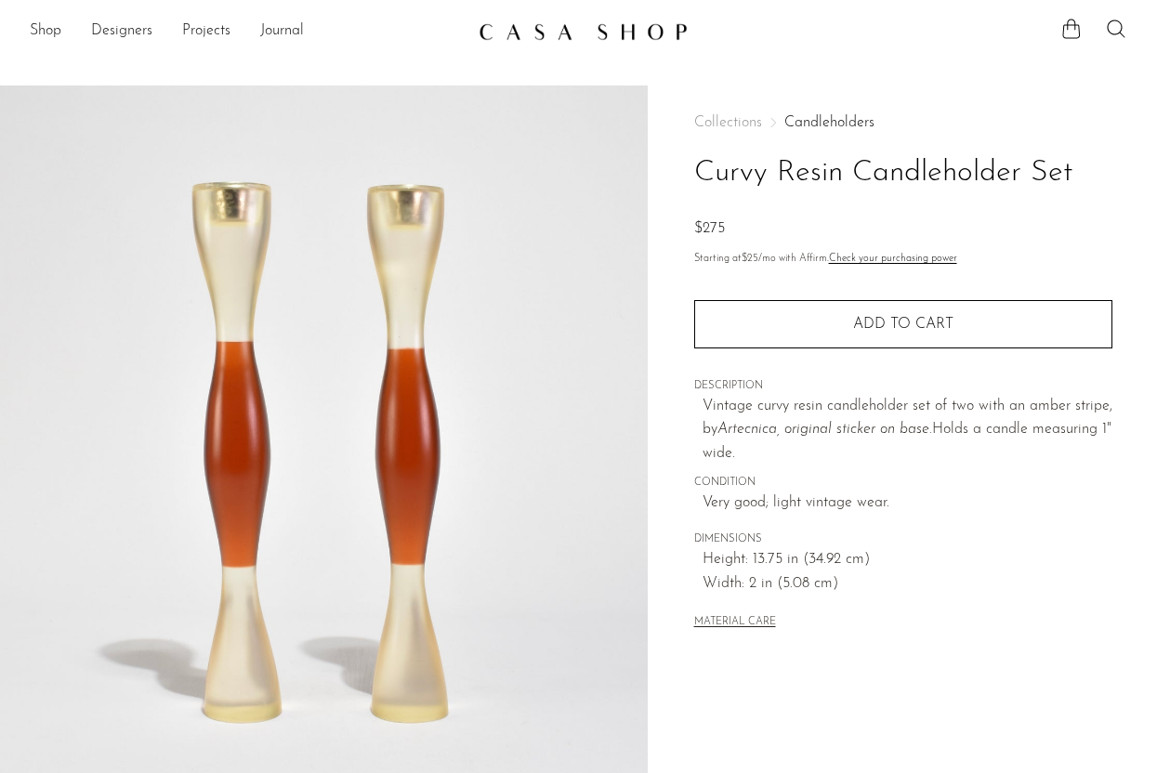
click at [1151, 337] on div "Collections Candleholders Curvy Resin Candleholder Set $275 Starting at $25 /mo…" at bounding box center [902, 524] width 509 height 876
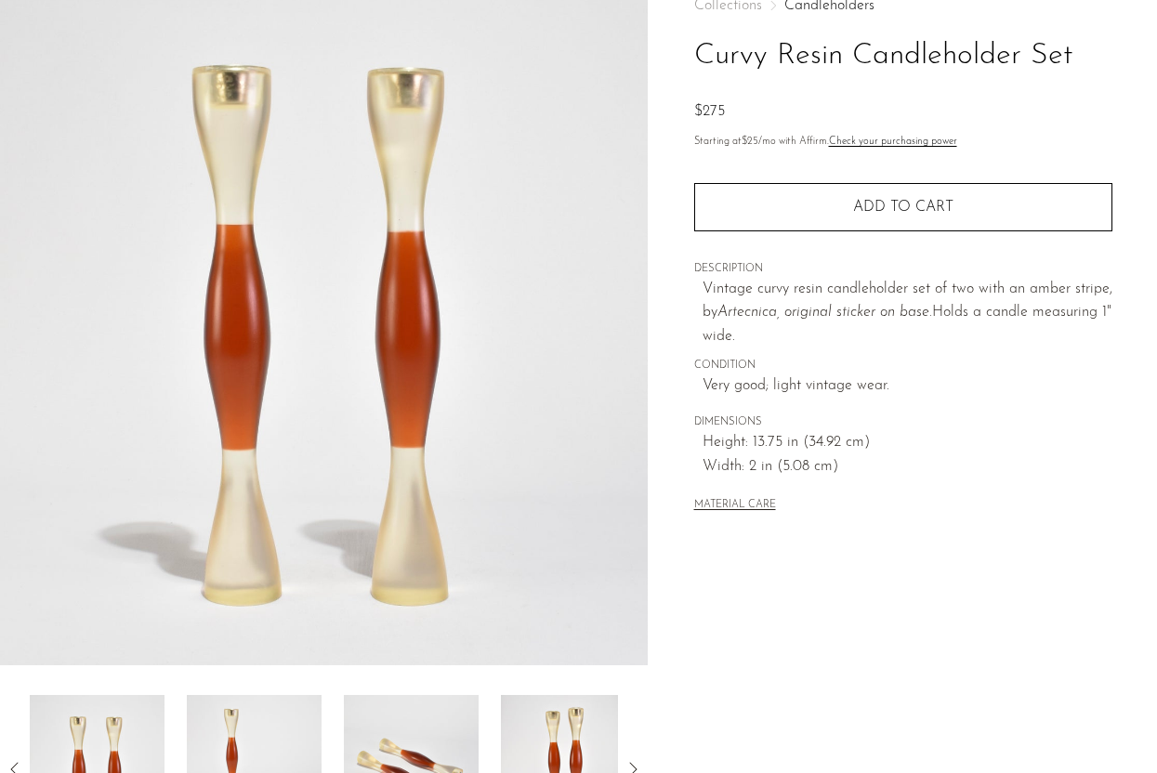
scroll to position [112, 0]
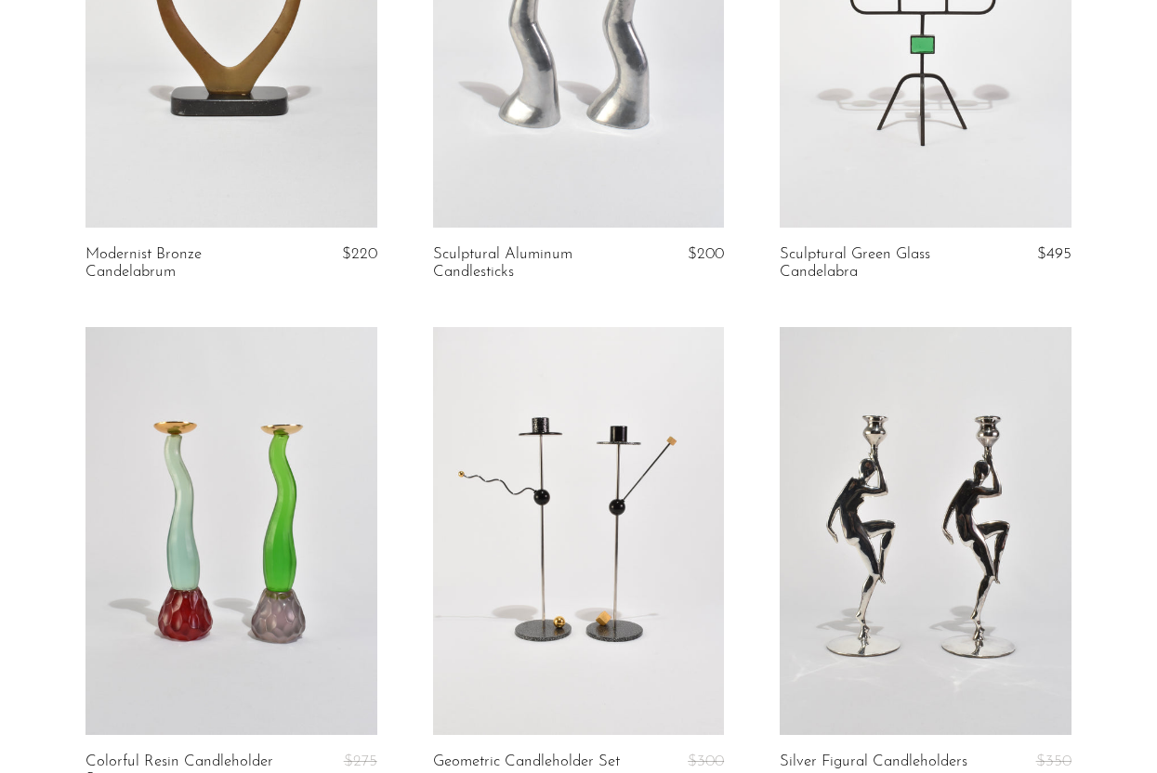
scroll to position [862, 0]
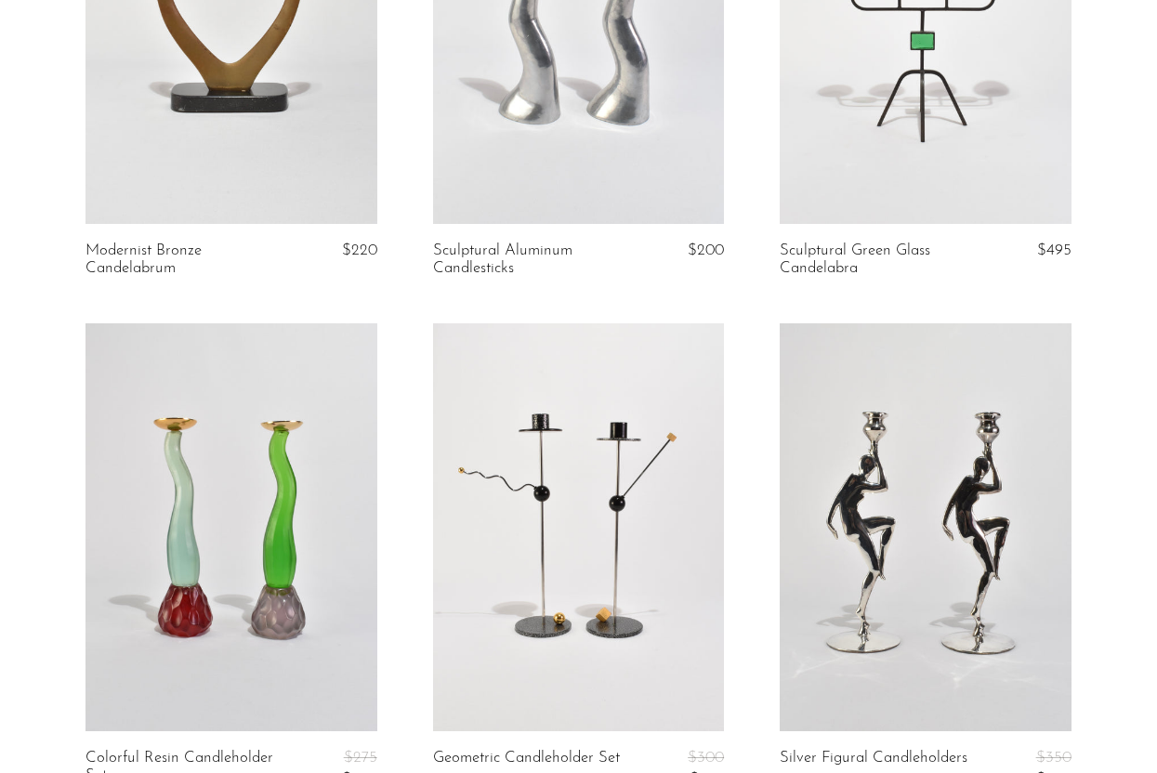
click at [250, 147] on link at bounding box center [231, 21] width 291 height 408
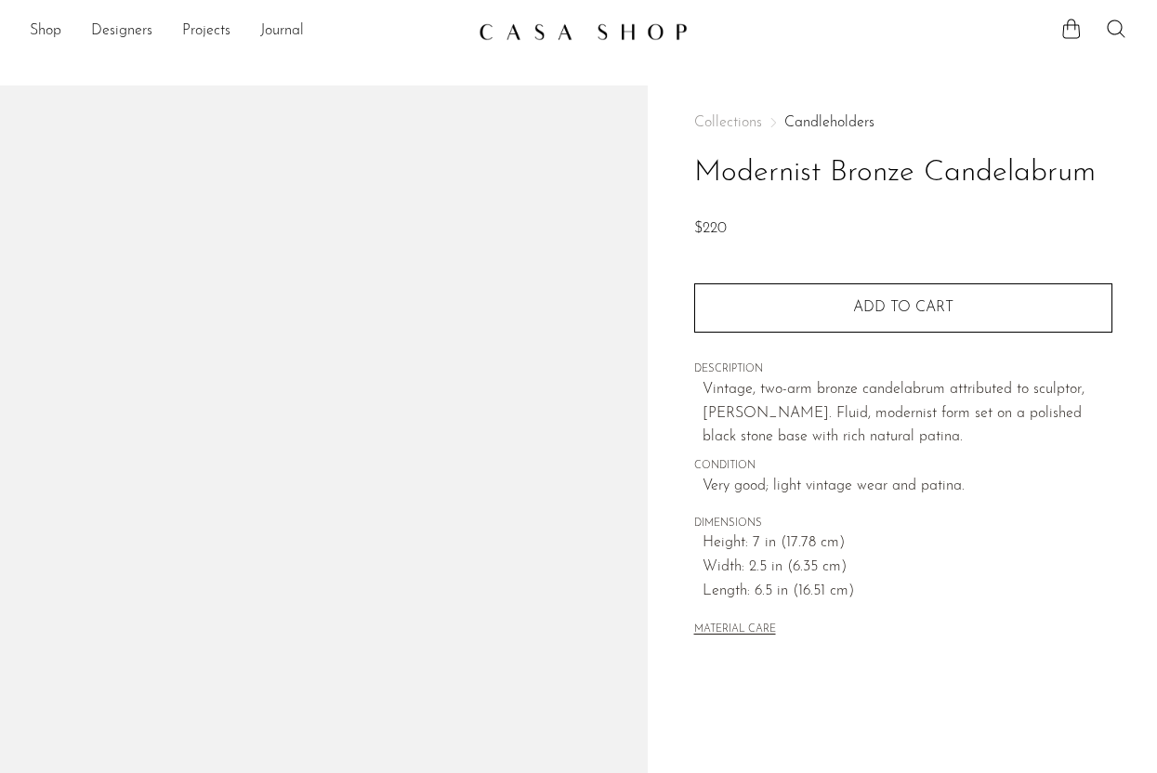
click at [755, 171] on h1 "Modernist Bronze Candelabrum" at bounding box center [903, 173] width 418 height 47
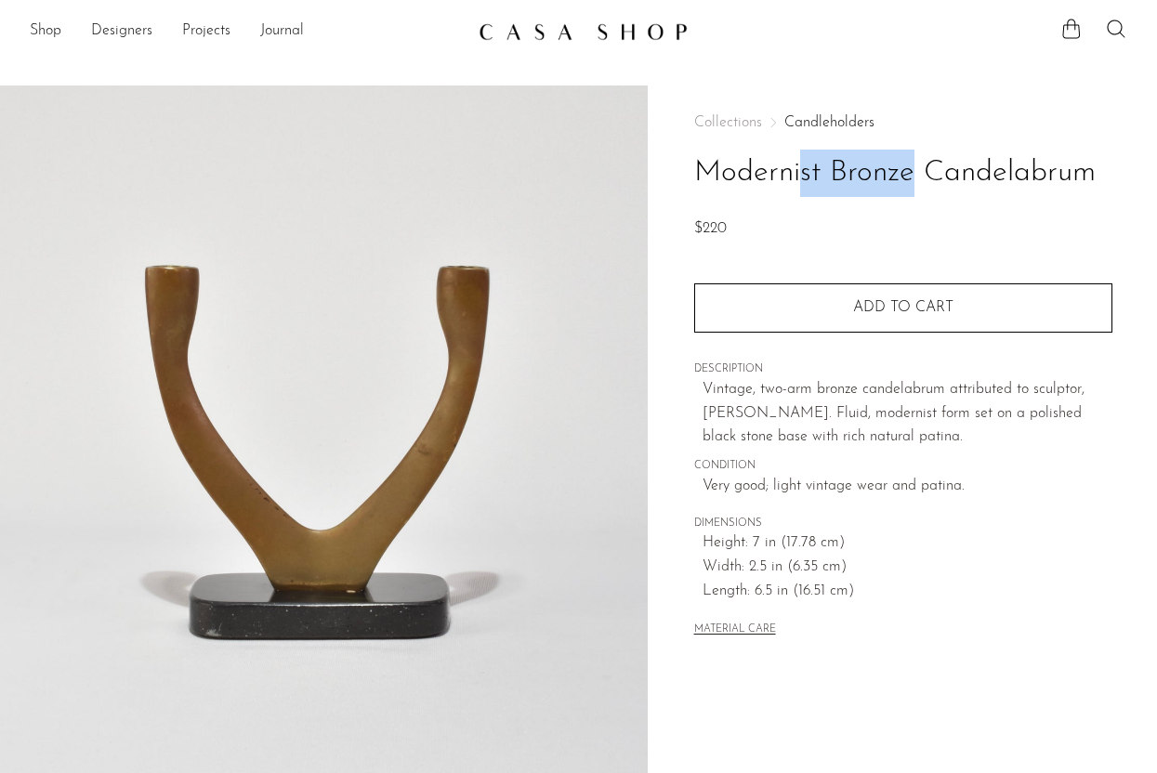
click at [755, 171] on h1 "Modernist Bronze Candelabrum" at bounding box center [903, 173] width 418 height 47
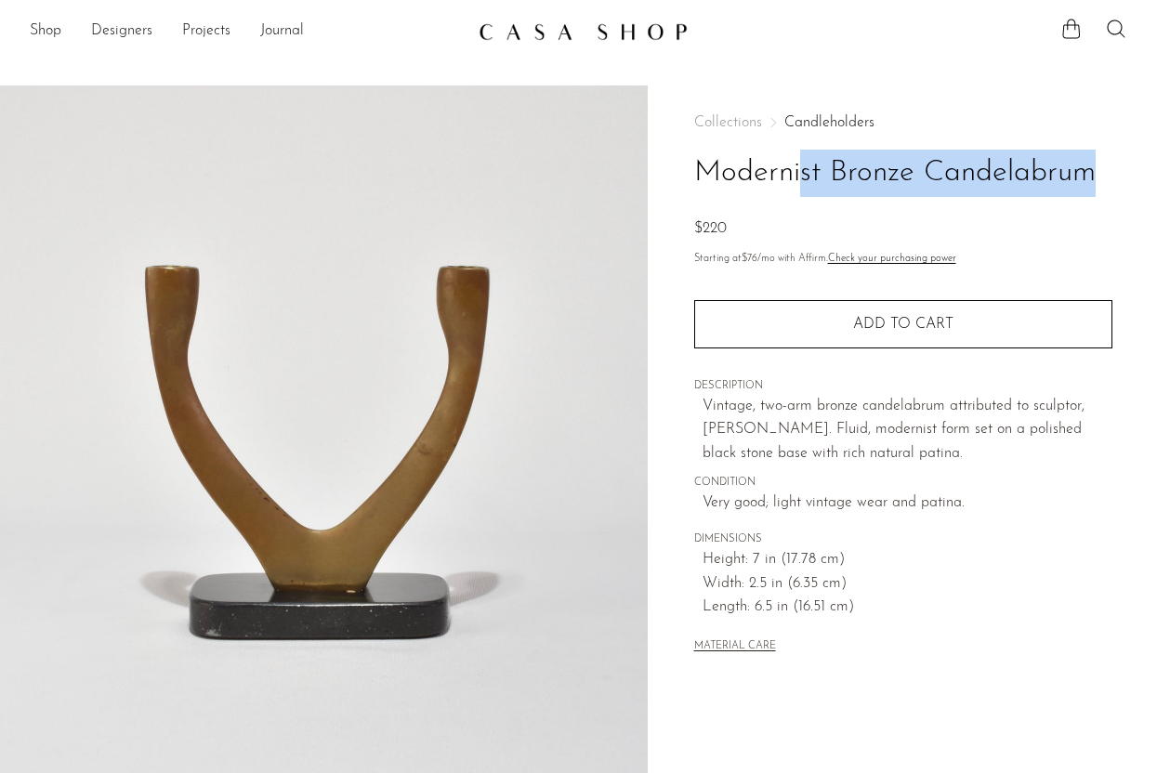
copy div "Modernist Bronze Candelabrum"
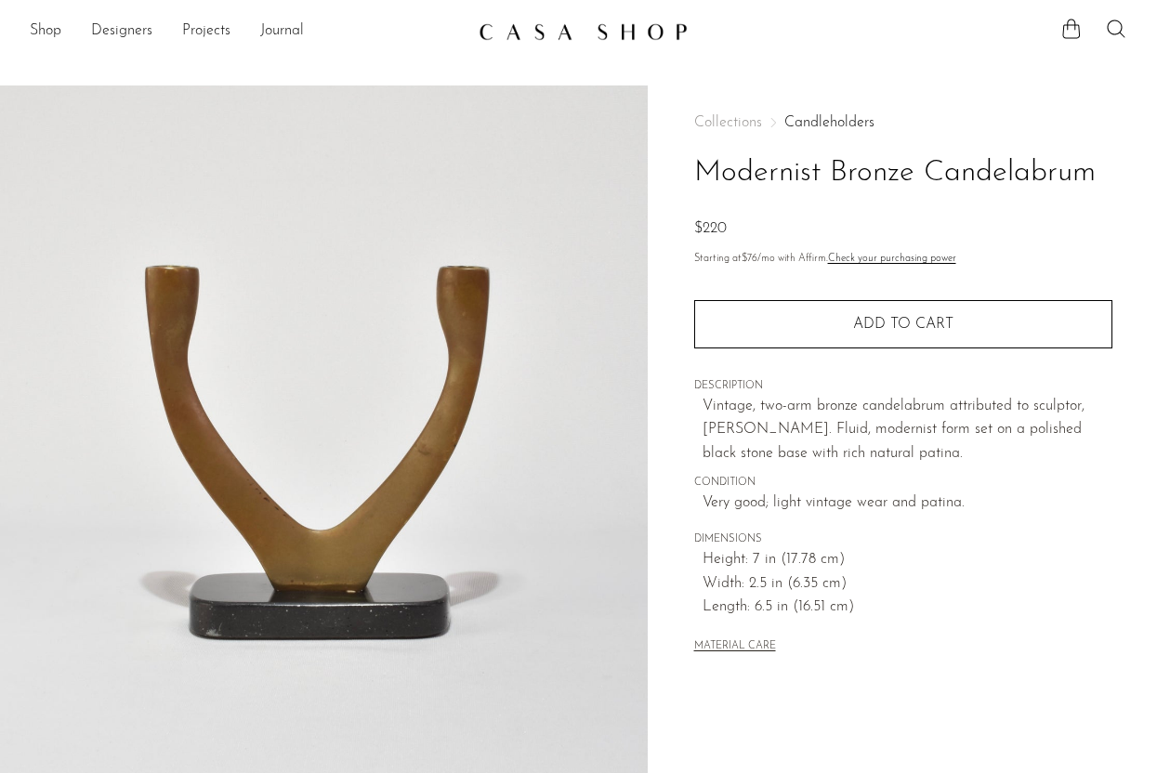
click at [929, 427] on p "Vintage, two-arm bronze candelabrum attributed to sculptor, [PERSON_NAME]. Flui…" at bounding box center [908, 431] width 410 height 72
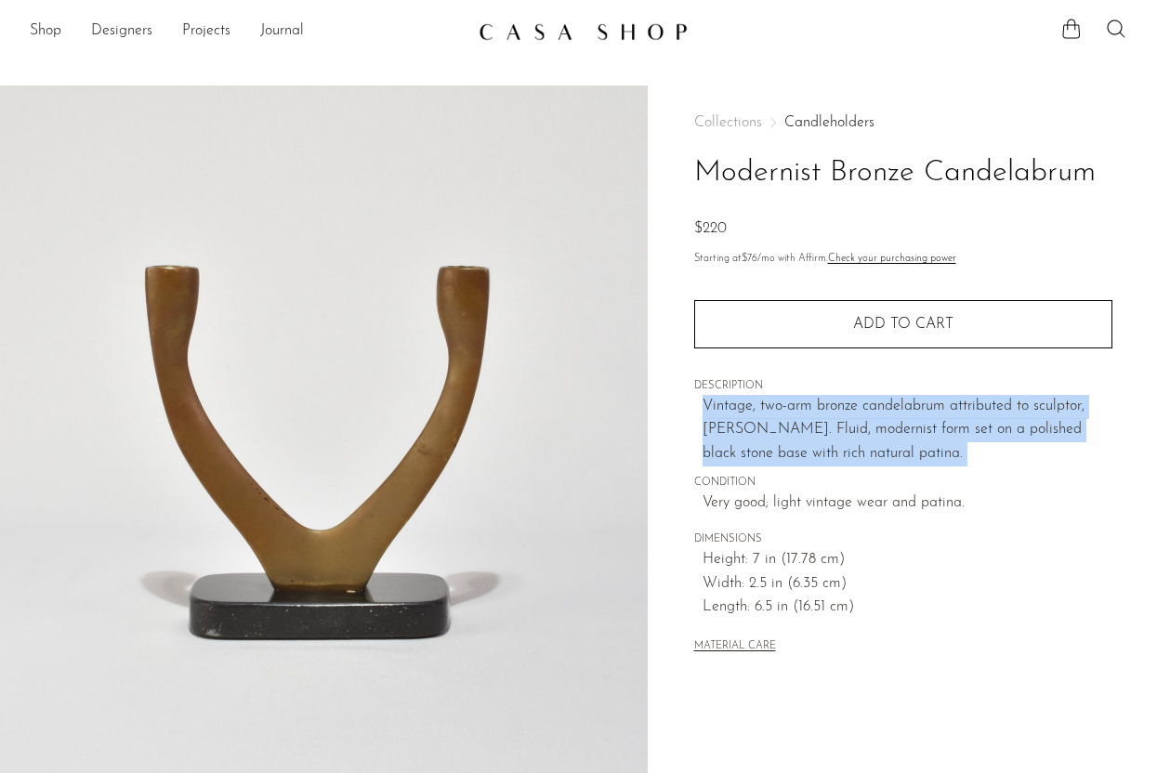
click at [929, 427] on p "Vintage, two-arm bronze candelabrum attributed to sculptor, [PERSON_NAME]. Flui…" at bounding box center [908, 431] width 410 height 72
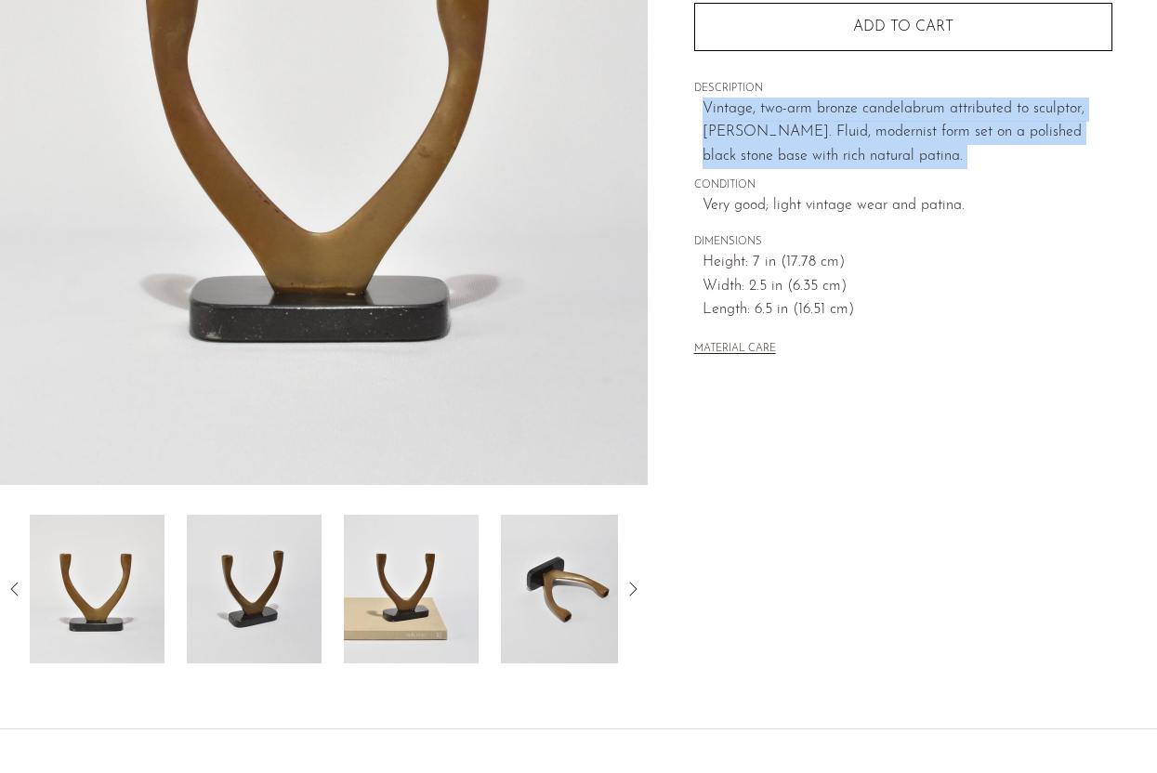
scroll to position [222, 0]
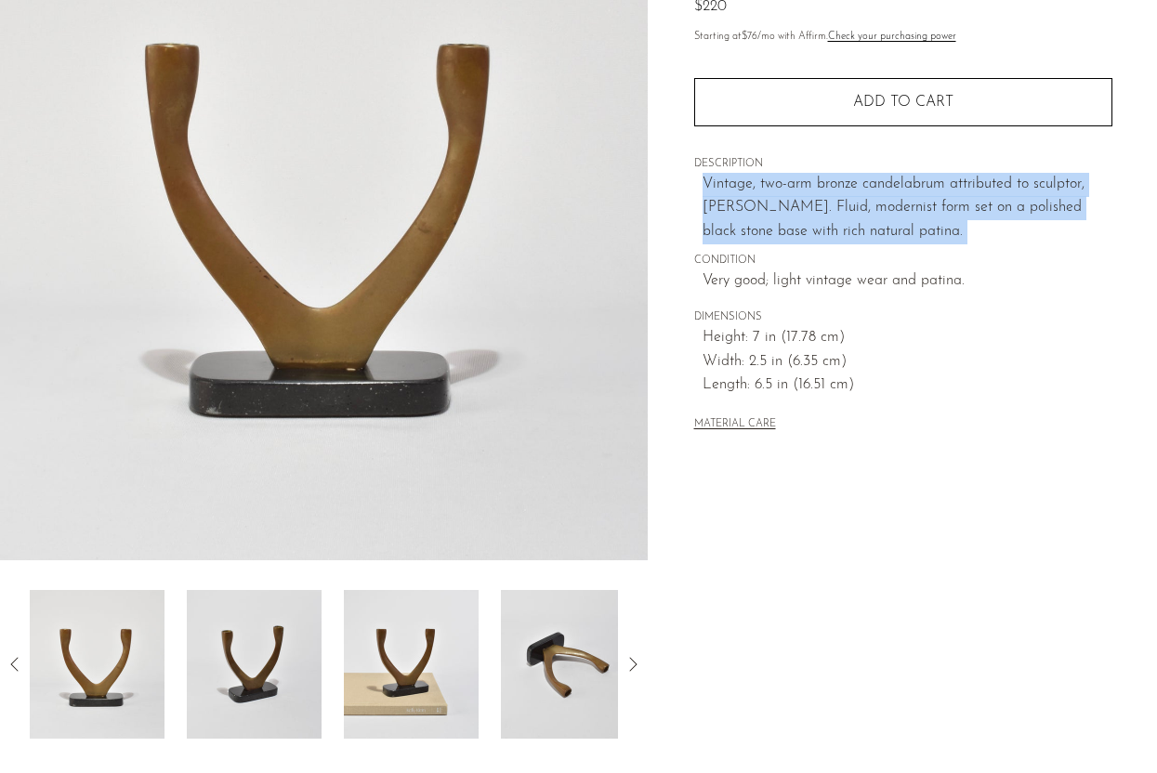
click at [496, 387] on img at bounding box center [324, 211] width 648 height 697
click at [496, 387] on div at bounding box center [324, 316] width 648 height 907
click at [590, 655] on img at bounding box center [568, 664] width 135 height 149
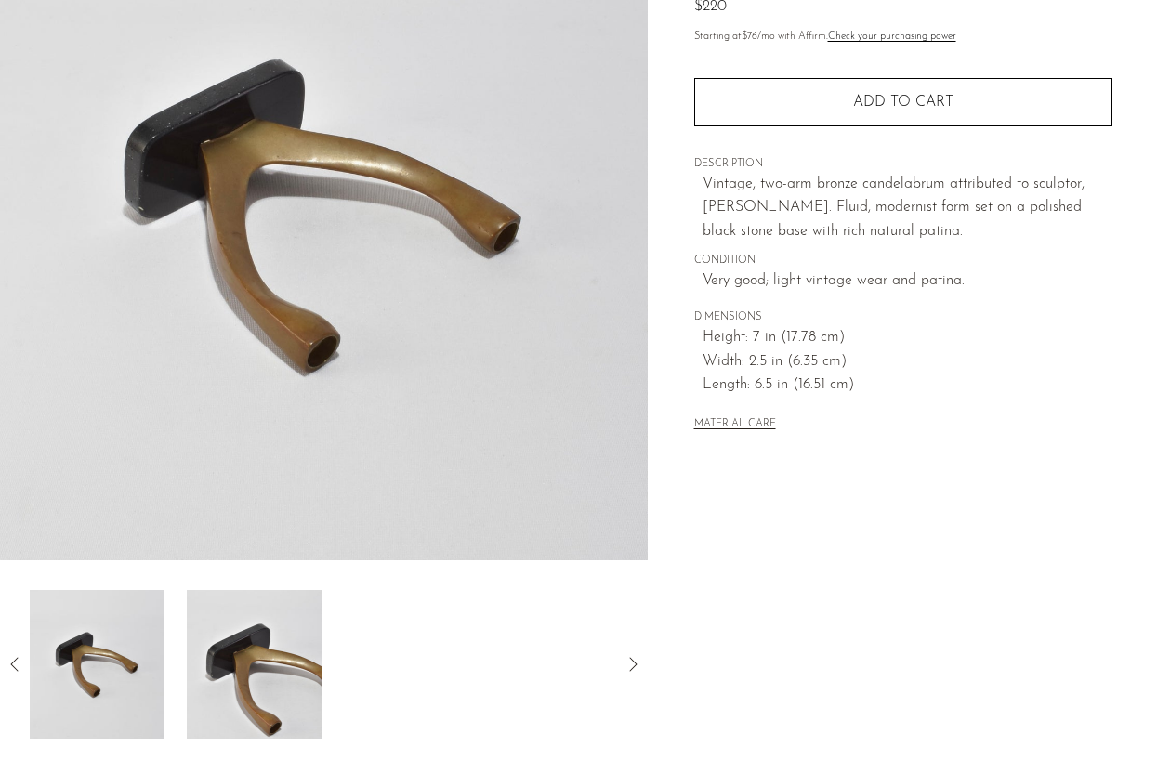
click at [630, 666] on icon at bounding box center [633, 665] width 22 height 22
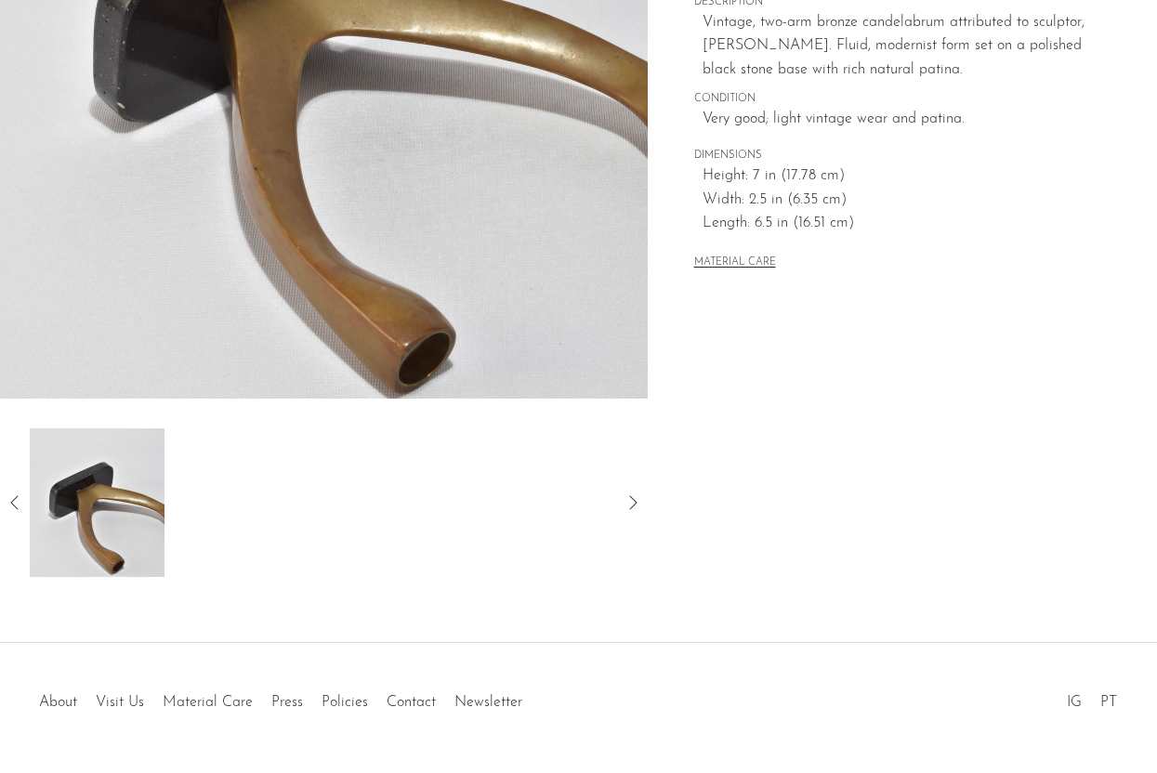
scroll to position [410, 0]
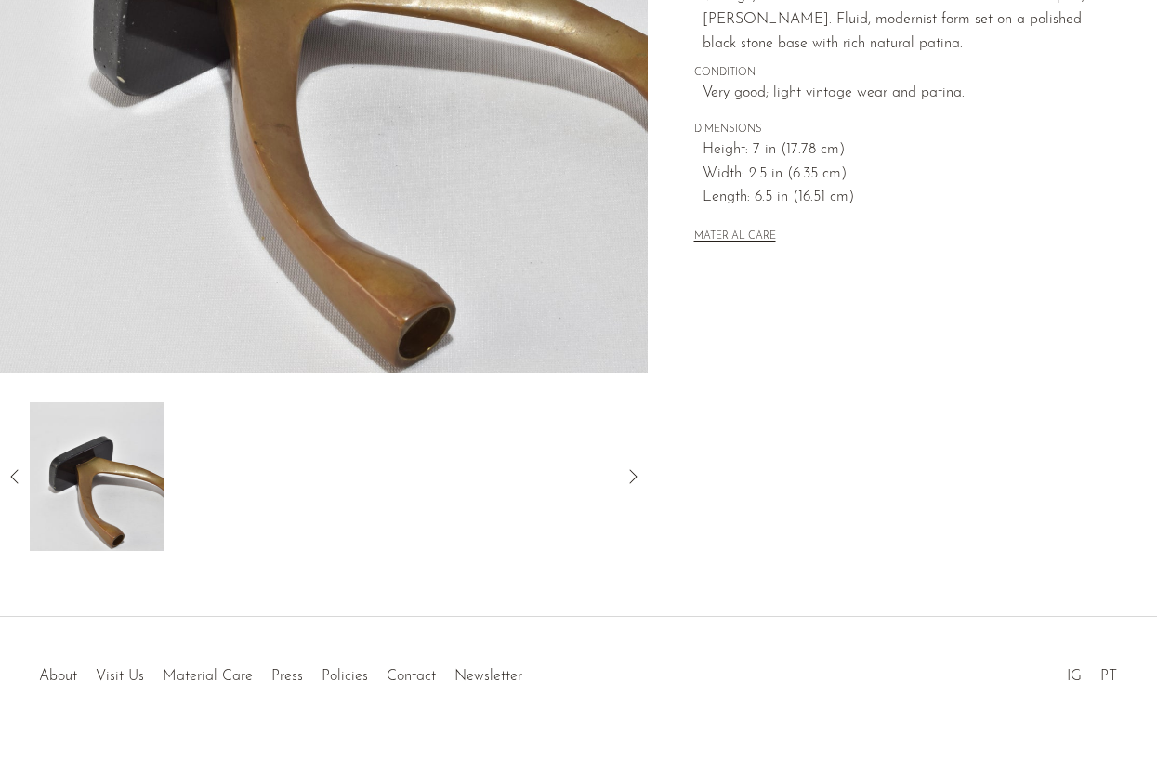
click at [19, 469] on icon at bounding box center [15, 477] width 22 height 22
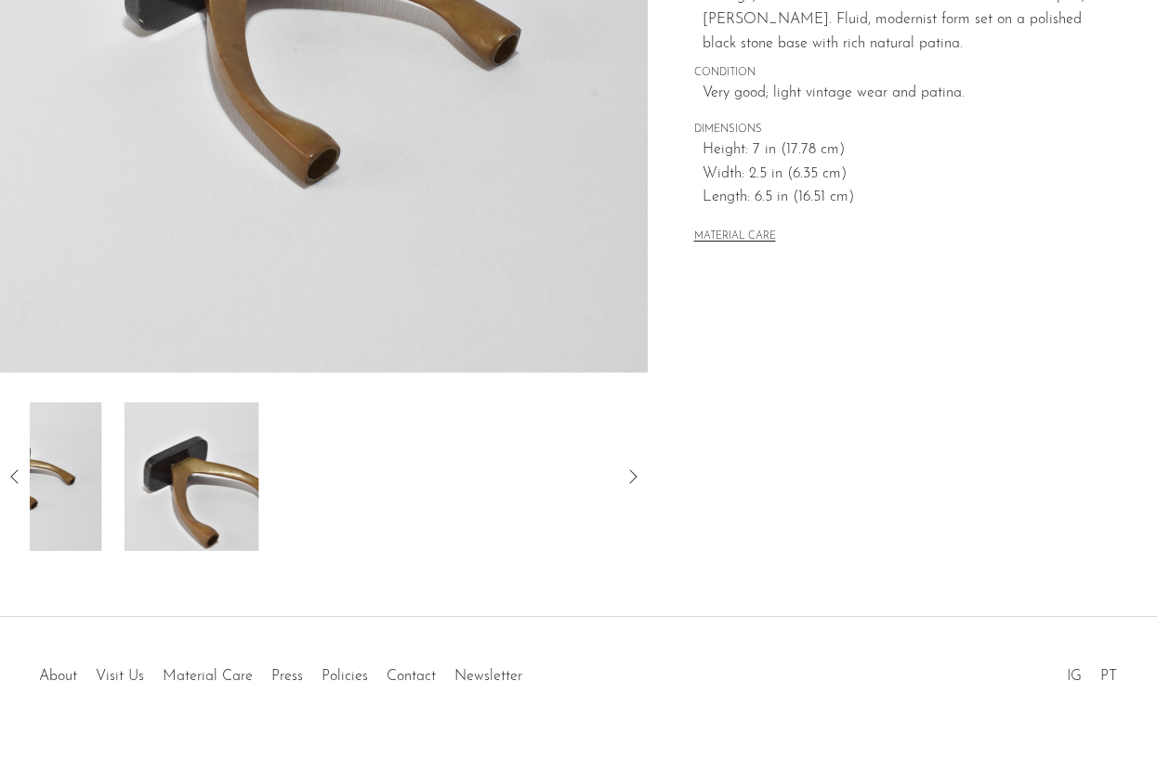
click at [19, 469] on icon at bounding box center [15, 477] width 22 height 22
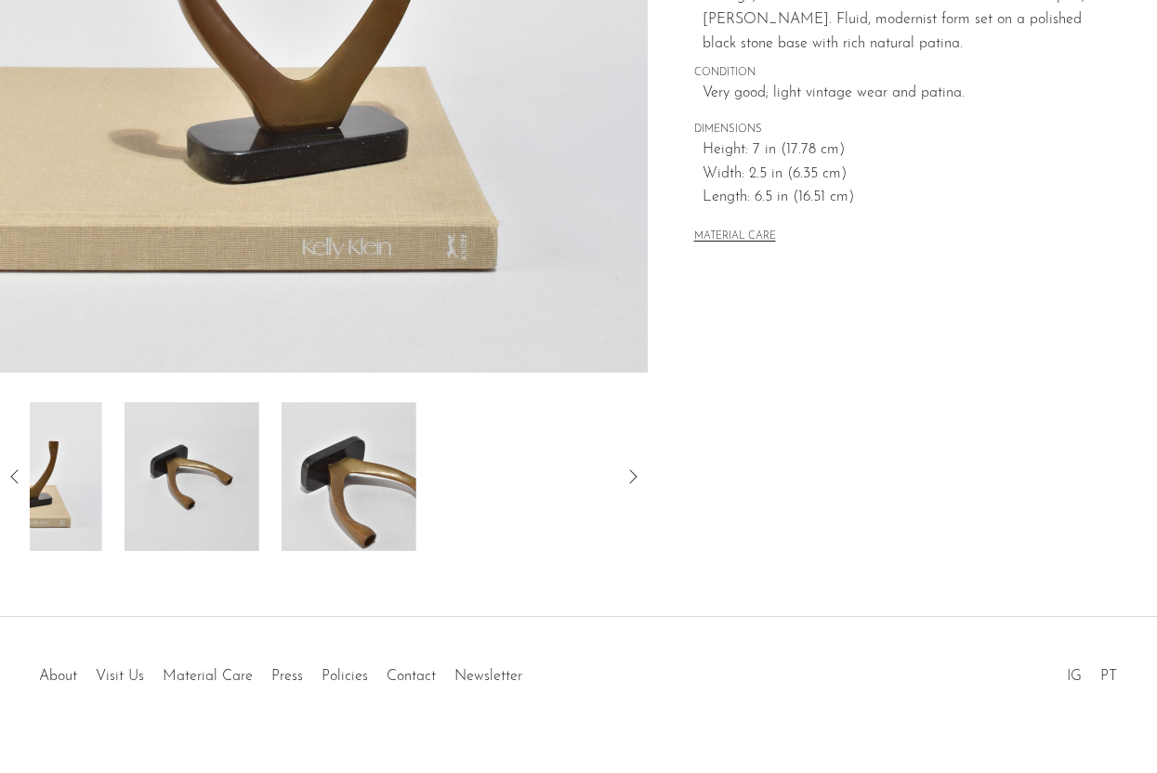
click at [19, 469] on icon at bounding box center [15, 477] width 22 height 22
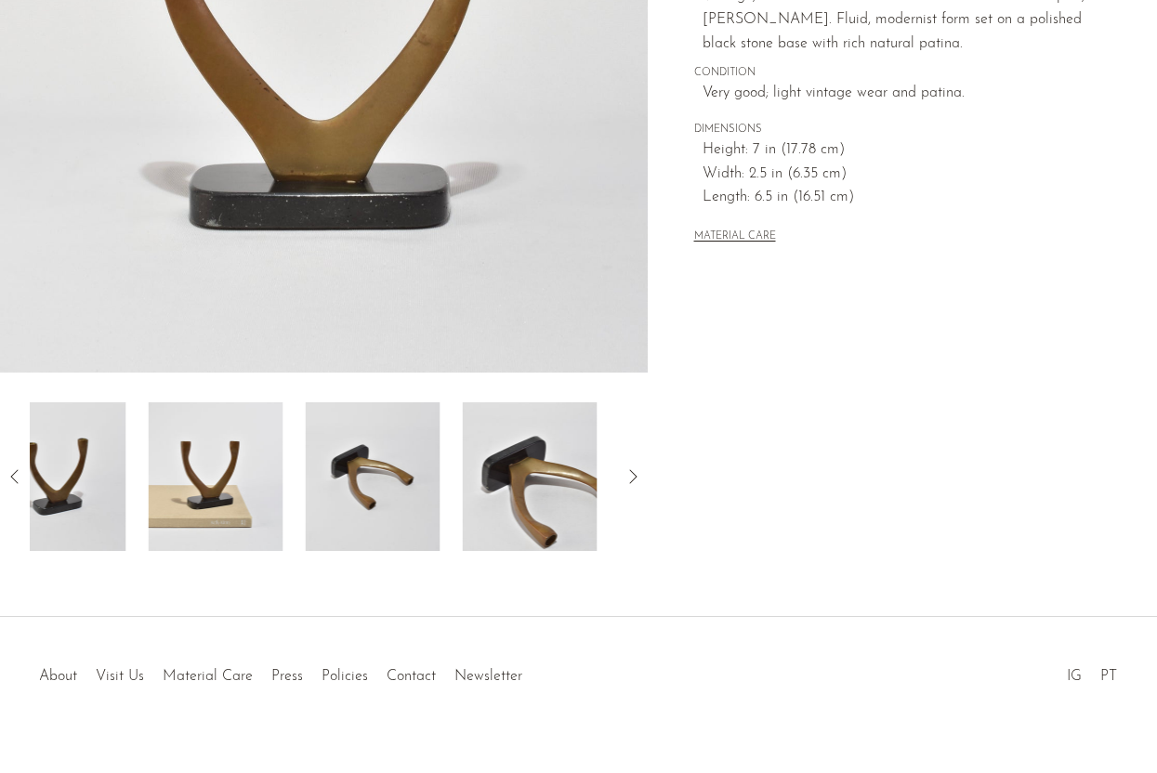
click at [19, 469] on icon at bounding box center [15, 477] width 22 height 22
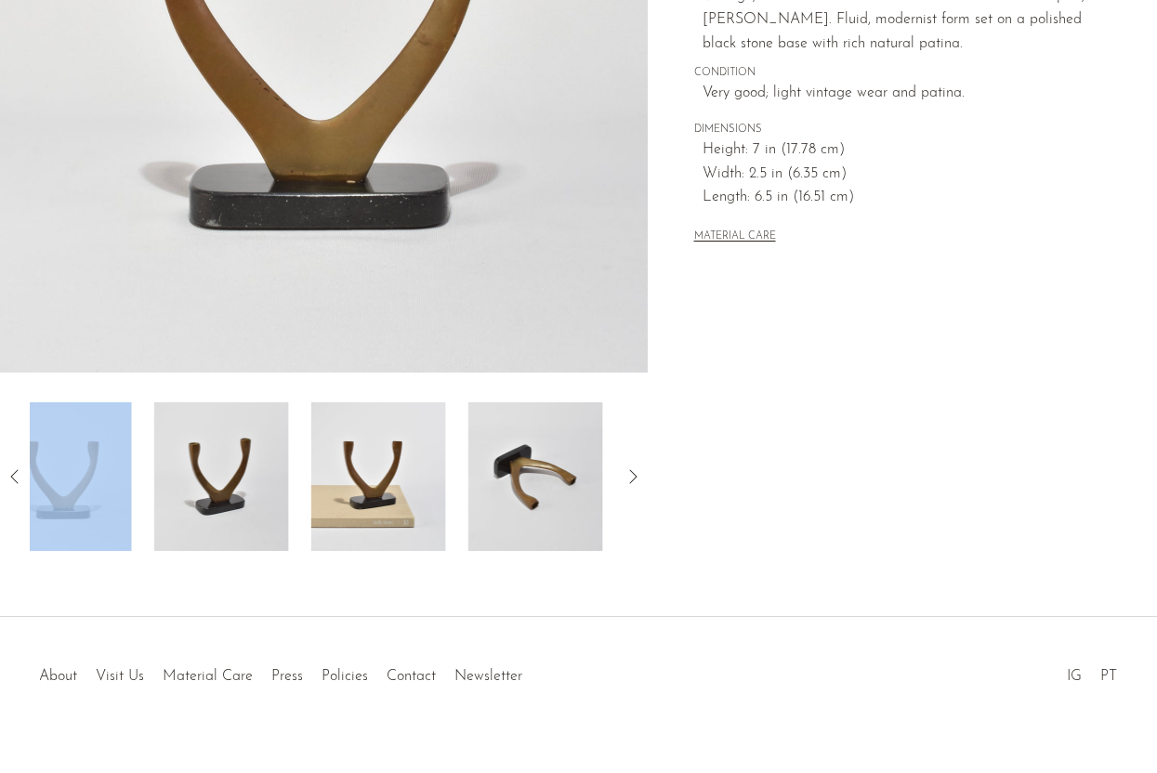
click at [19, 469] on icon at bounding box center [15, 477] width 22 height 22
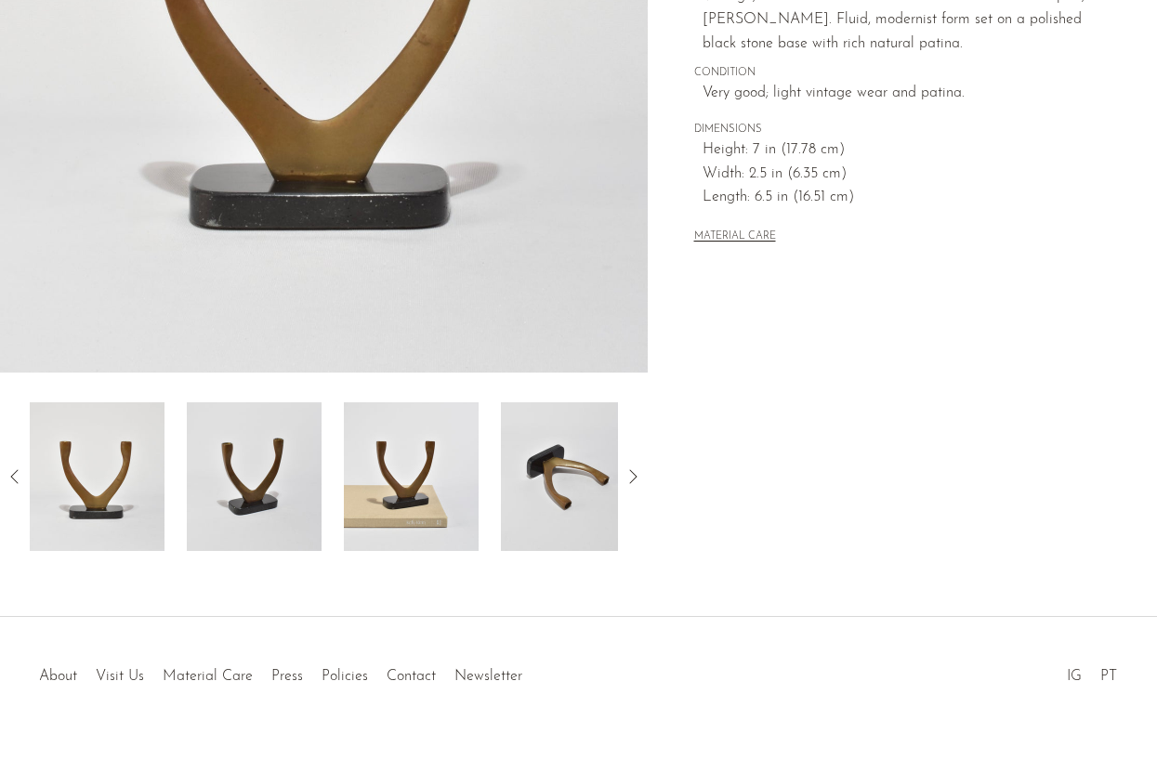
click at [162, 608] on div "Modernist Bronze Candelabrum $220" at bounding box center [578, 147] width 1157 height 942
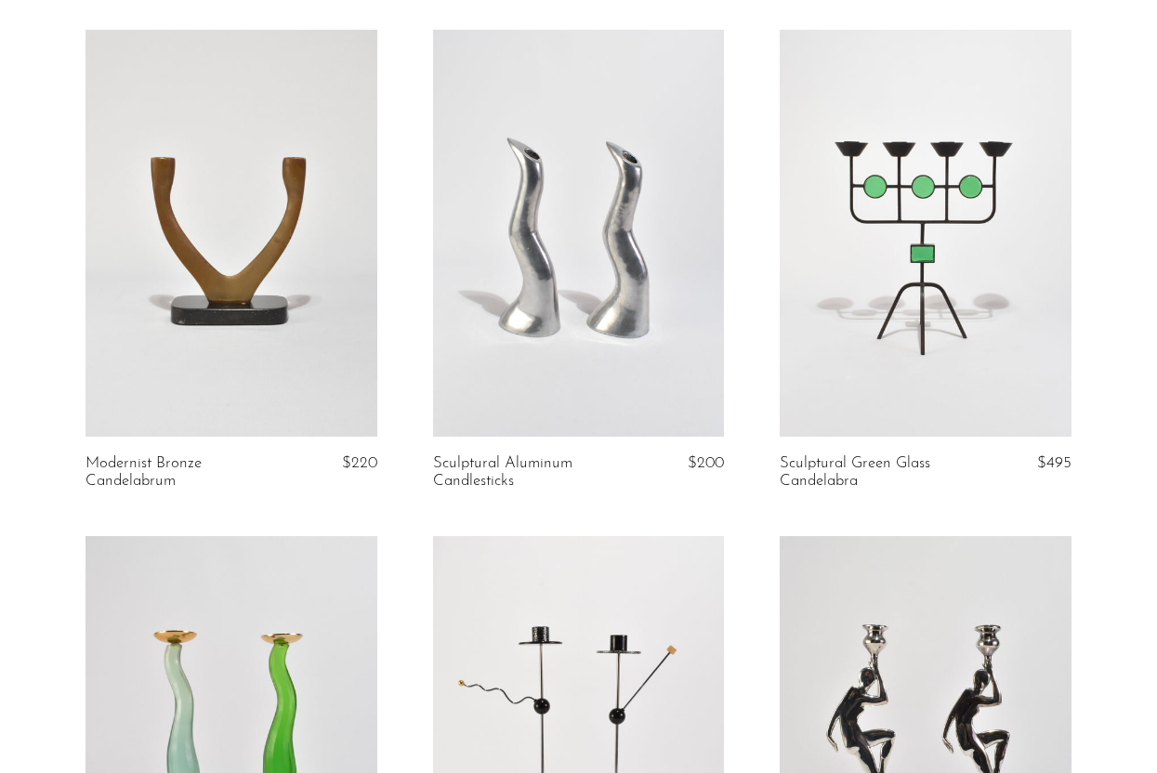
scroll to position [615, 0]
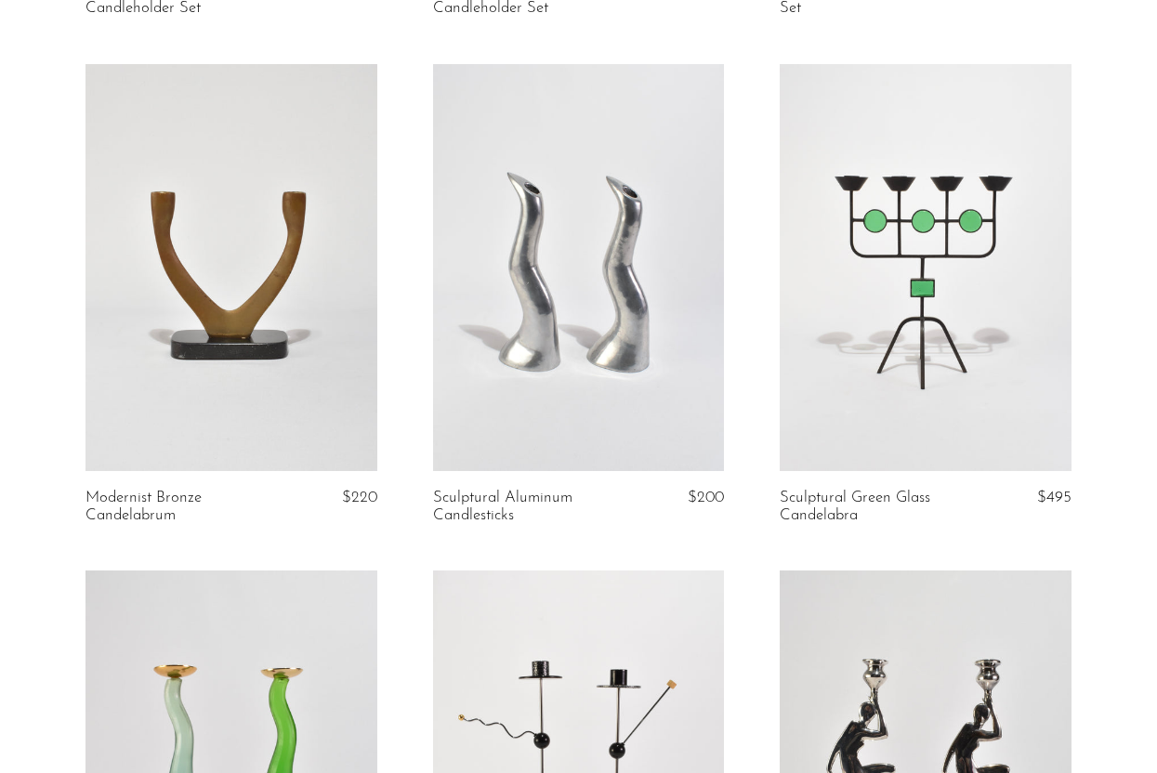
click at [549, 284] on link at bounding box center [578, 268] width 291 height 408
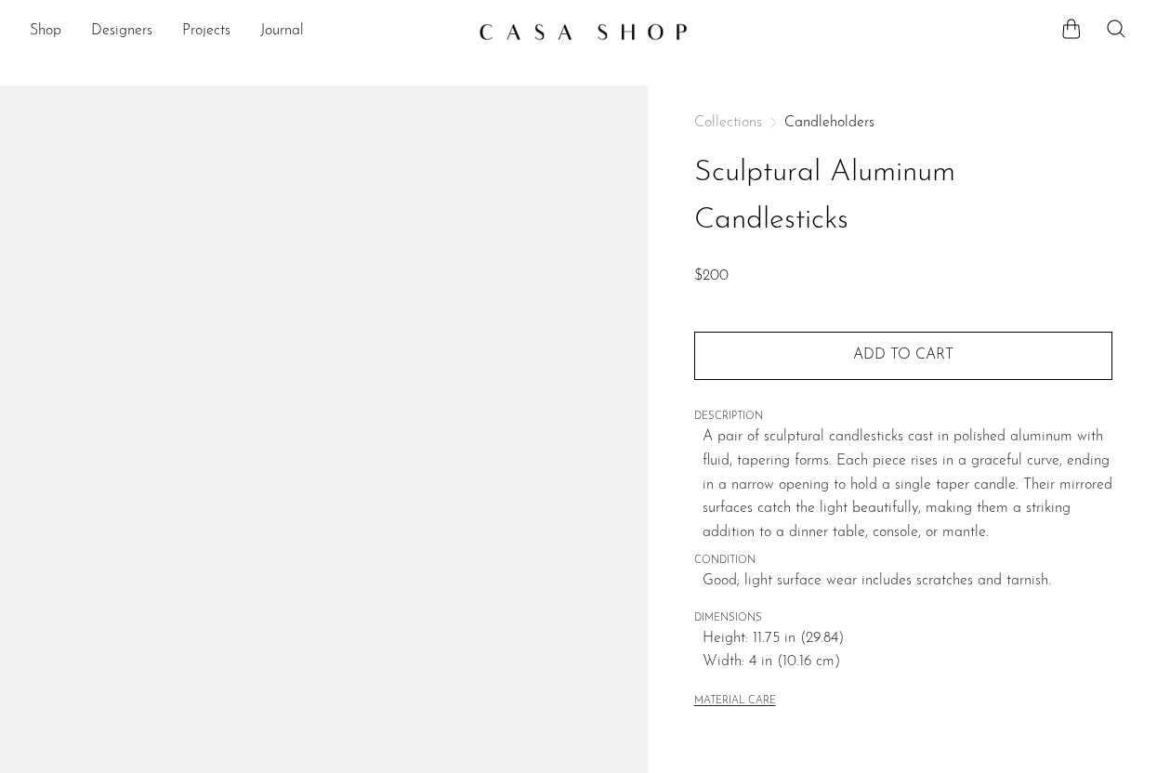
click at [871, 153] on h1 "Sculptural Aluminum Candlesticks" at bounding box center [903, 197] width 418 height 95
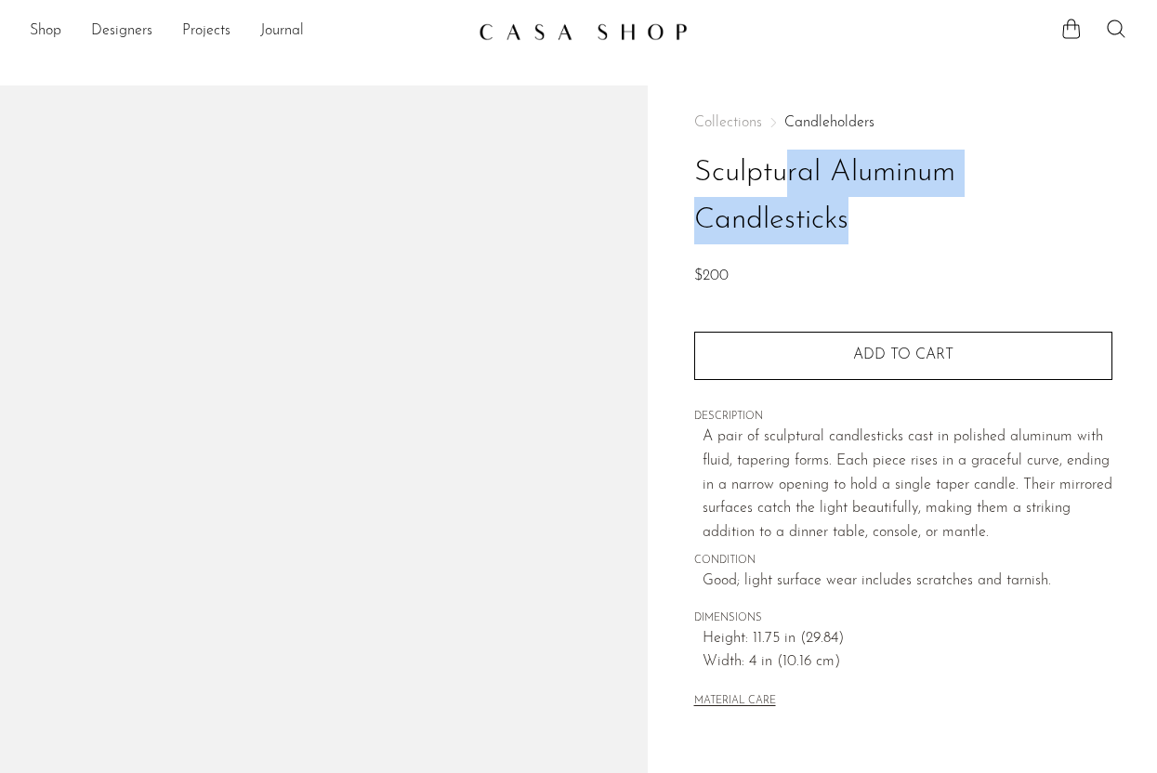
click at [871, 179] on h1 "Sculptural Aluminum Candlesticks" at bounding box center [903, 197] width 418 height 95
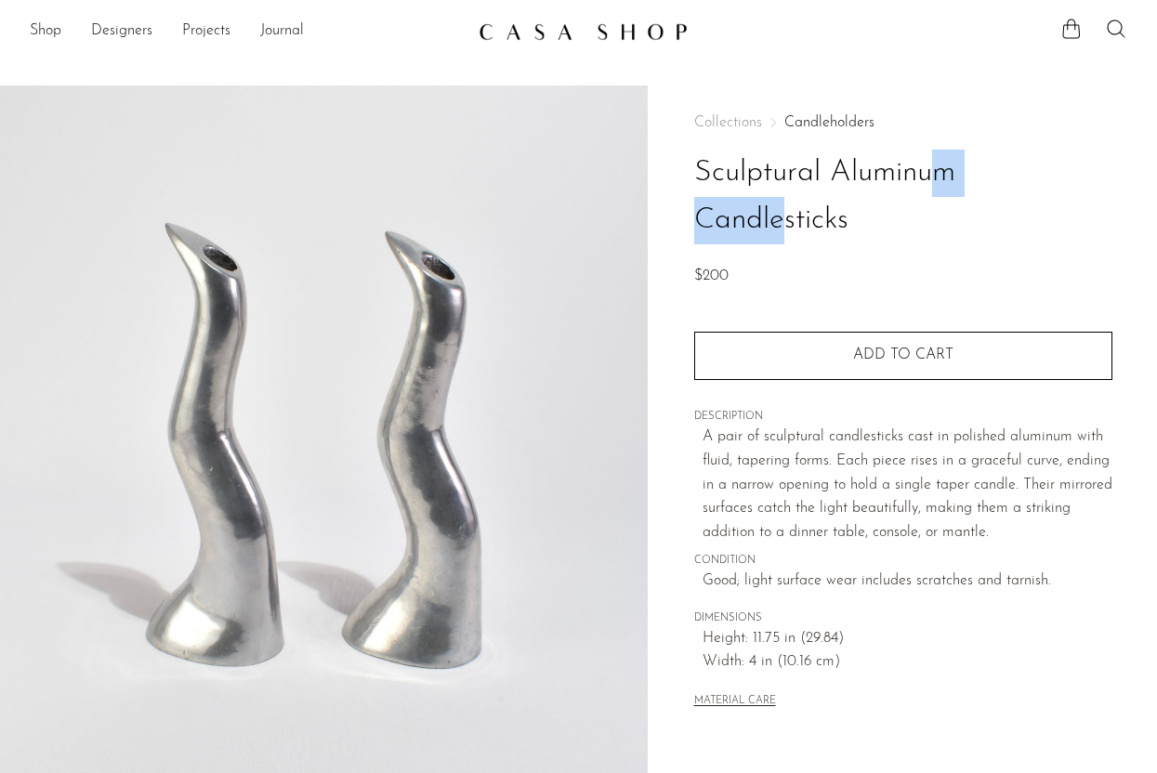
click at [871, 179] on h1 "Sculptural Aluminum Candlesticks" at bounding box center [903, 197] width 418 height 95
